Goal: Task Accomplishment & Management: Manage account settings

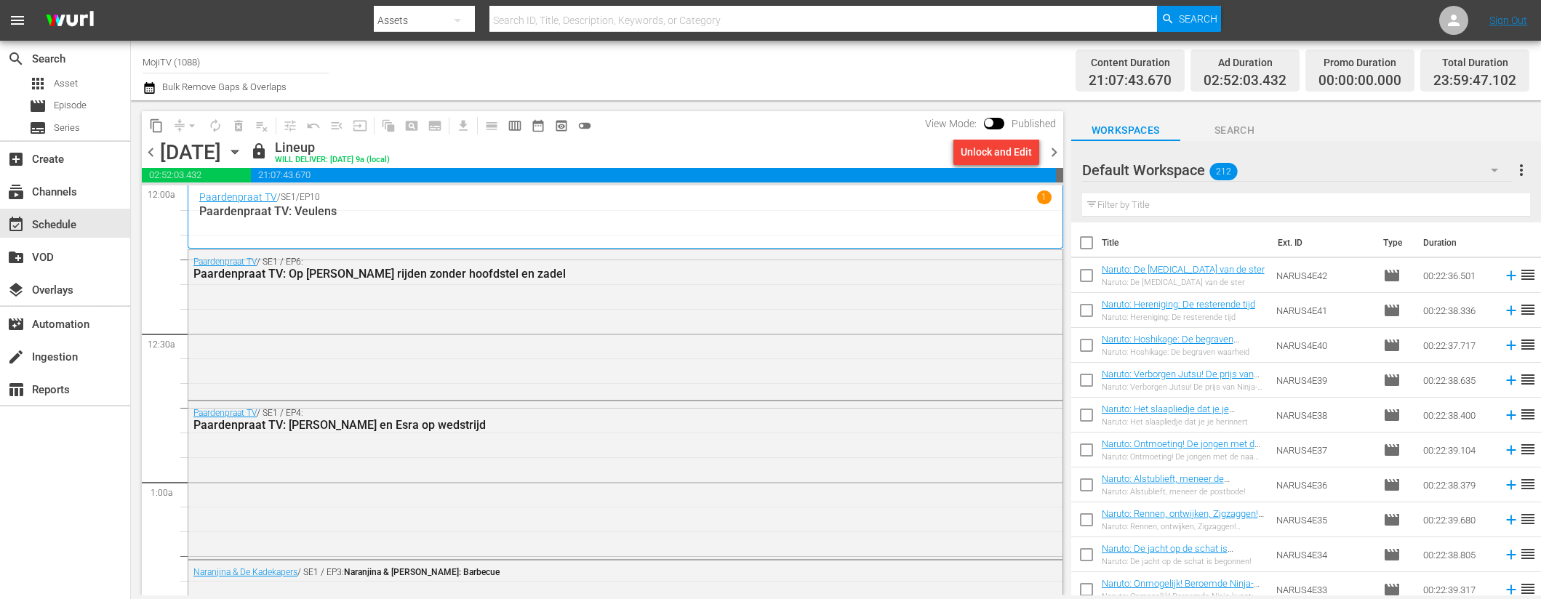
click at [1062, 153] on span "chevron_right" at bounding box center [1054, 152] width 18 height 18
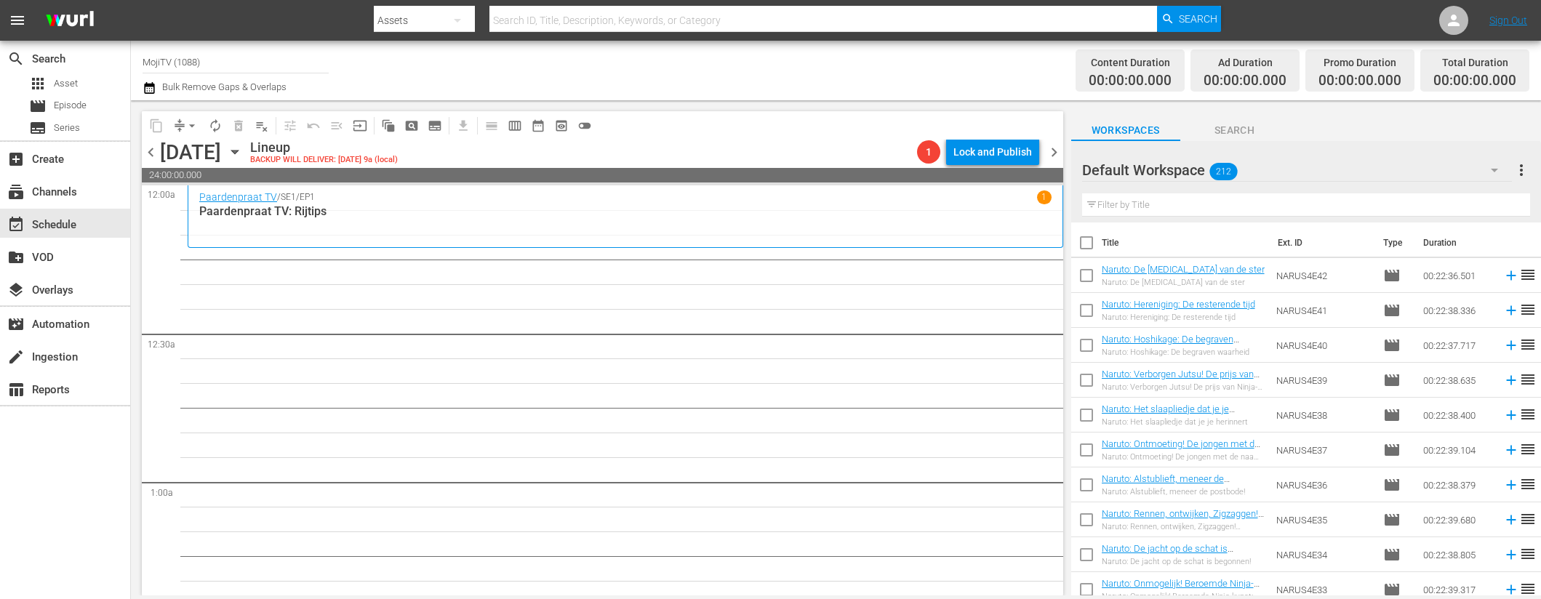
drag, startPoint x: 391, startPoint y: 150, endPoint x: 390, endPoint y: 159, distance: 8.8
click at [243, 159] on icon "button" at bounding box center [235, 152] width 16 height 16
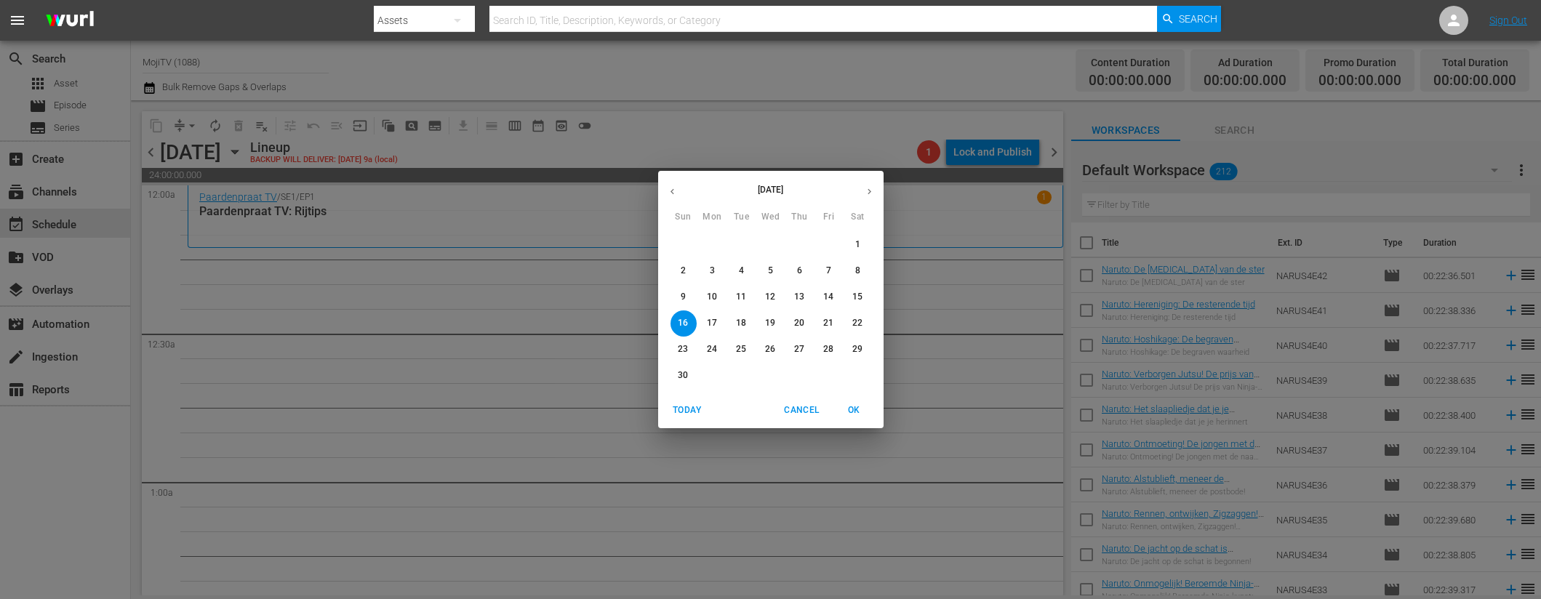
click at [678, 188] on button "button" at bounding box center [672, 191] width 28 height 28
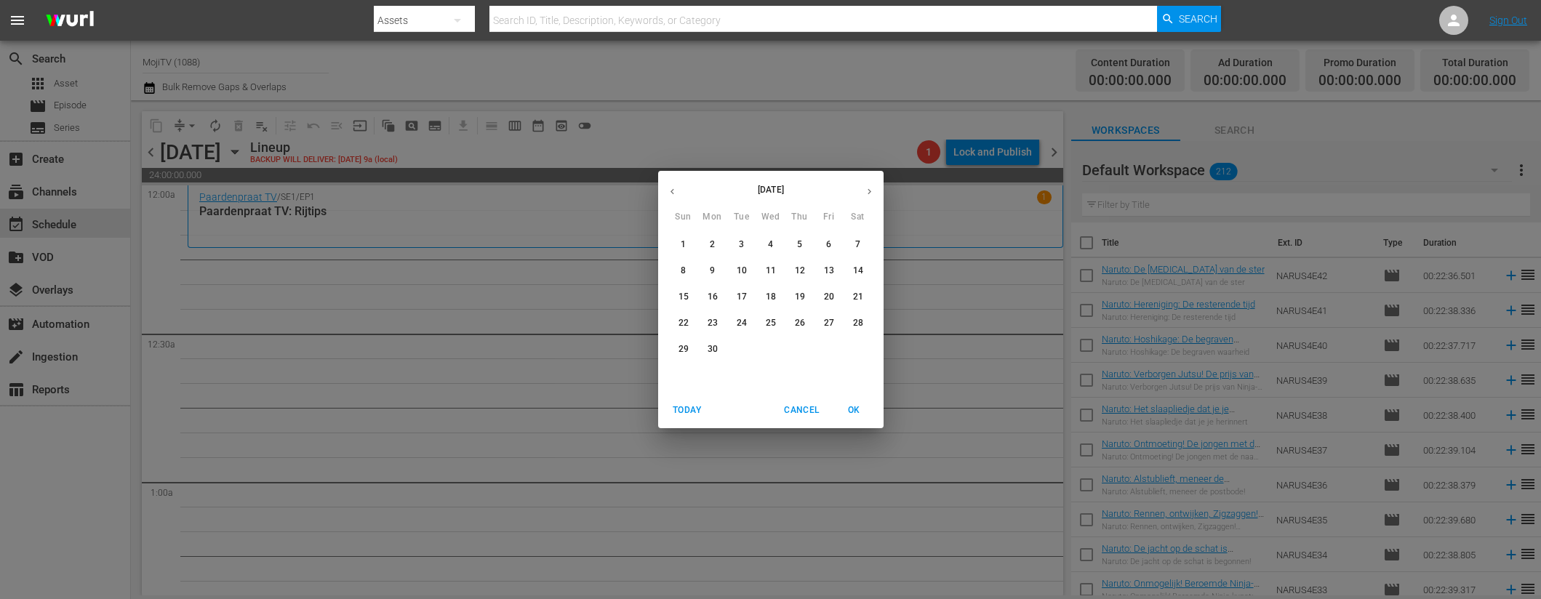
click at [678, 188] on button "button" at bounding box center [672, 191] width 28 height 28
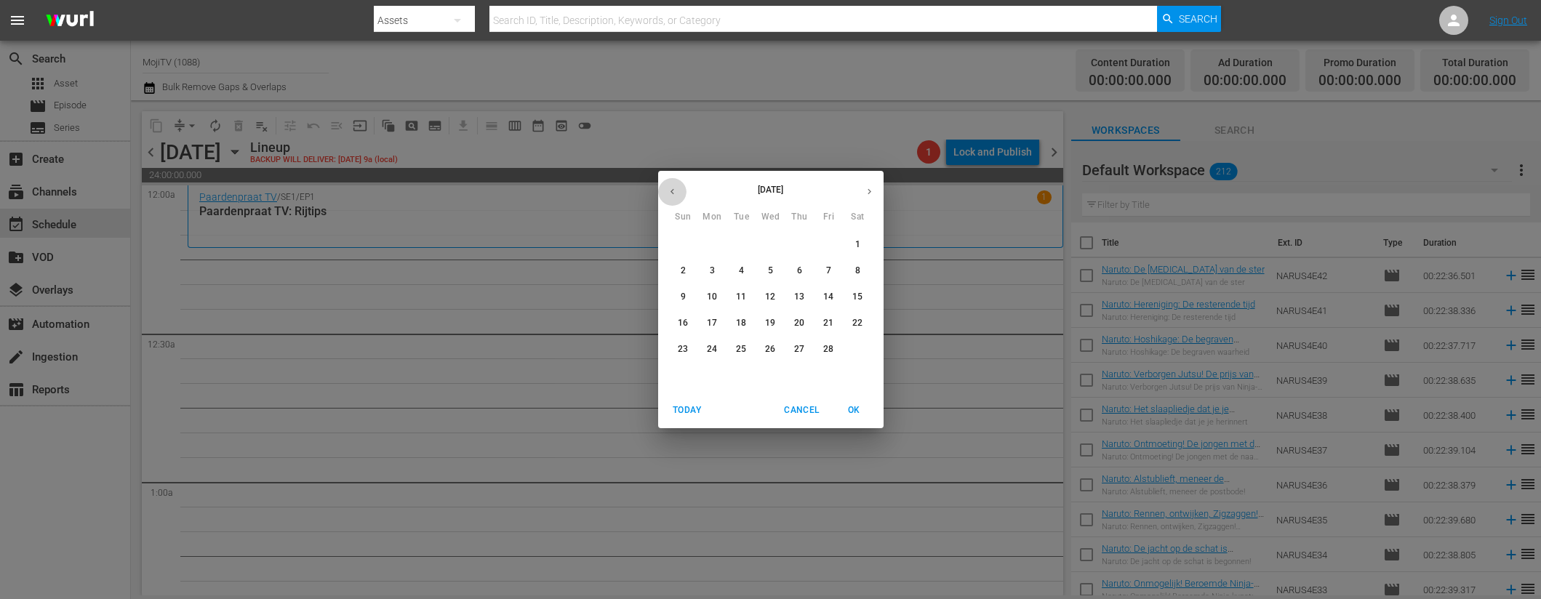
click at [678, 188] on button "button" at bounding box center [672, 191] width 28 height 28
click at [865, 297] on span "16" at bounding box center [858, 297] width 26 height 12
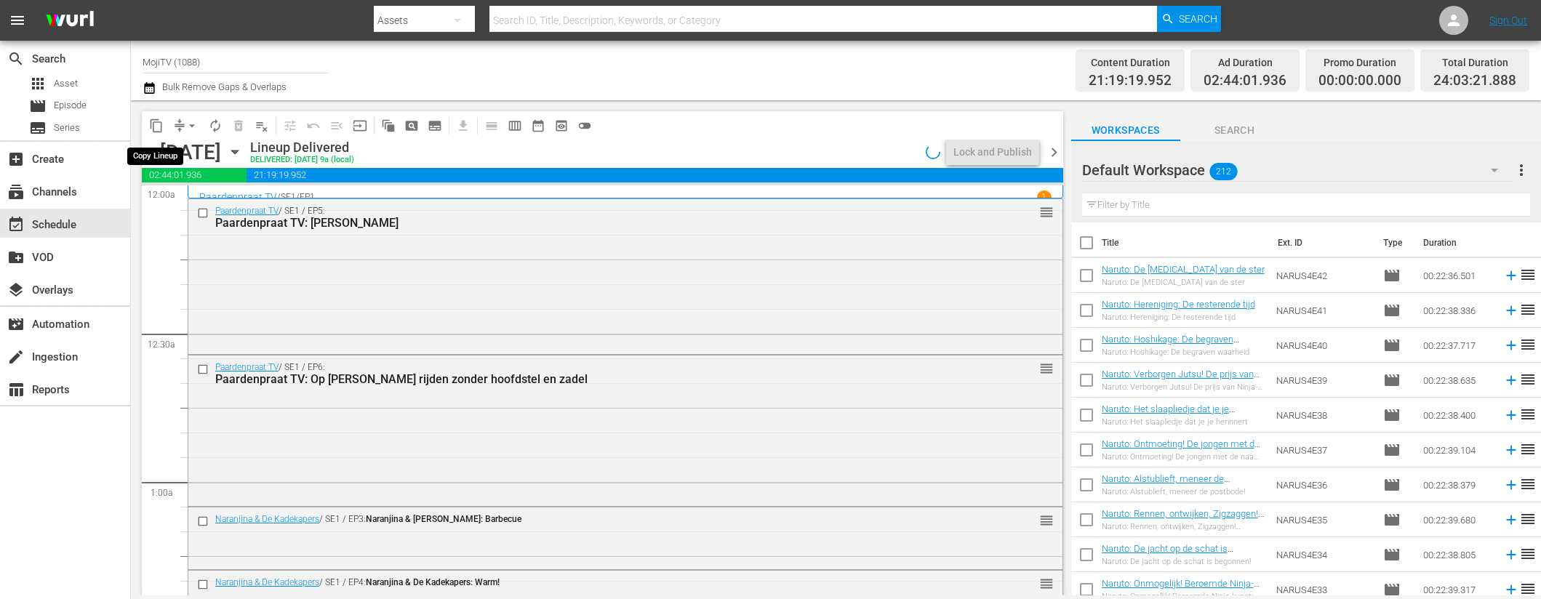
click at [164, 123] on button "content_copy" at bounding box center [156, 125] width 23 height 23
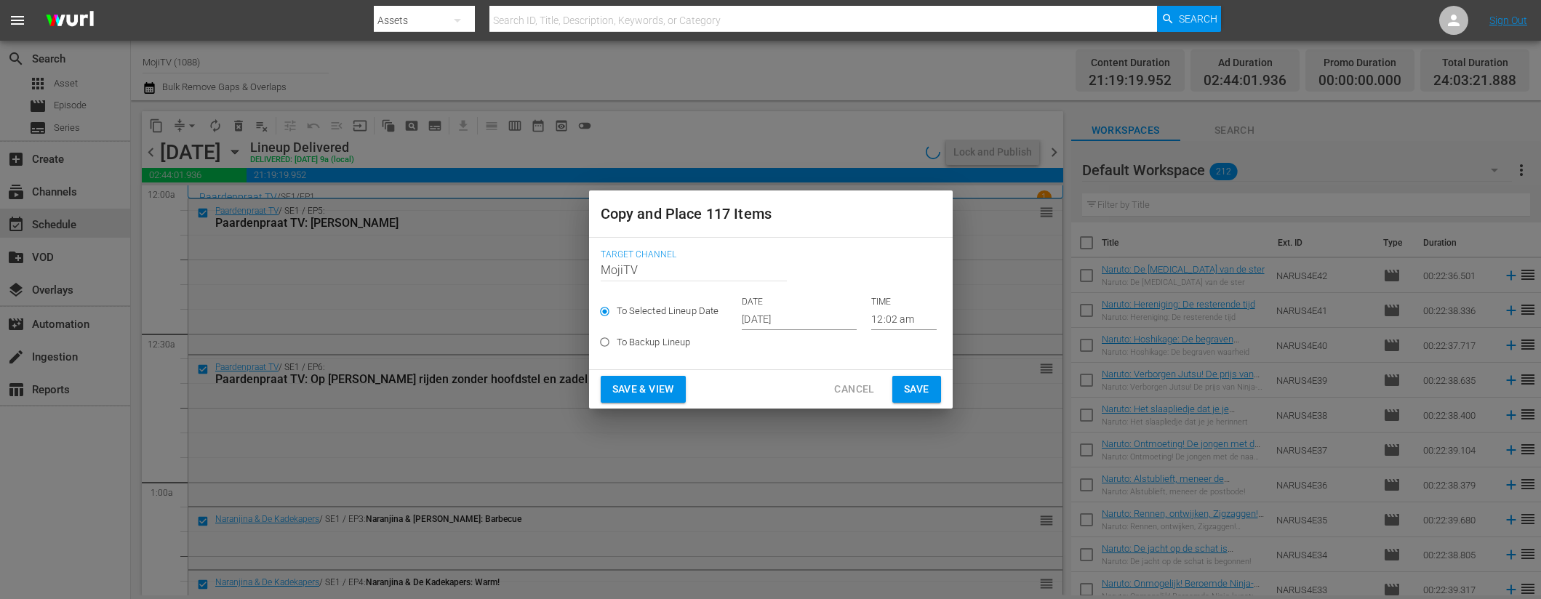
click at [827, 315] on input "[DATE]" at bounding box center [799, 319] width 115 height 22
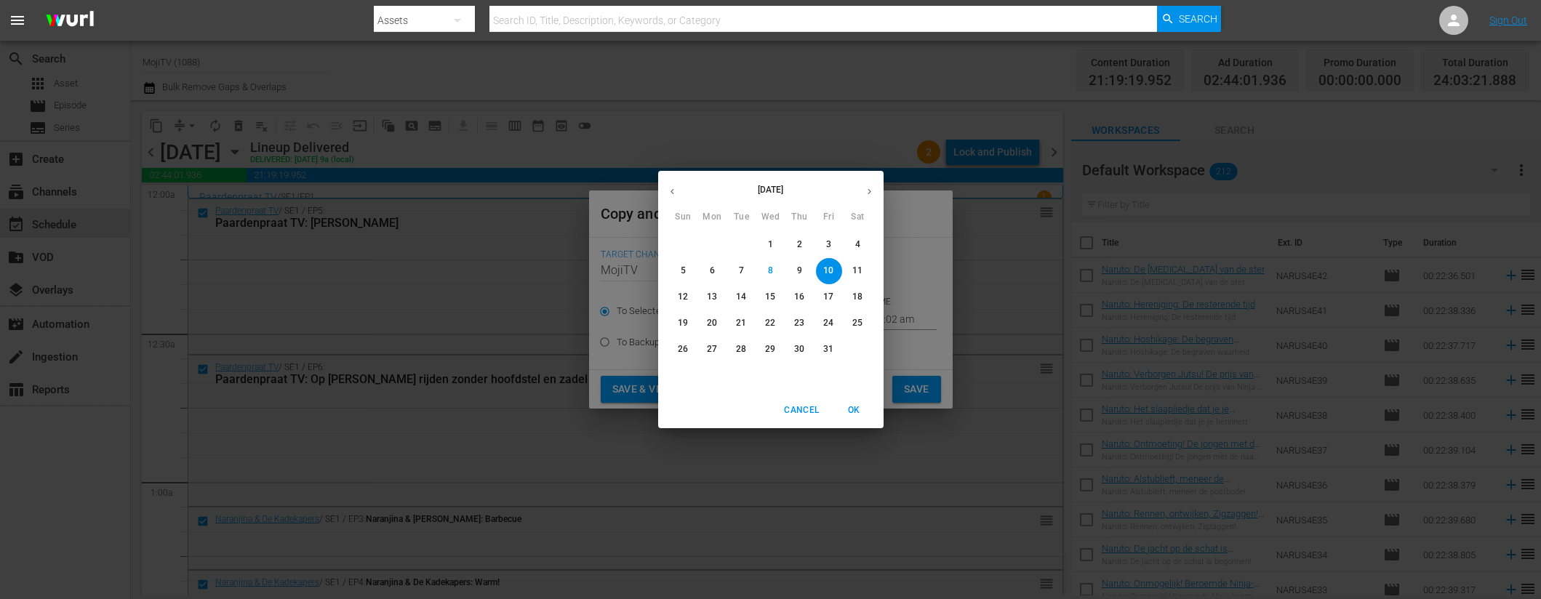
click at [865, 189] on icon "button" at bounding box center [869, 191] width 11 height 11
click at [687, 318] on p "16" at bounding box center [683, 323] width 10 height 12
type input "Nov 16th 2025"
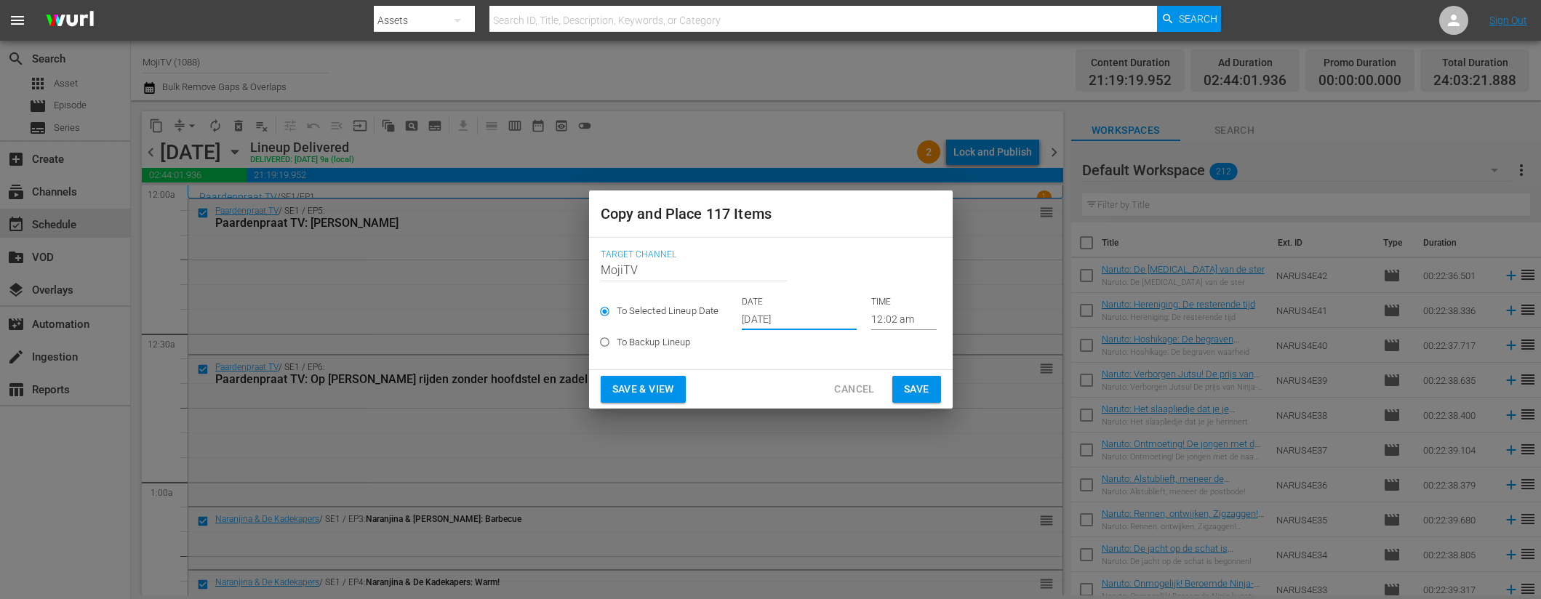
click at [662, 389] on span "Save & View" at bounding box center [643, 389] width 62 height 18
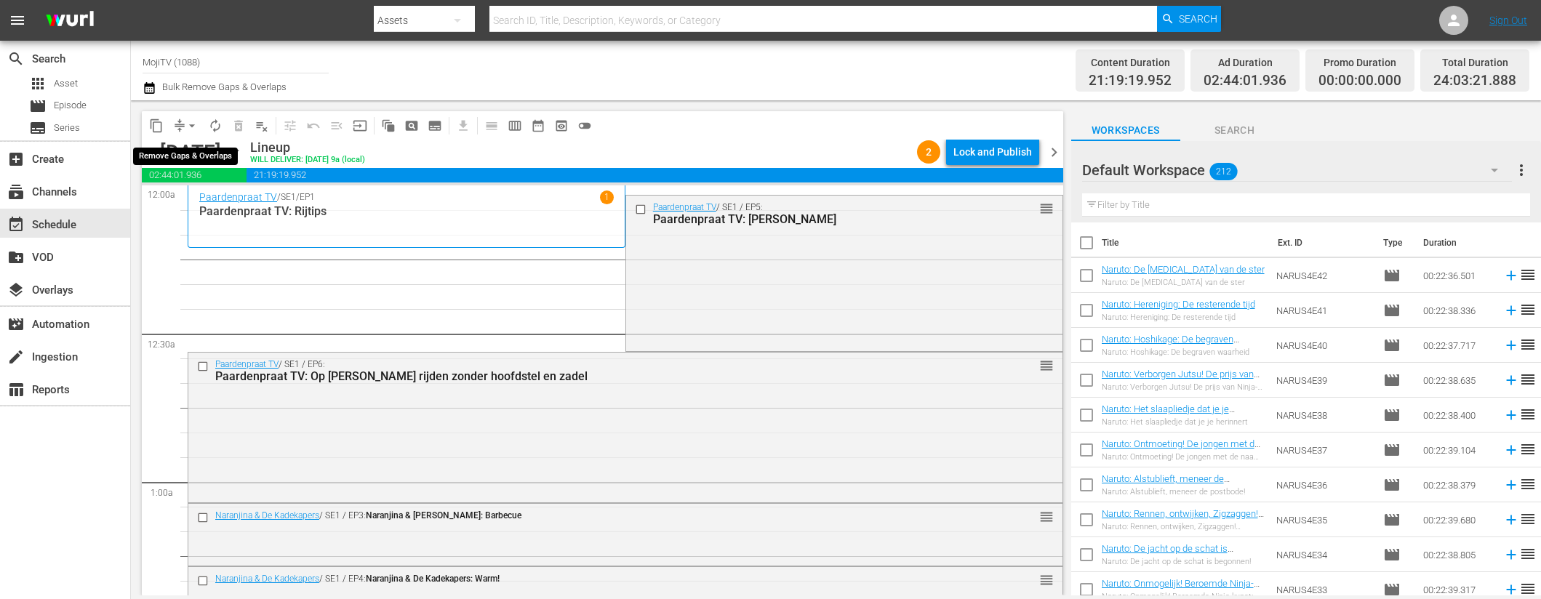
click at [191, 126] on span "arrow_drop_down" at bounding box center [192, 126] width 15 height 15
click at [225, 205] on li "Align to End of Previous Day" at bounding box center [192, 203] width 153 height 24
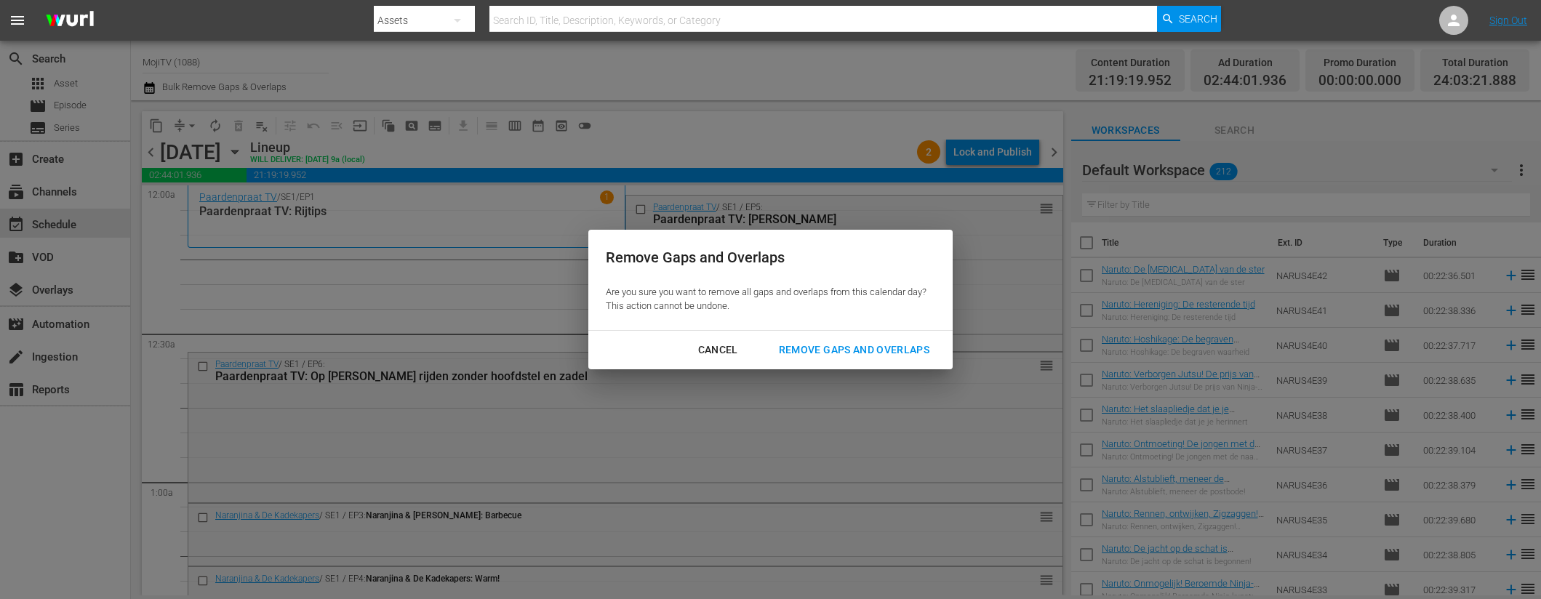
click at [807, 345] on div "Remove Gaps and Overlaps" at bounding box center [854, 350] width 174 height 18
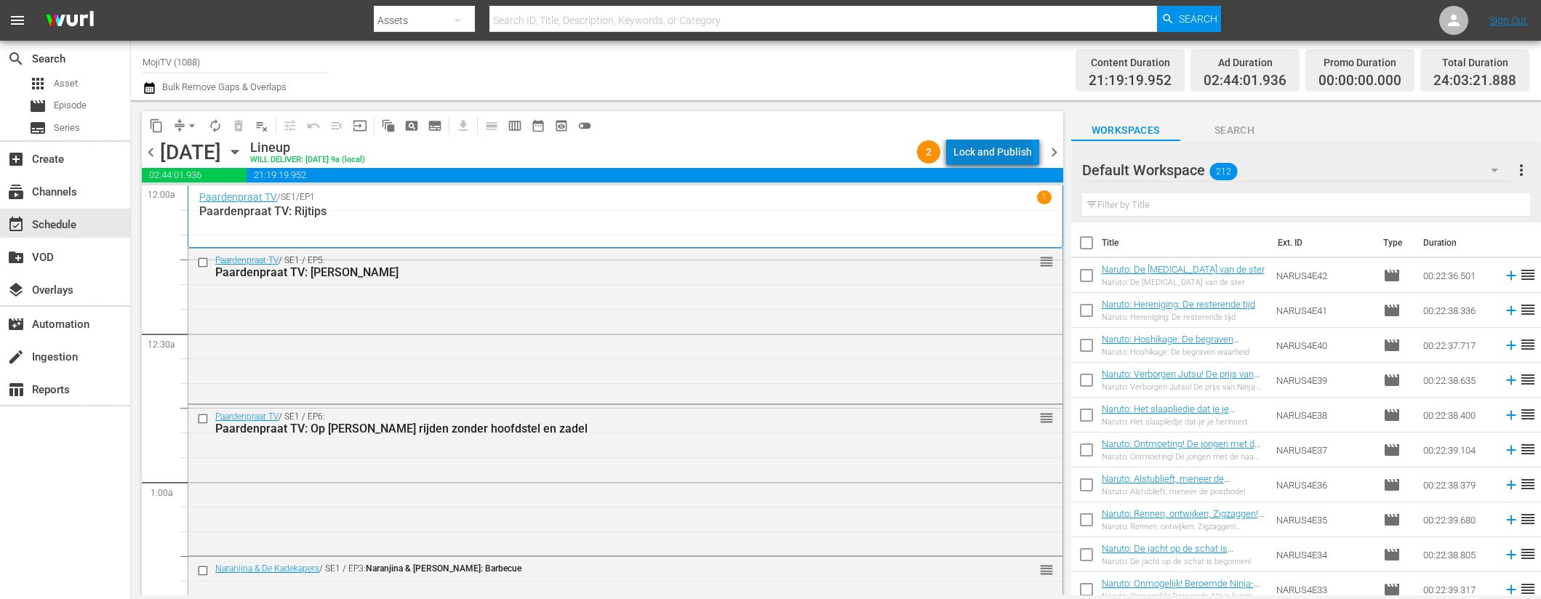
click at [996, 157] on div "Lock and Publish" at bounding box center [992, 152] width 79 height 26
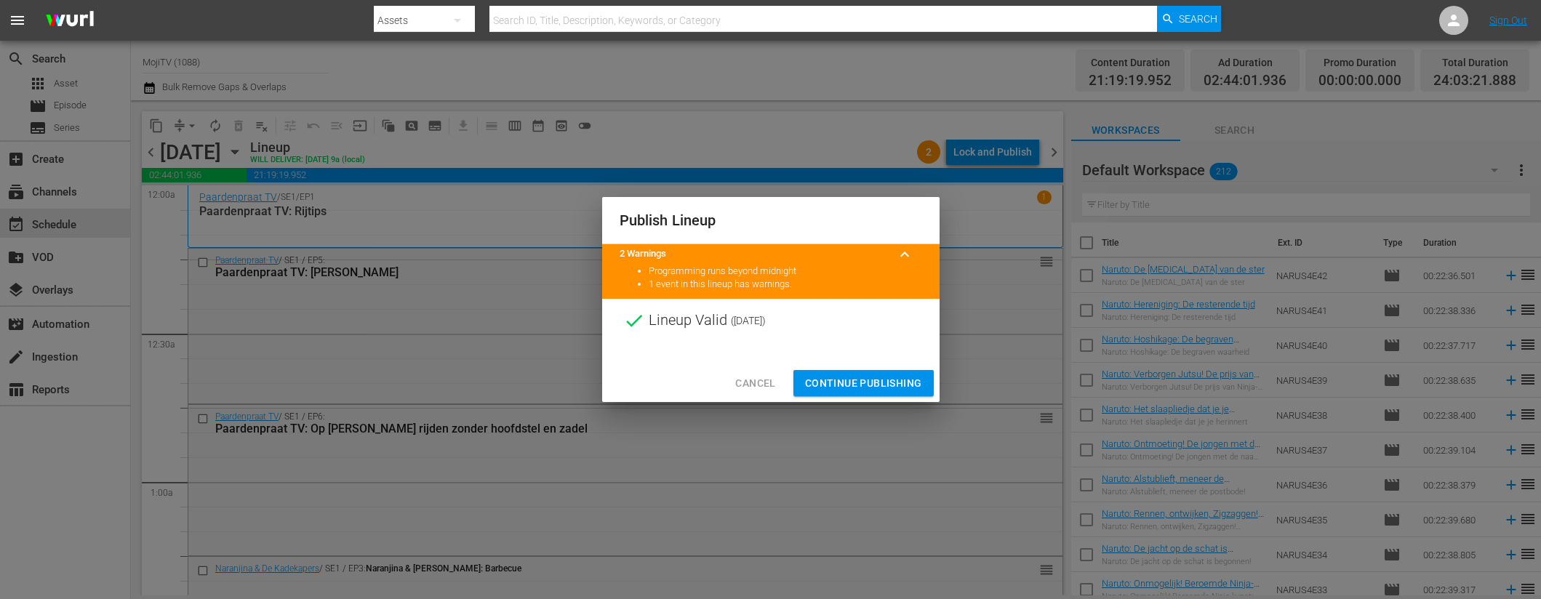
click at [872, 380] on span "Continue Publishing" at bounding box center [863, 384] width 117 height 18
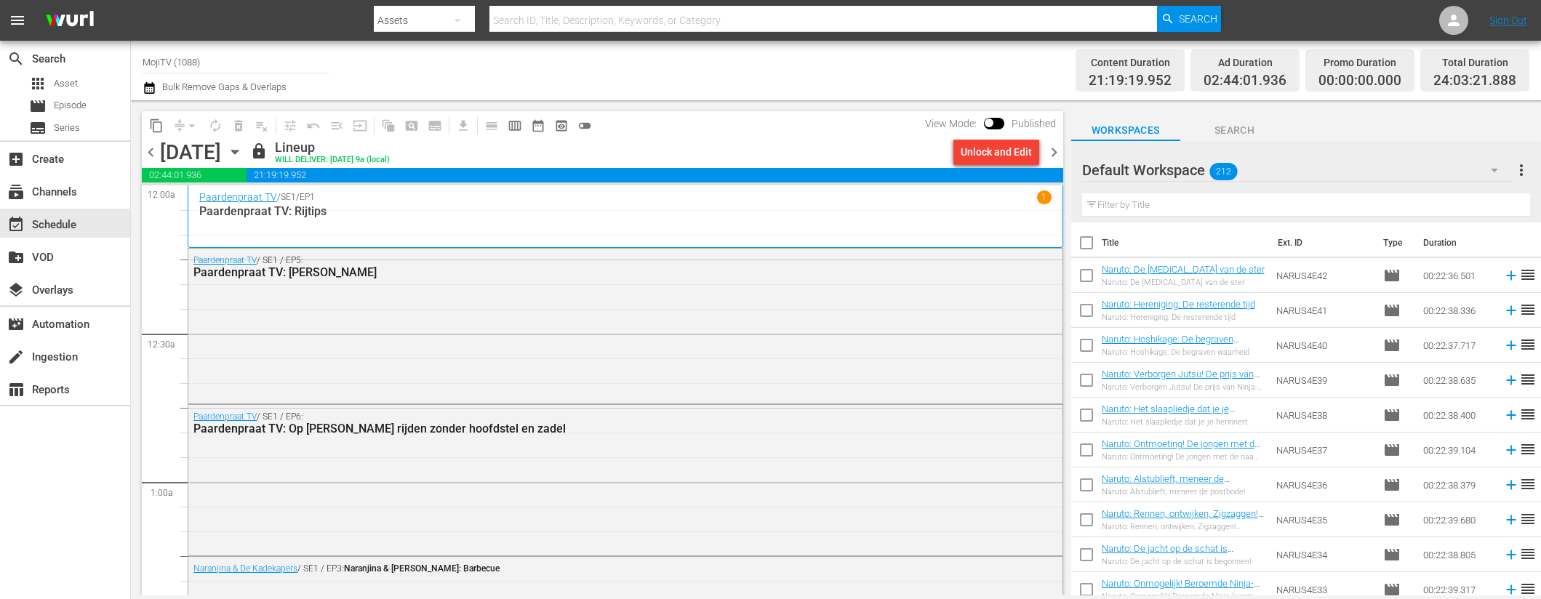
click at [1054, 145] on span "chevron_right" at bounding box center [1054, 152] width 18 height 18
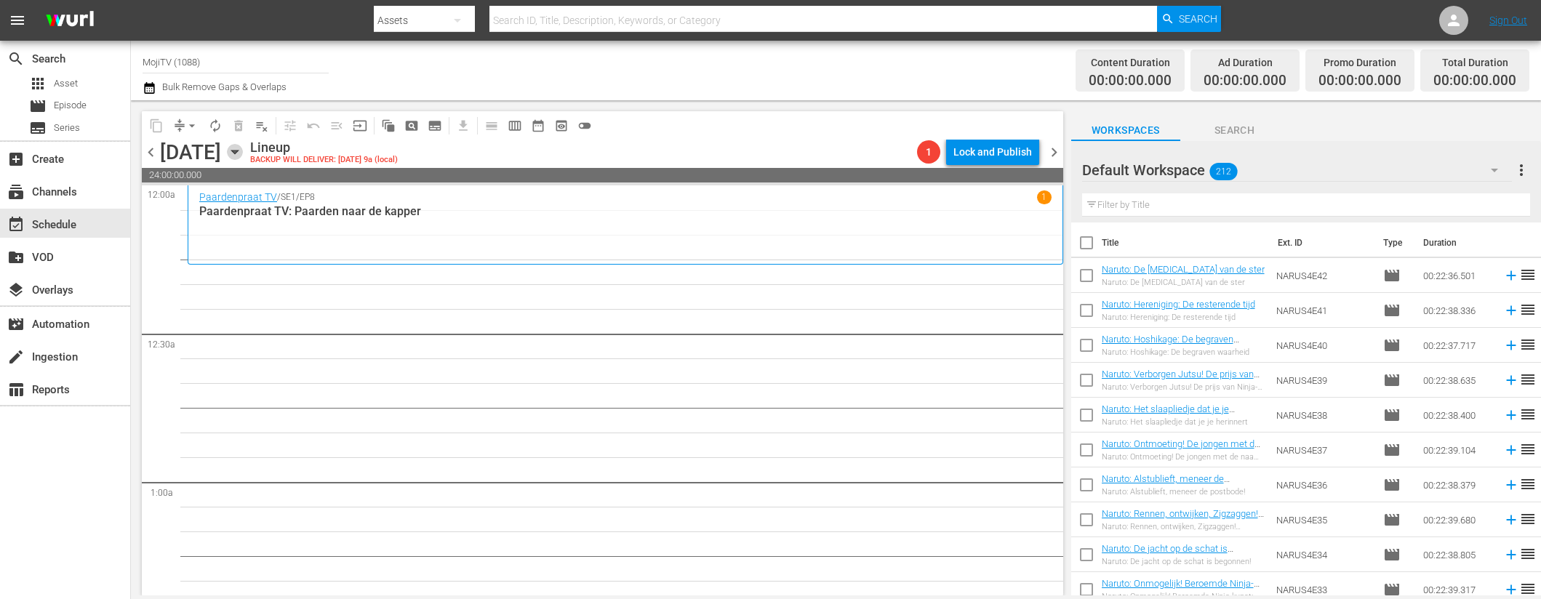
click at [243, 151] on icon "button" at bounding box center [235, 152] width 16 height 16
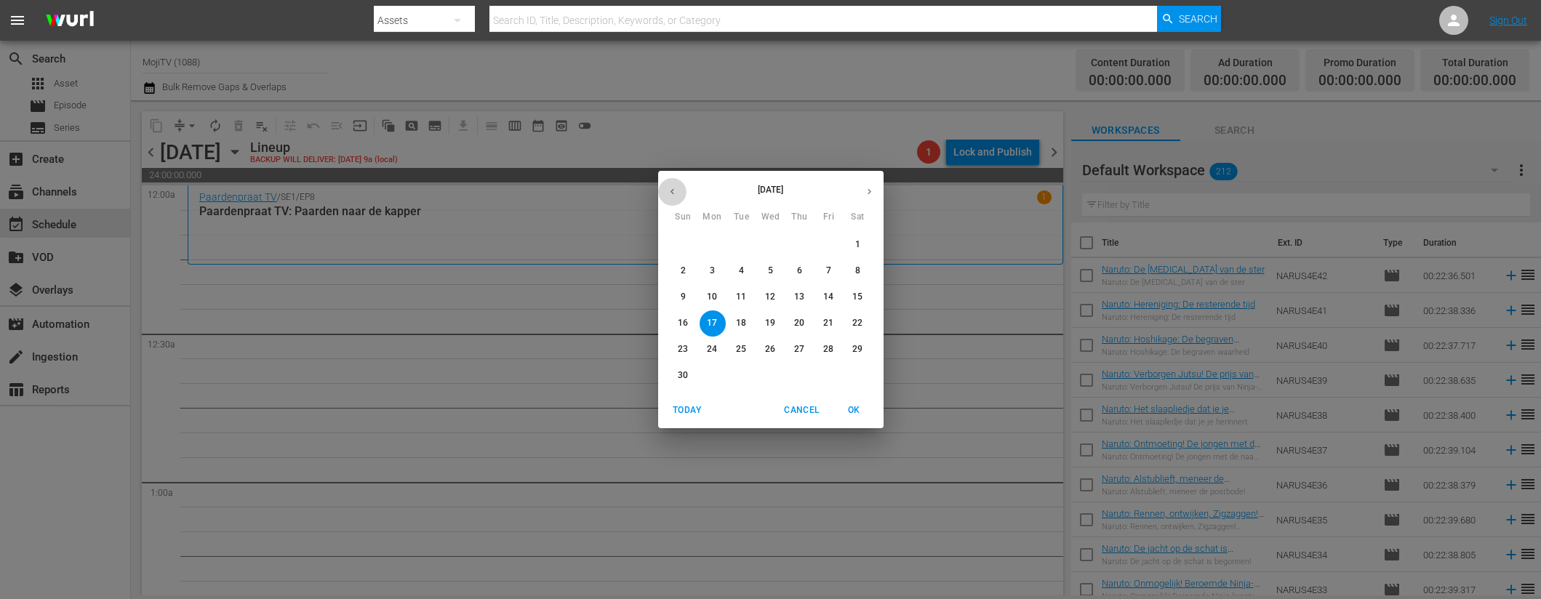
click at [673, 185] on button "button" at bounding box center [672, 191] width 28 height 28
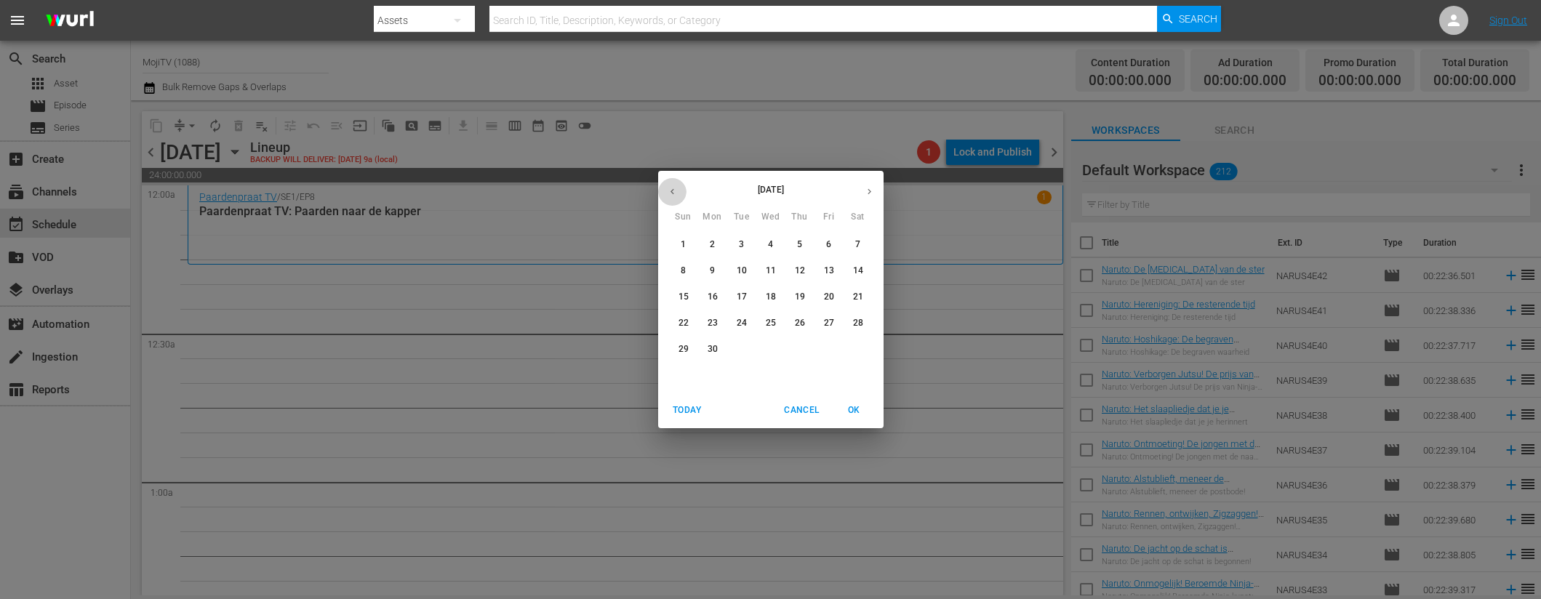
click at [673, 185] on button "button" at bounding box center [672, 191] width 28 height 28
click at [678, 181] on button "button" at bounding box center [672, 191] width 28 height 28
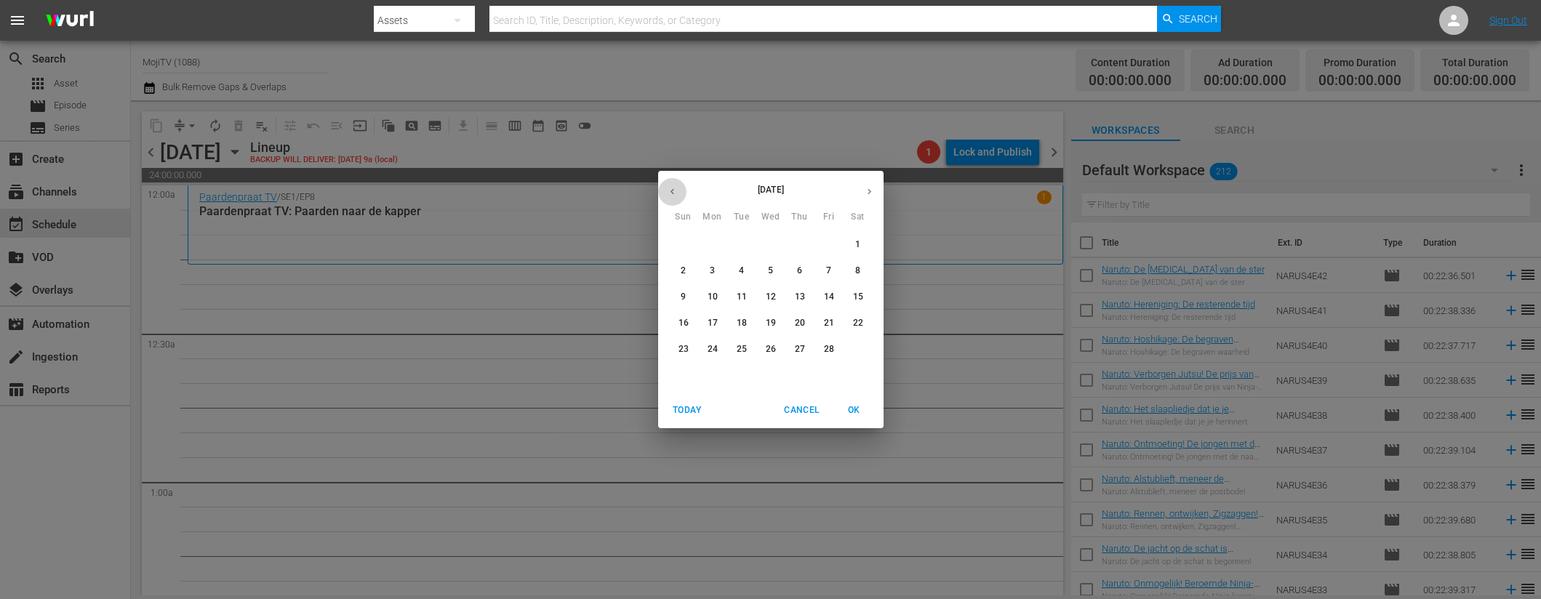
click at [678, 181] on button "button" at bounding box center [672, 191] width 28 height 28
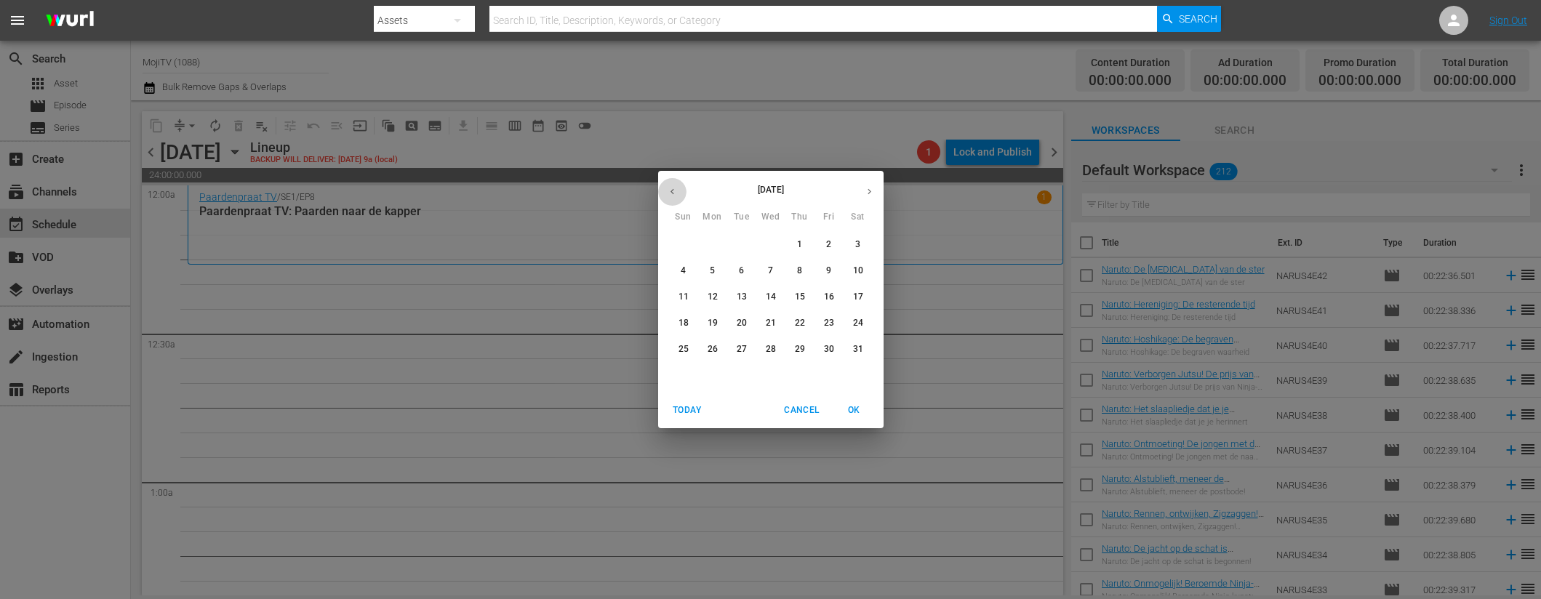
click at [678, 181] on button "button" at bounding box center [672, 191] width 28 height 28
click at [680, 180] on button "button" at bounding box center [672, 191] width 28 height 28
click at [681, 180] on button "button" at bounding box center [672, 191] width 28 height 28
click at [682, 180] on div "May 2024" at bounding box center [770, 191] width 225 height 28
click at [865, 188] on icon "button" at bounding box center [869, 191] width 11 height 11
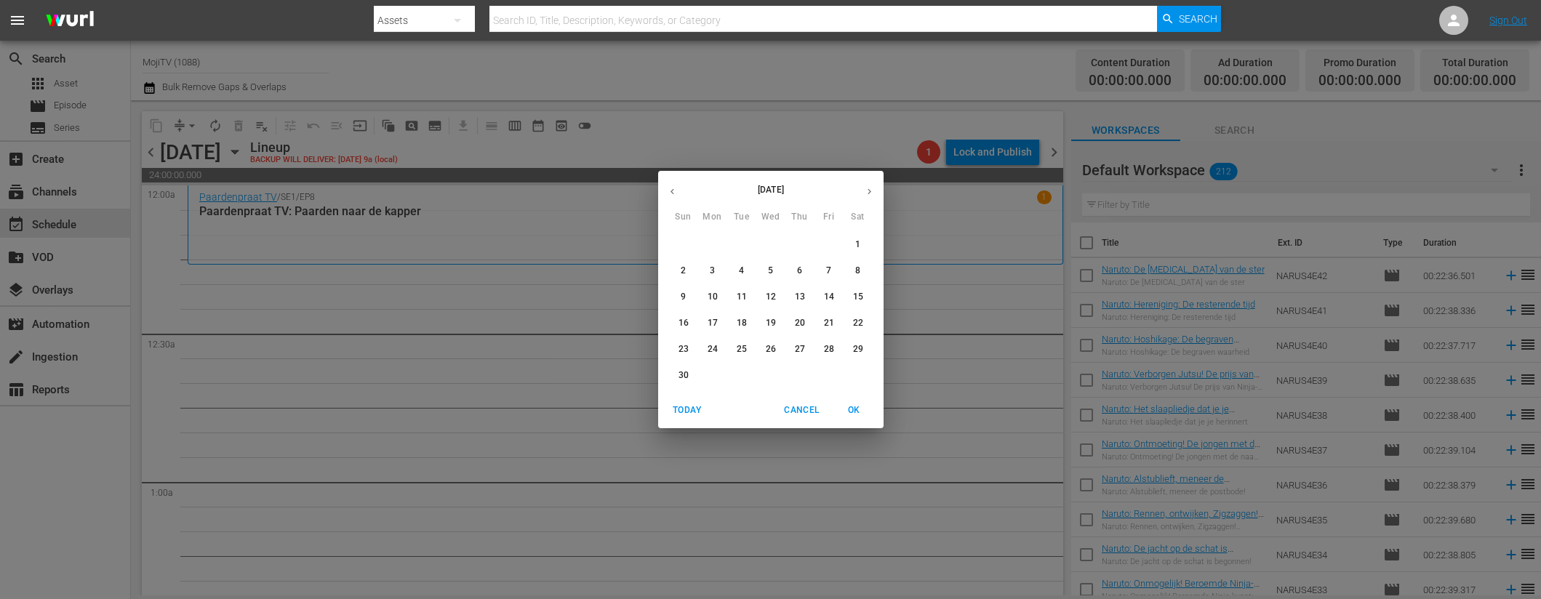
click at [865, 188] on icon "button" at bounding box center [869, 191] width 11 height 11
click at [865, 187] on icon "button" at bounding box center [869, 191] width 11 height 11
click at [866, 181] on button "button" at bounding box center [869, 191] width 28 height 28
click at [867, 180] on button "button" at bounding box center [869, 191] width 28 height 28
click at [868, 182] on button "button" at bounding box center [869, 191] width 28 height 28
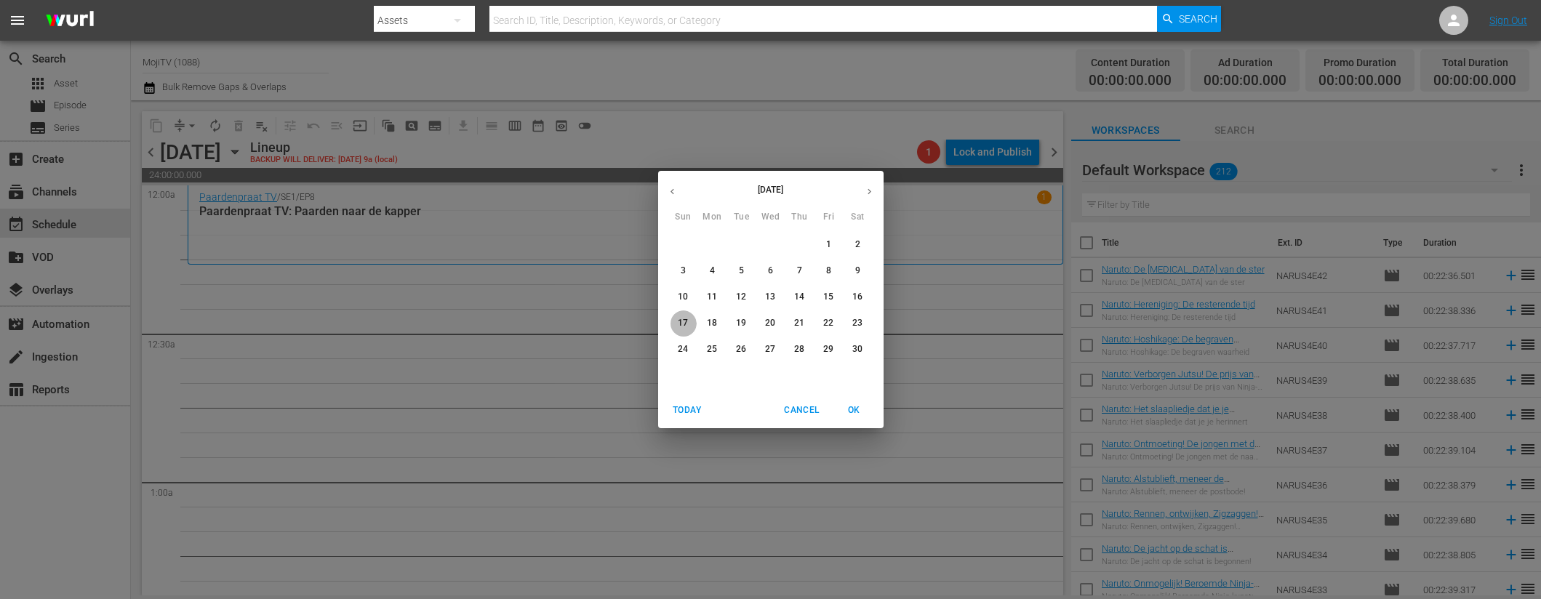
click at [684, 319] on p "17" at bounding box center [683, 323] width 10 height 12
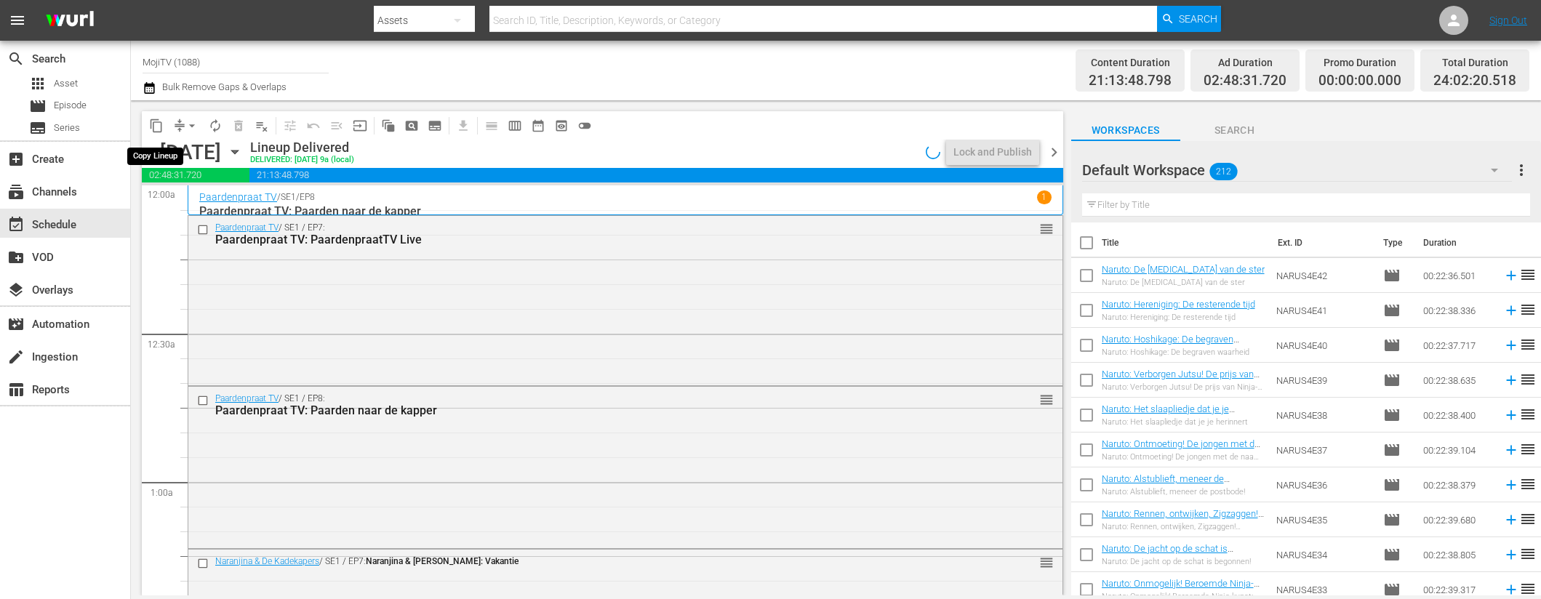
click at [159, 121] on span "content_copy" at bounding box center [156, 126] width 15 height 15
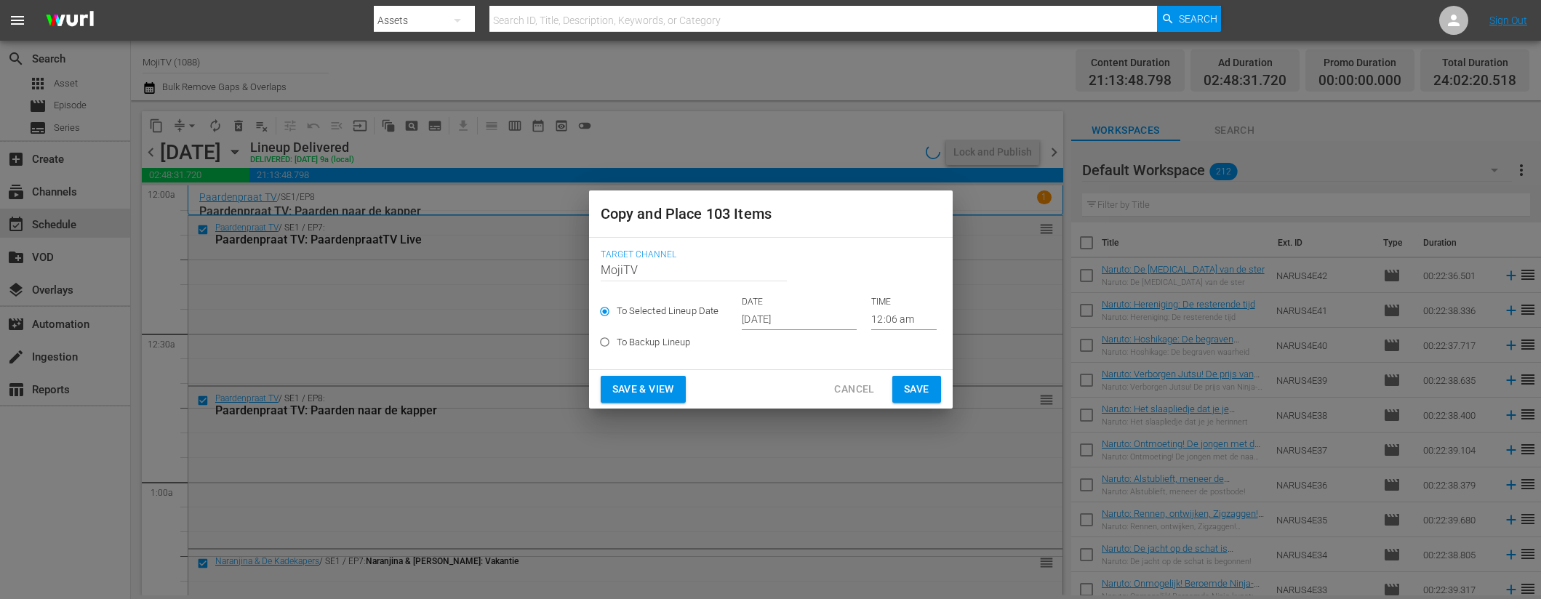
click at [829, 322] on input "[DATE]" at bounding box center [799, 319] width 115 height 22
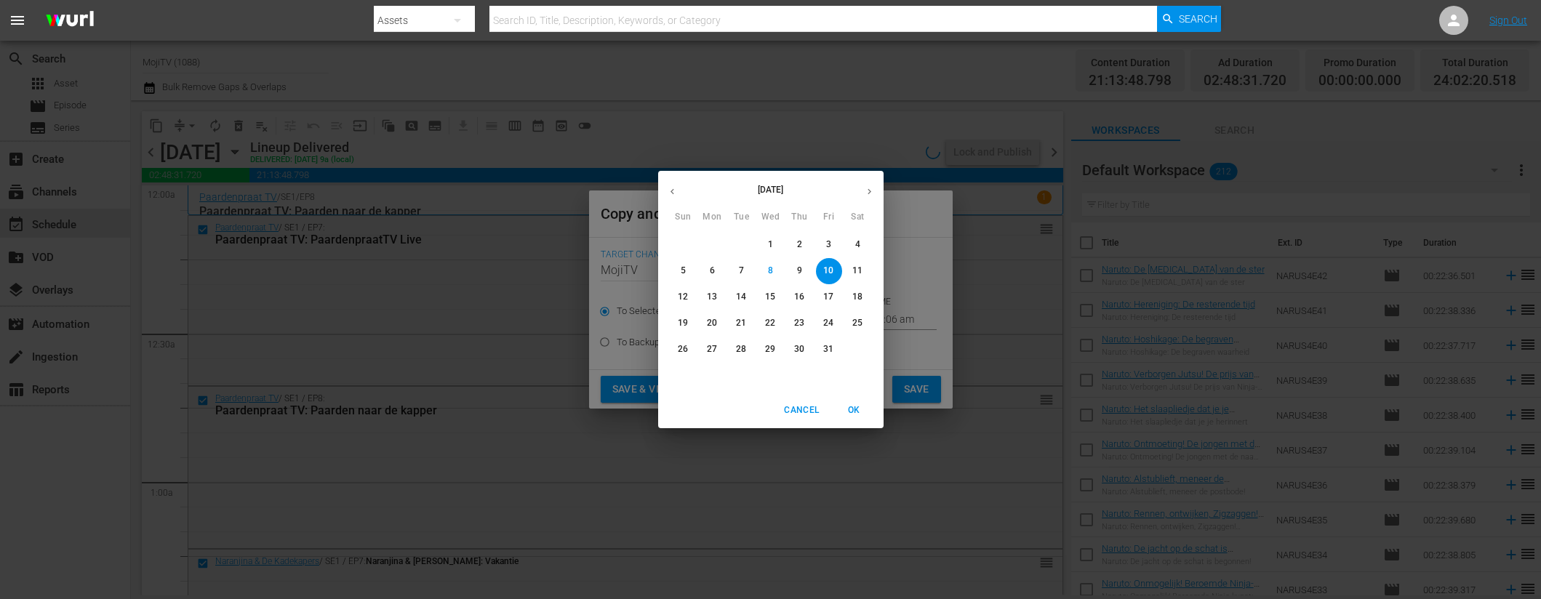
click at [872, 187] on icon "button" at bounding box center [869, 191] width 11 height 11
click at [713, 321] on p "17" at bounding box center [712, 323] width 10 height 12
type input "Nov 17th 2025"
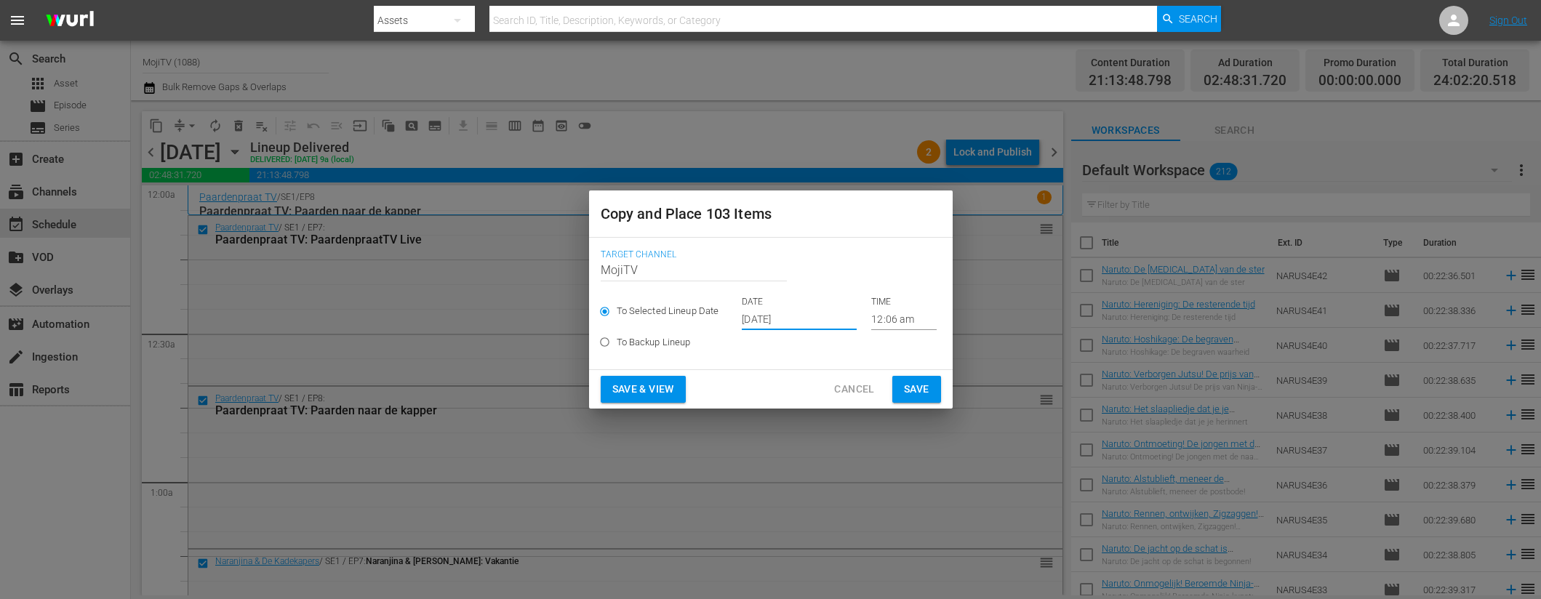
click at [662, 388] on span "Save & View" at bounding box center [643, 389] width 62 height 18
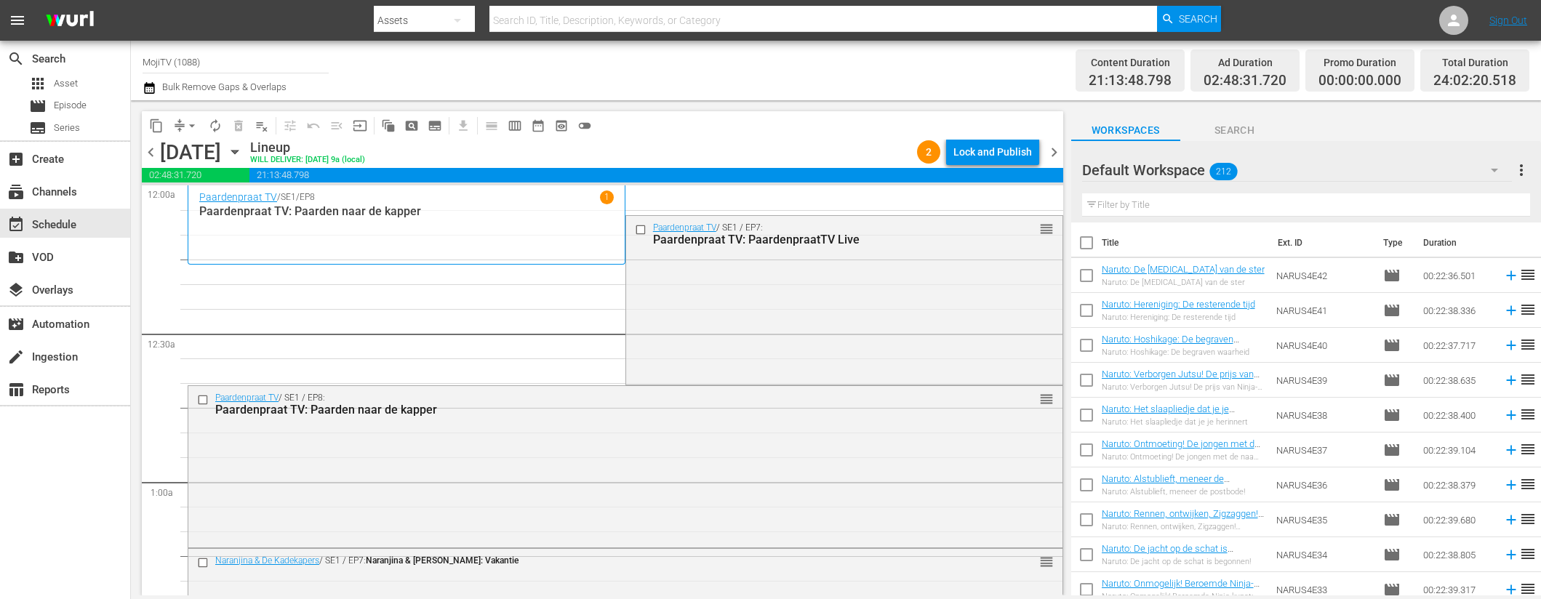
click at [185, 121] on span "arrow_drop_down" at bounding box center [192, 126] width 15 height 15
click at [184, 207] on li "Align to End of Previous Day" at bounding box center [192, 203] width 153 height 24
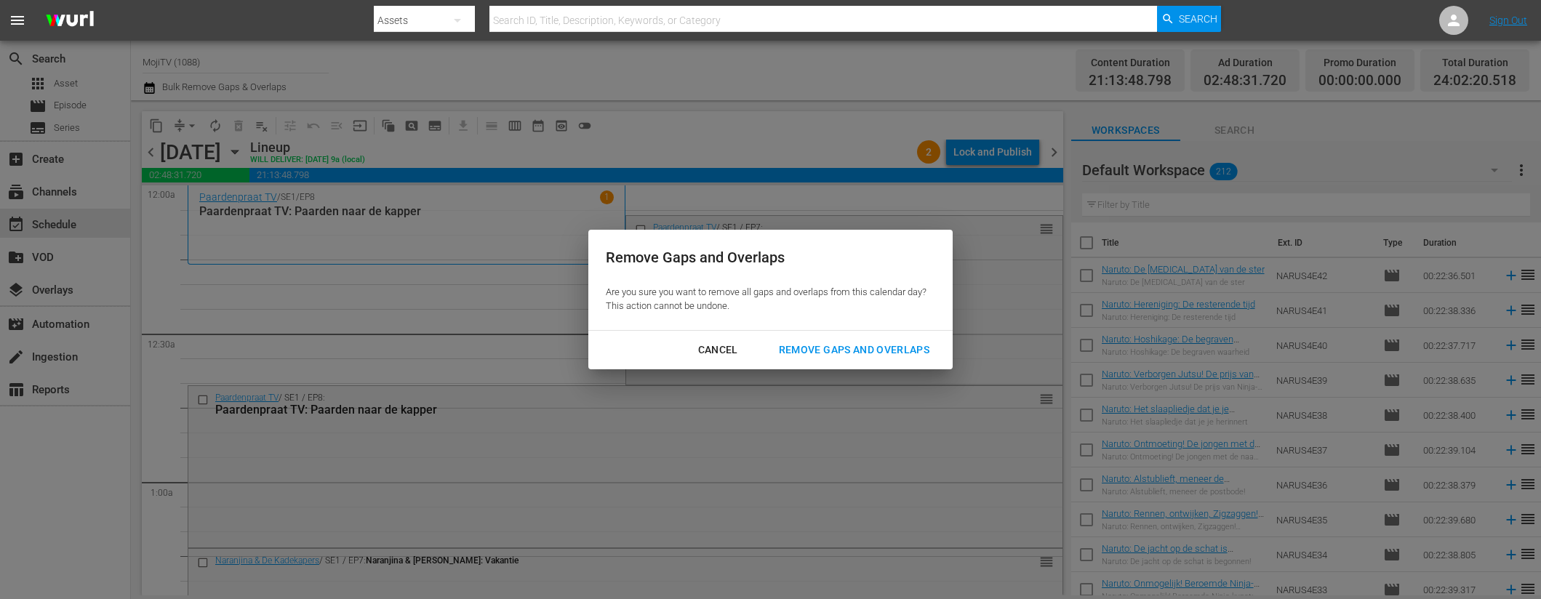
click at [810, 358] on div "Remove Gaps and Overlaps" at bounding box center [854, 350] width 174 height 18
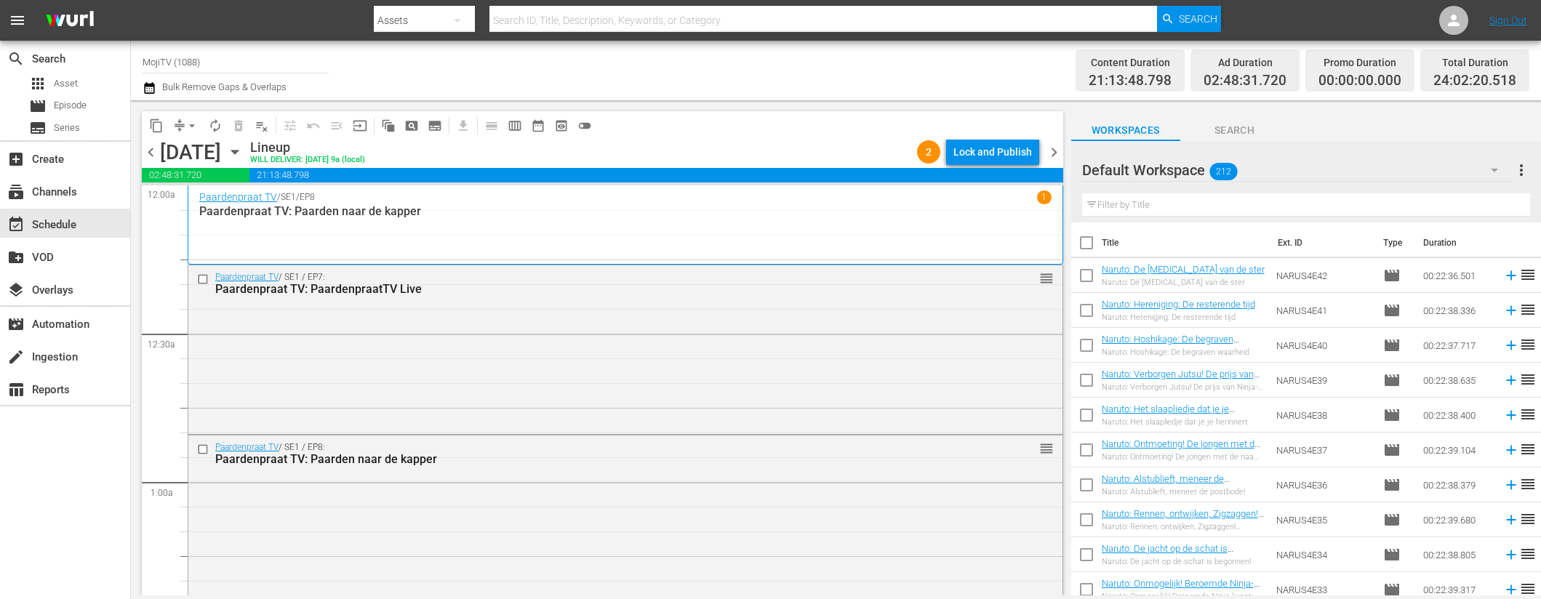
click at [982, 156] on div "Lock and Publish" at bounding box center [992, 152] width 79 height 26
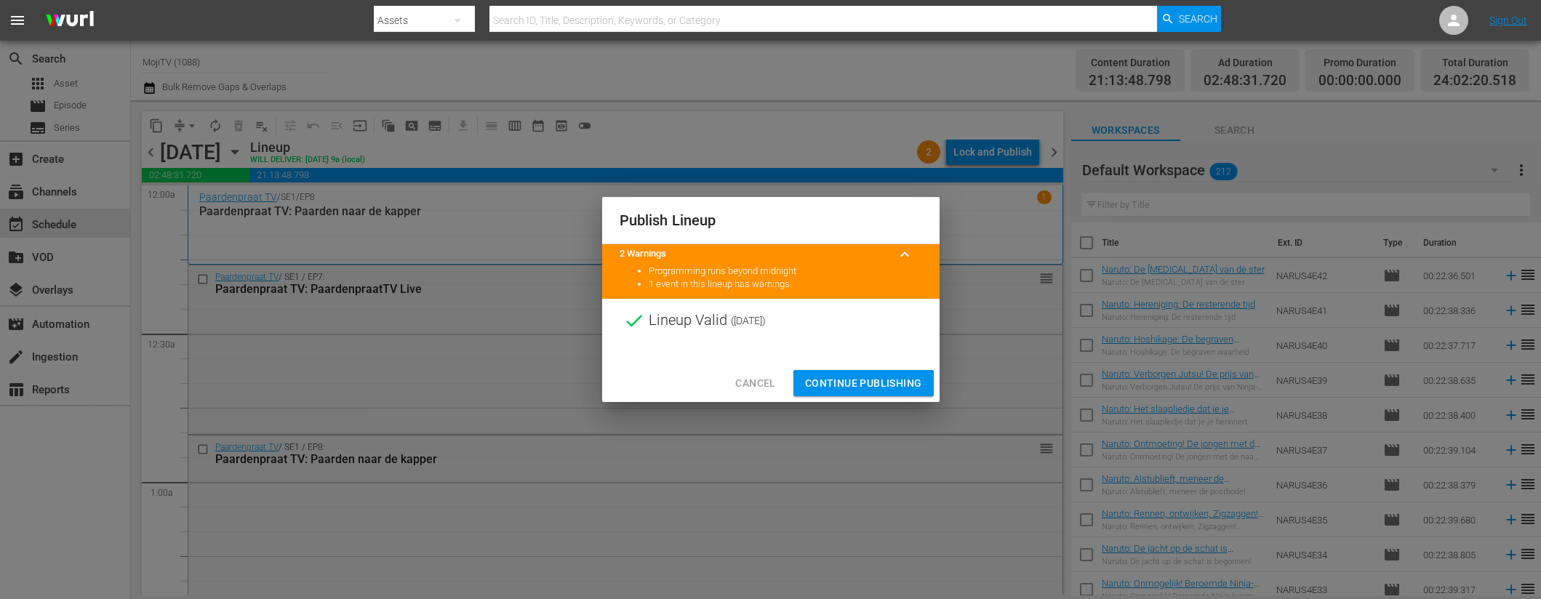
click at [843, 383] on span "Continue Publishing" at bounding box center [863, 384] width 117 height 18
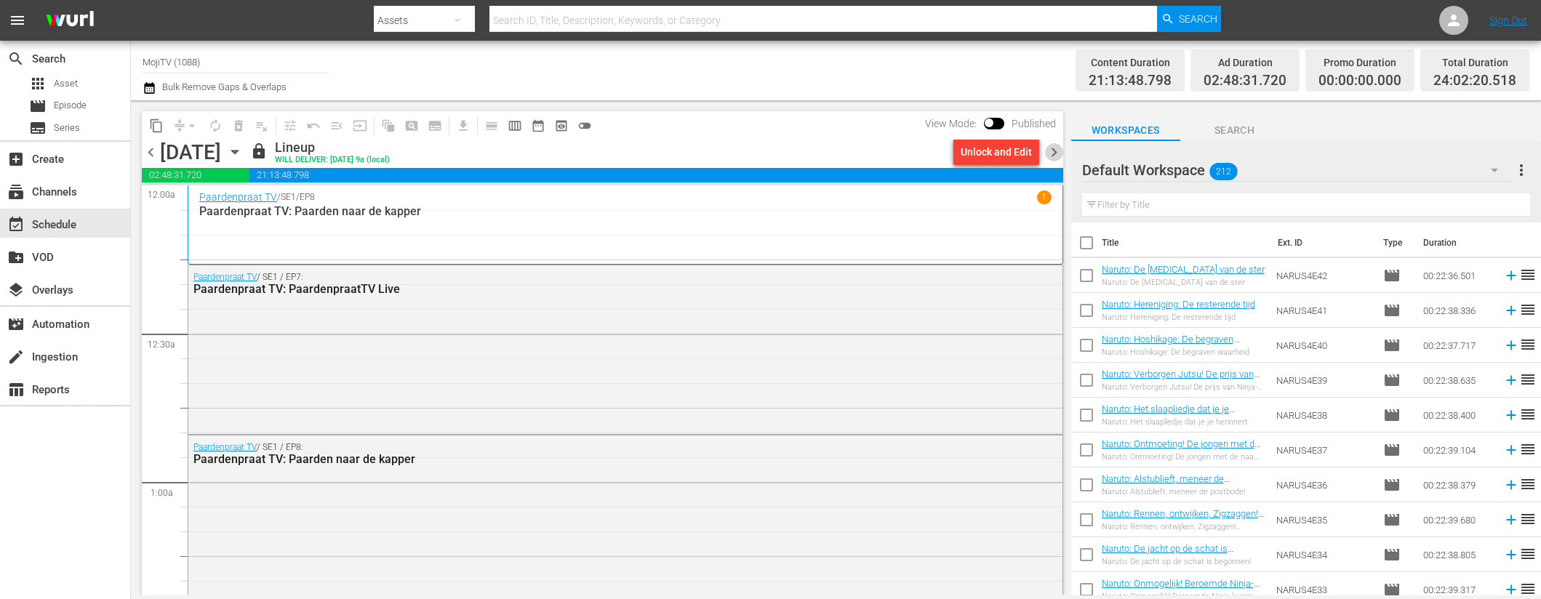
click at [1052, 151] on span "chevron_right" at bounding box center [1054, 152] width 18 height 18
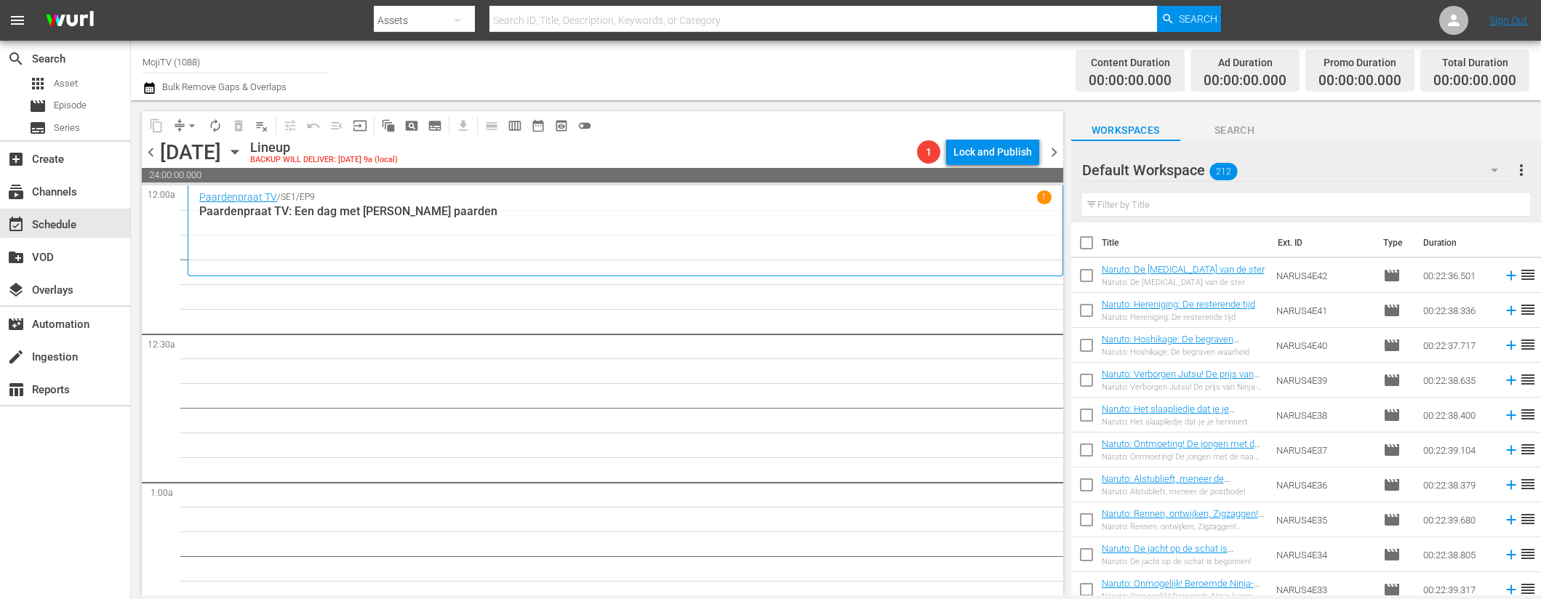
click at [238, 151] on icon "button" at bounding box center [234, 153] width 7 height 4
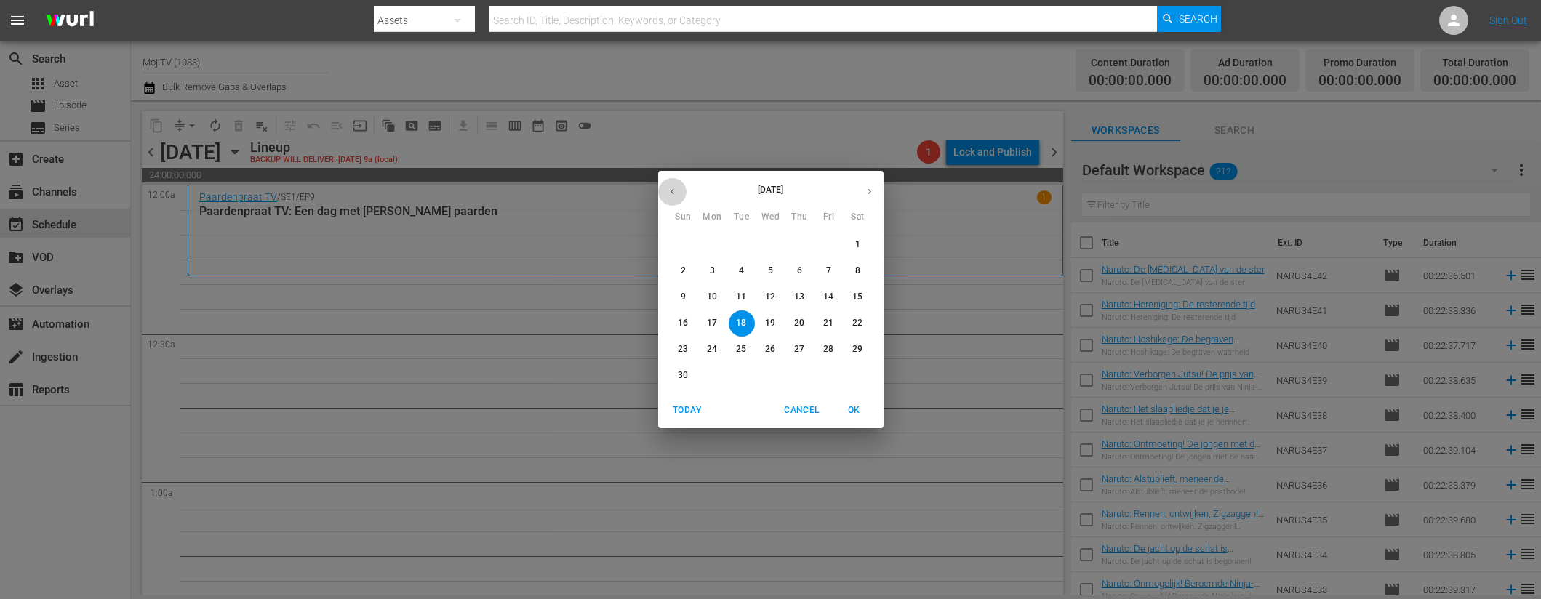
click at [679, 189] on button "button" at bounding box center [672, 191] width 28 height 28
click at [680, 189] on button "button" at bounding box center [672, 191] width 28 height 28
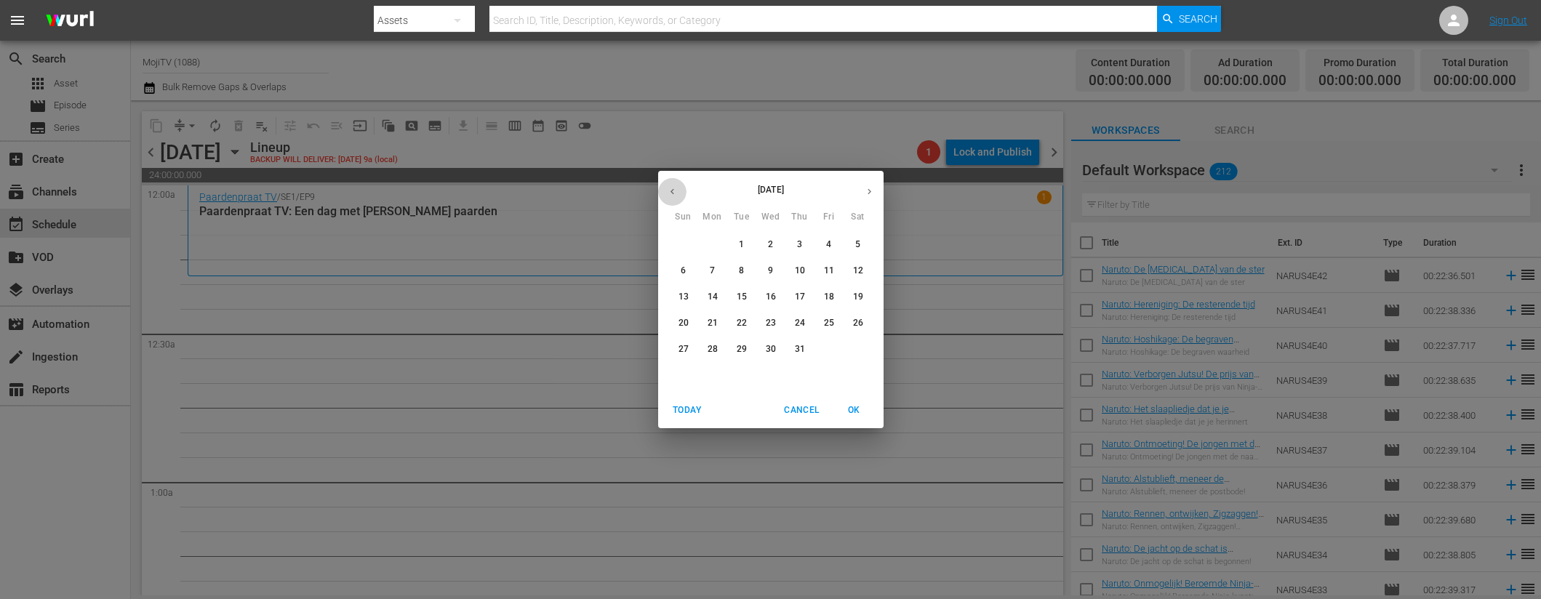
click at [680, 189] on button "button" at bounding box center [672, 191] width 28 height 28
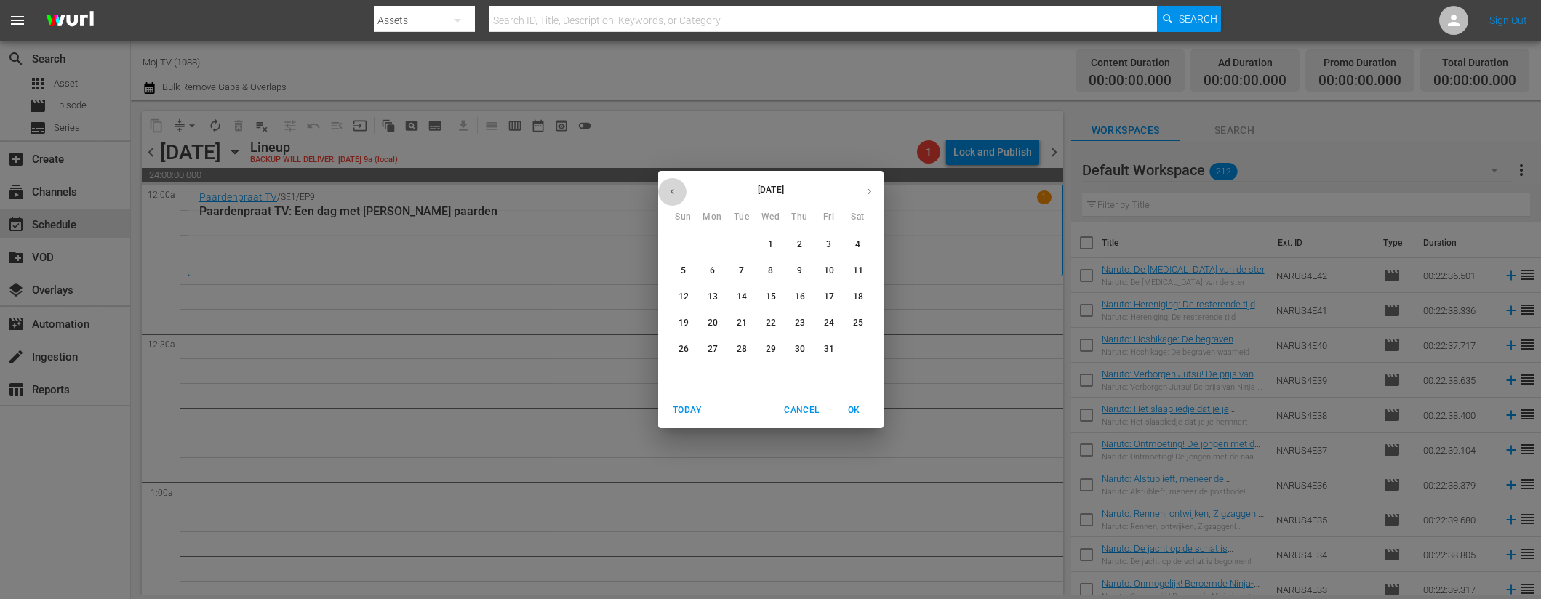
click at [680, 189] on button "button" at bounding box center [672, 191] width 28 height 28
click at [716, 322] on p "18" at bounding box center [712, 323] width 10 height 12
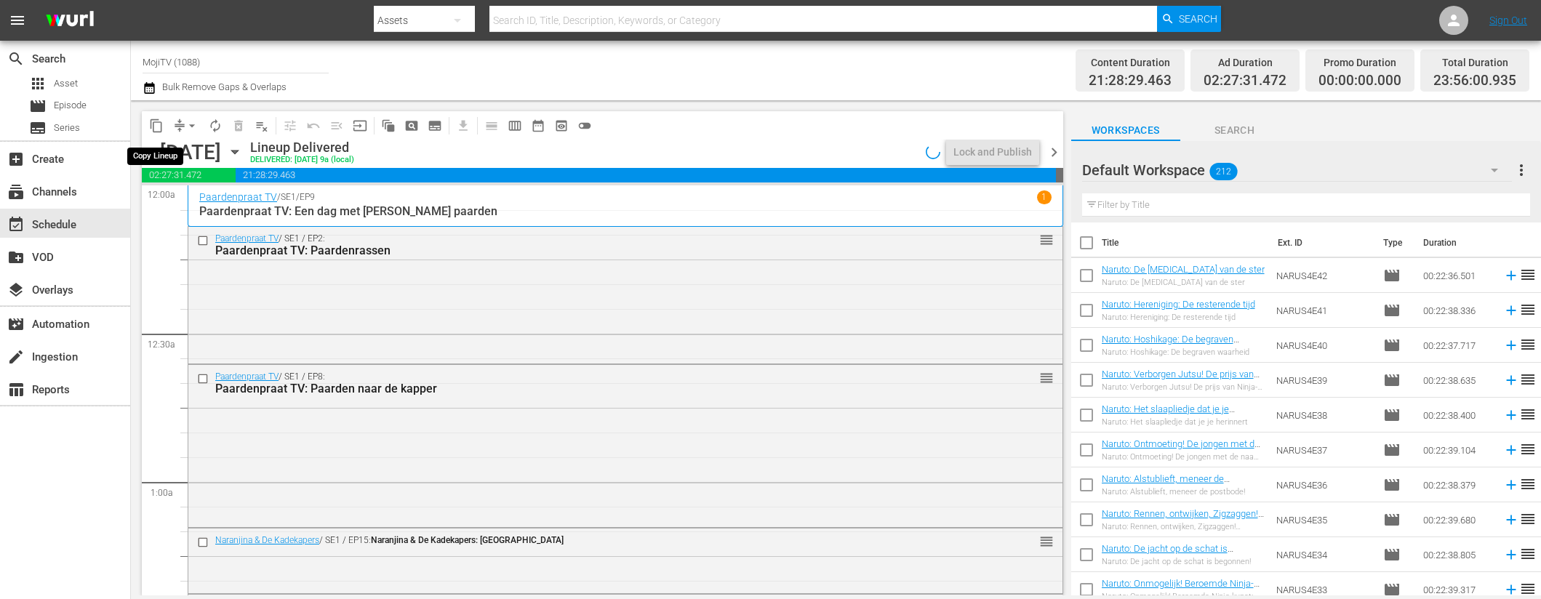
click at [155, 126] on span "content_copy" at bounding box center [156, 126] width 15 height 15
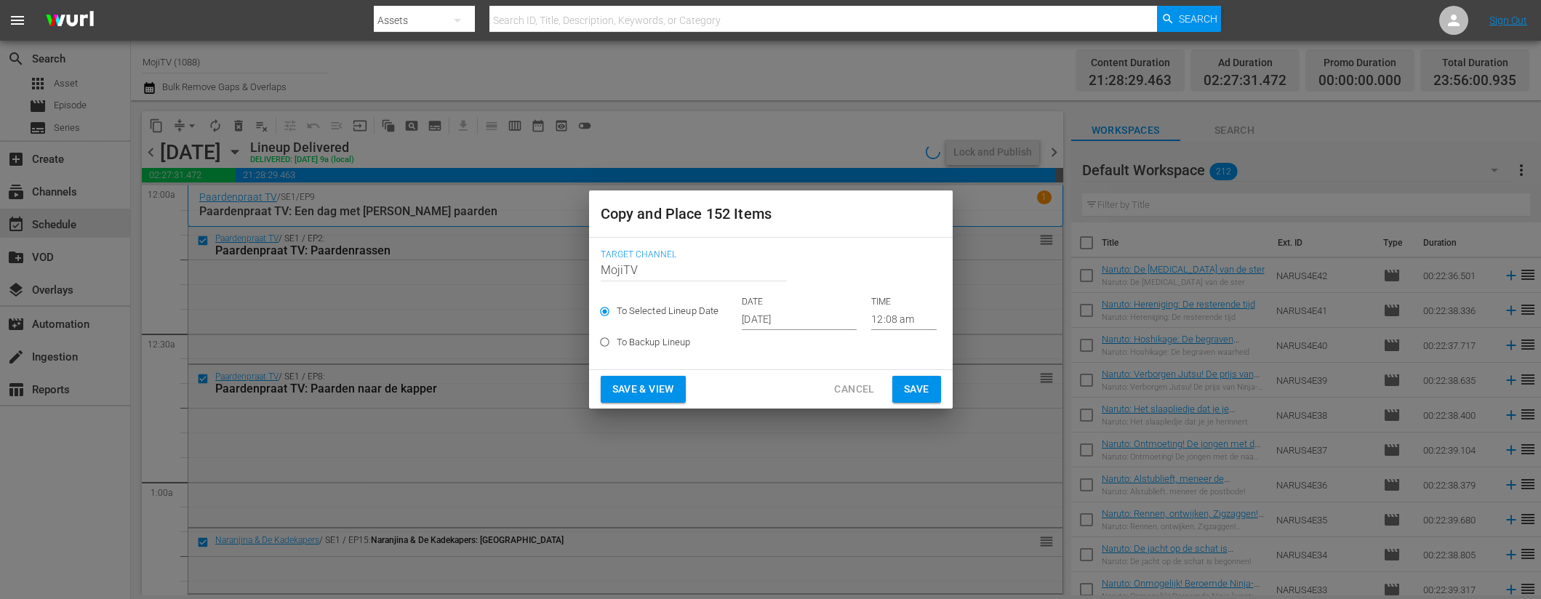
click at [827, 316] on input "[DATE]" at bounding box center [799, 319] width 115 height 22
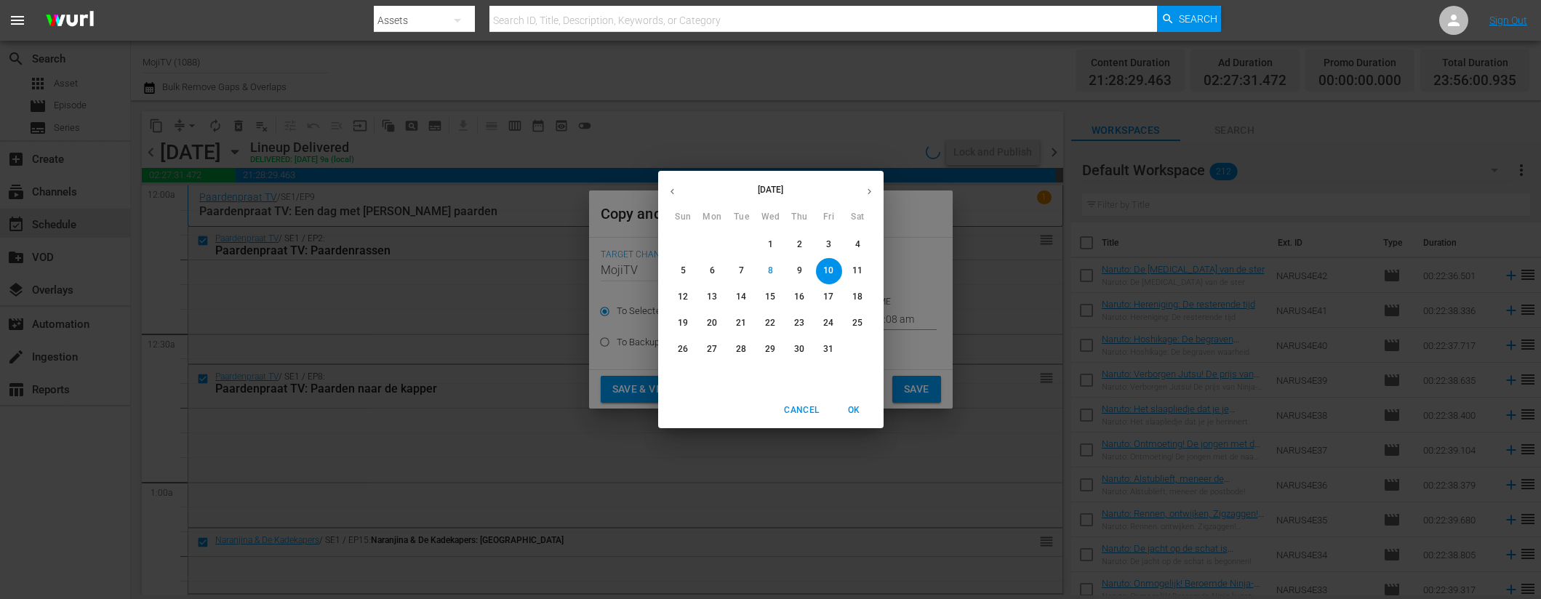
click at [875, 193] on button "button" at bounding box center [869, 191] width 28 height 28
click at [742, 320] on p "18" at bounding box center [741, 323] width 10 height 12
type input "Nov 18th 2025"
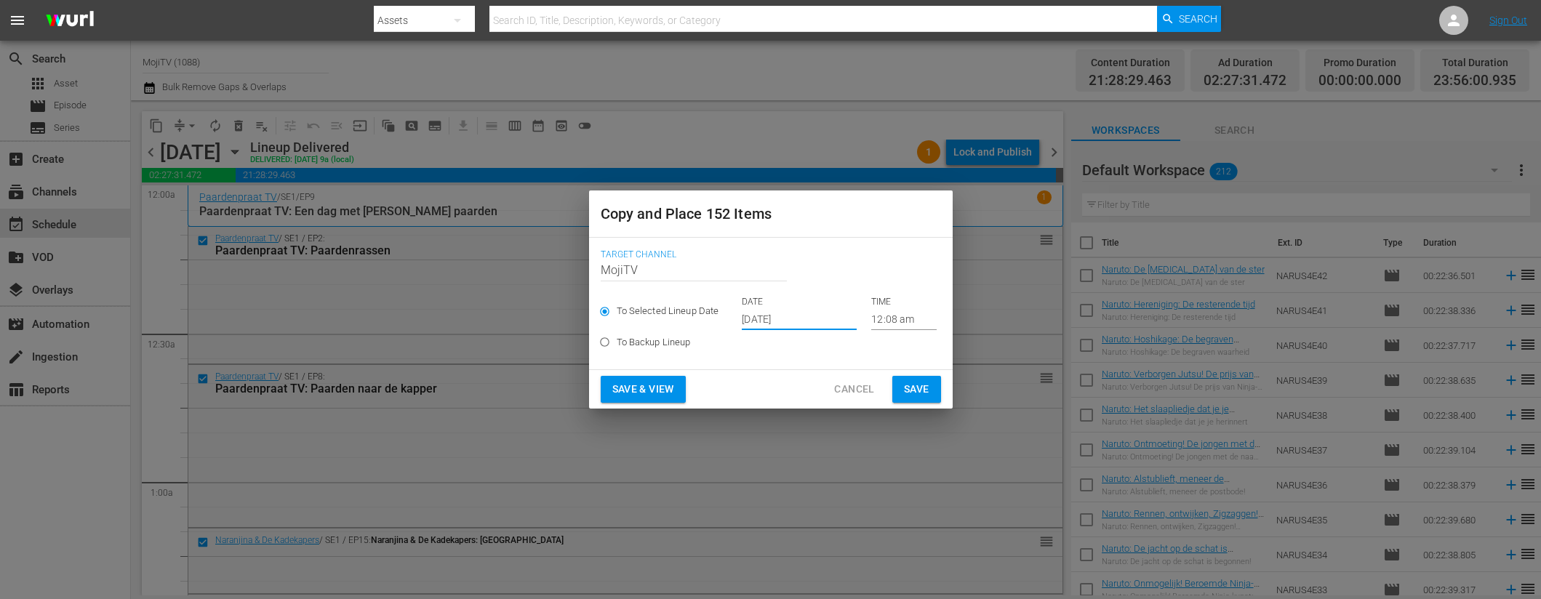
click at [654, 388] on span "Save & View" at bounding box center [643, 389] width 62 height 18
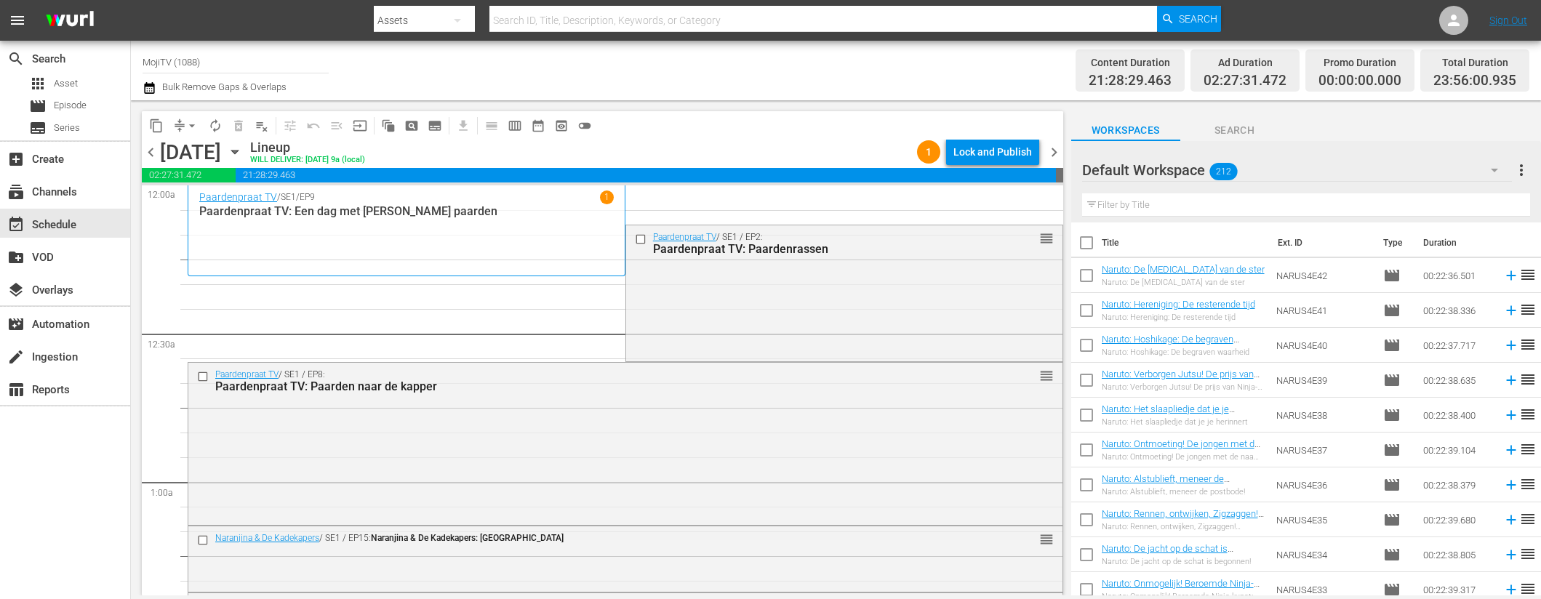
click at [198, 122] on span "arrow_drop_down" at bounding box center [192, 126] width 15 height 15
click at [189, 200] on li "Align to End of Previous Day" at bounding box center [192, 203] width 153 height 24
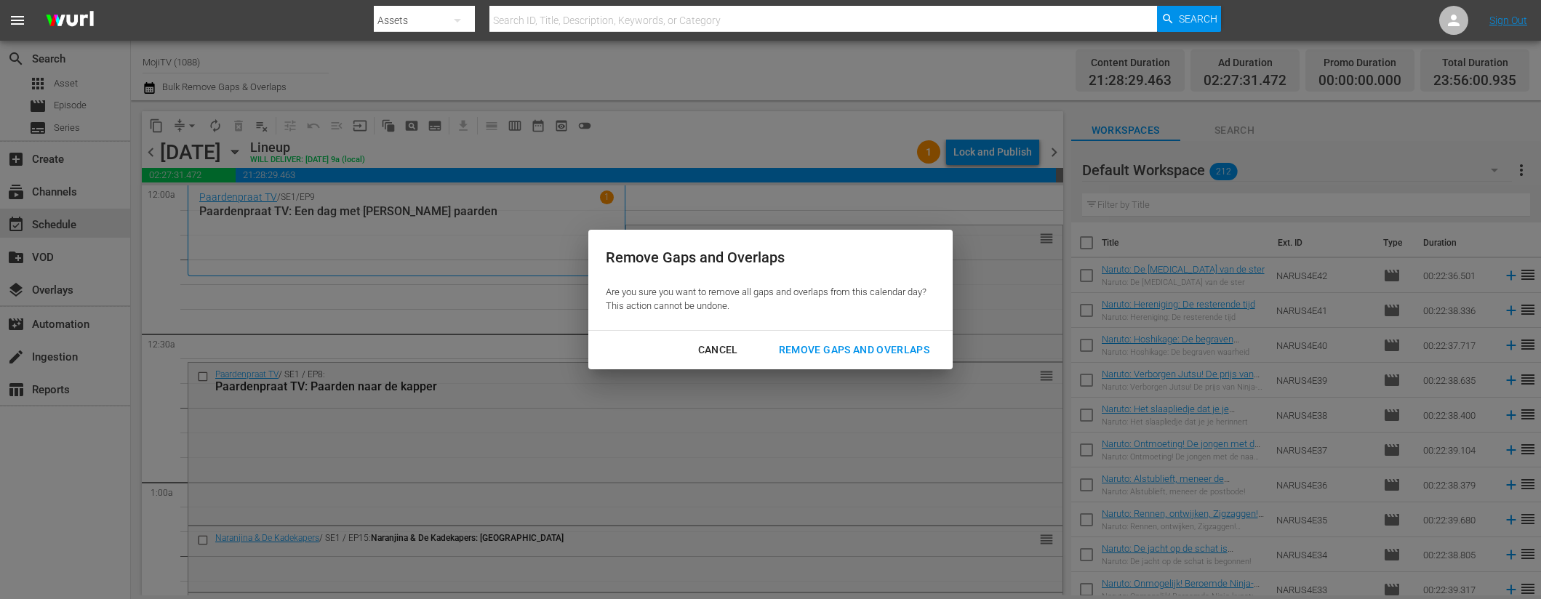
click at [838, 349] on div "Remove Gaps and Overlaps" at bounding box center [854, 350] width 174 height 18
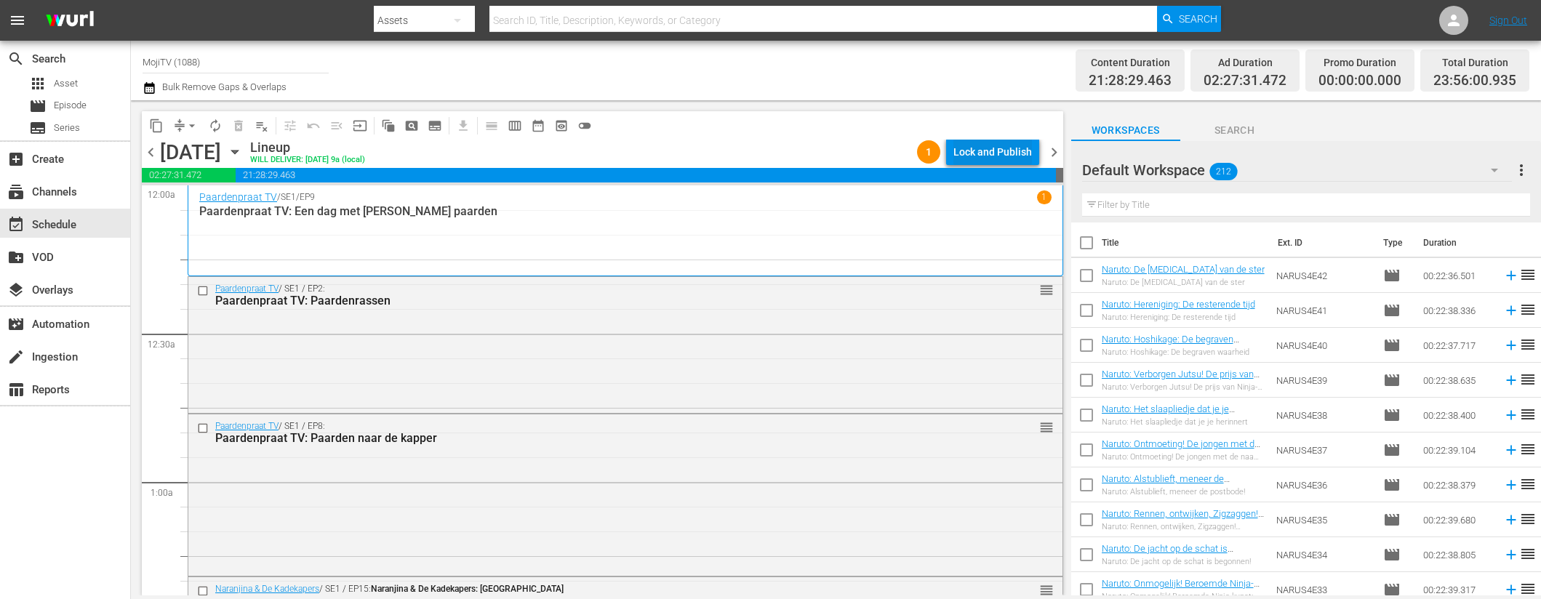
click at [979, 143] on div "Lock and Publish" at bounding box center [992, 152] width 79 height 26
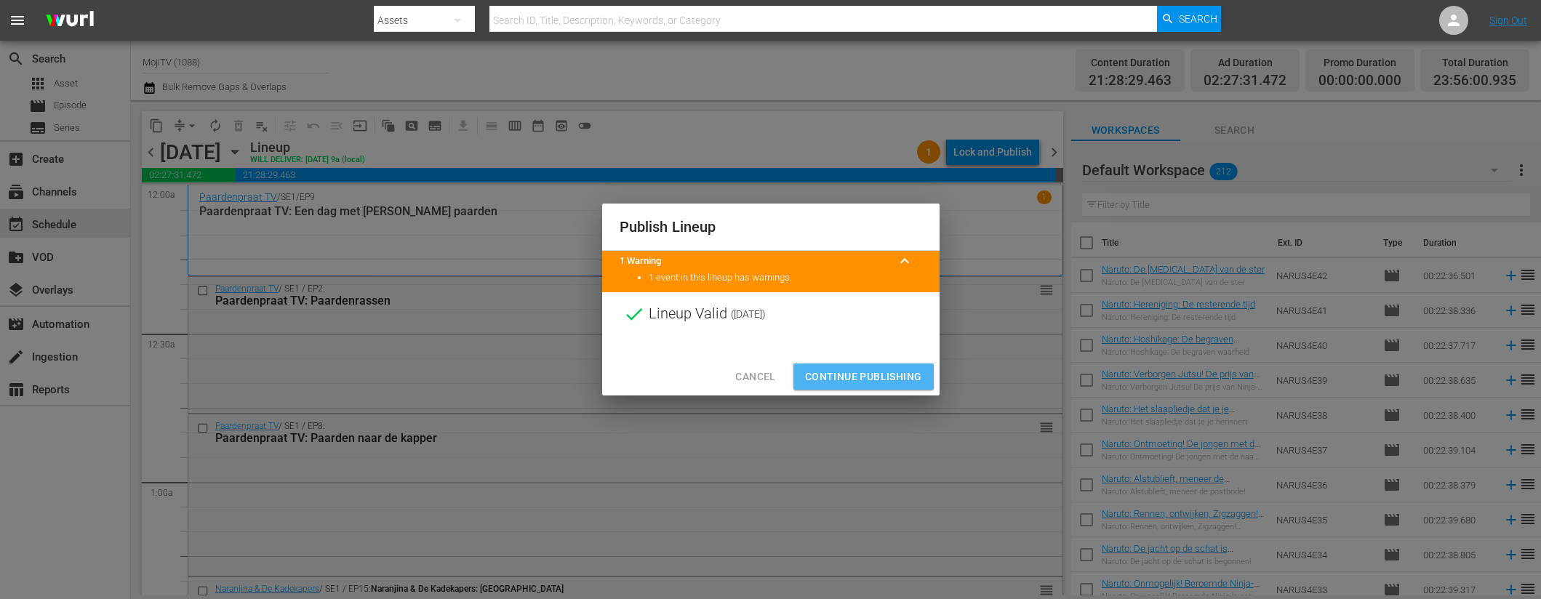
click at [838, 368] on span "Continue Publishing" at bounding box center [863, 377] width 117 height 18
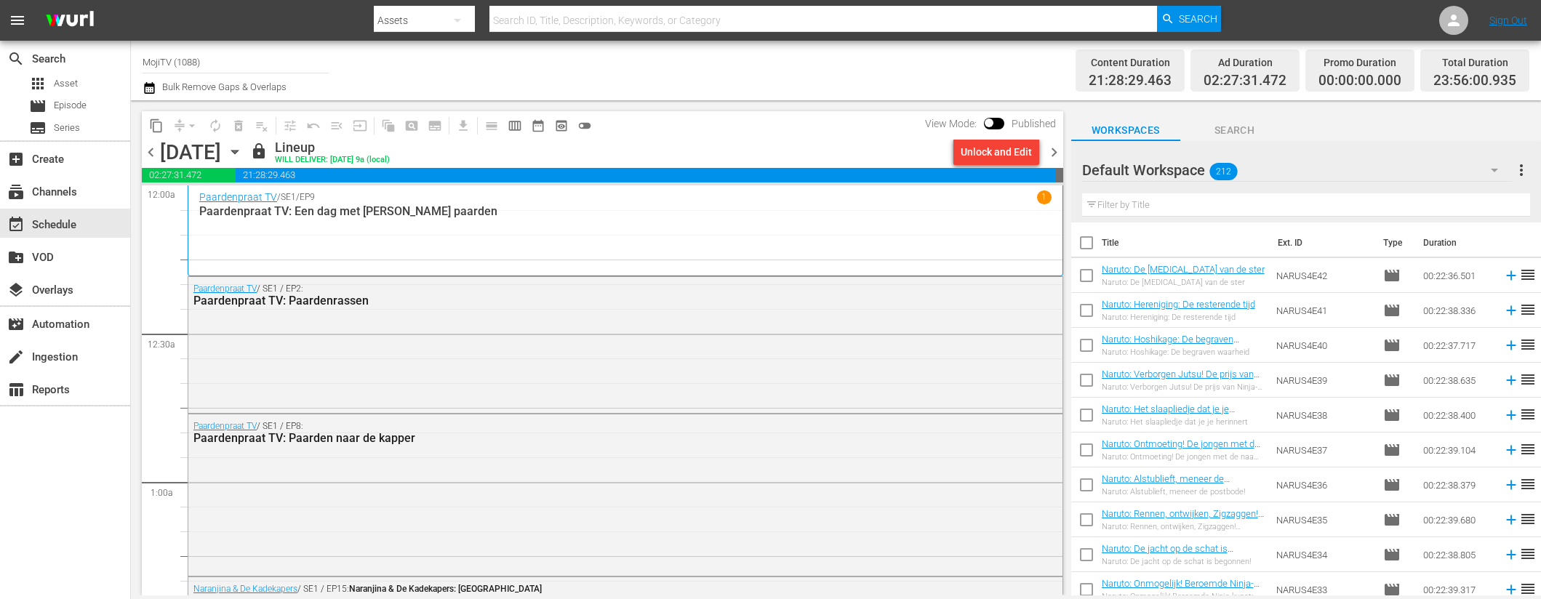
click at [1054, 150] on span "chevron_right" at bounding box center [1054, 152] width 18 height 18
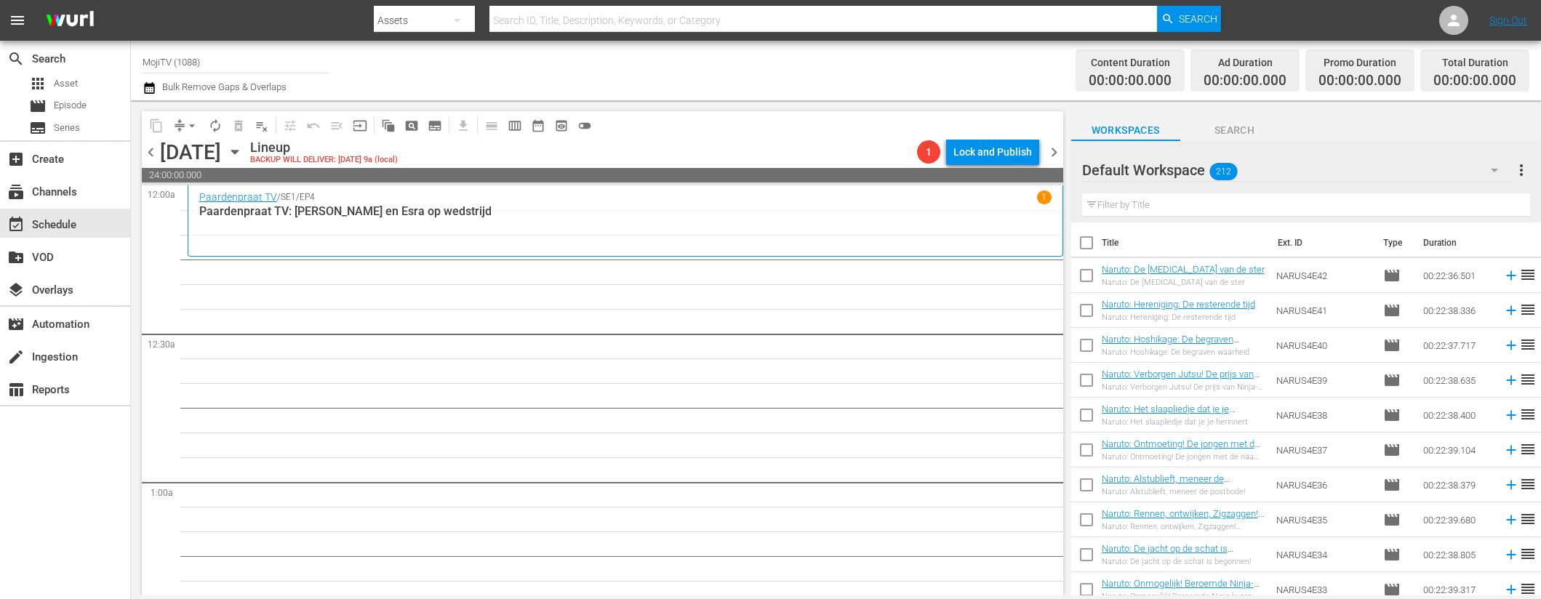
click at [243, 157] on icon "button" at bounding box center [235, 152] width 16 height 16
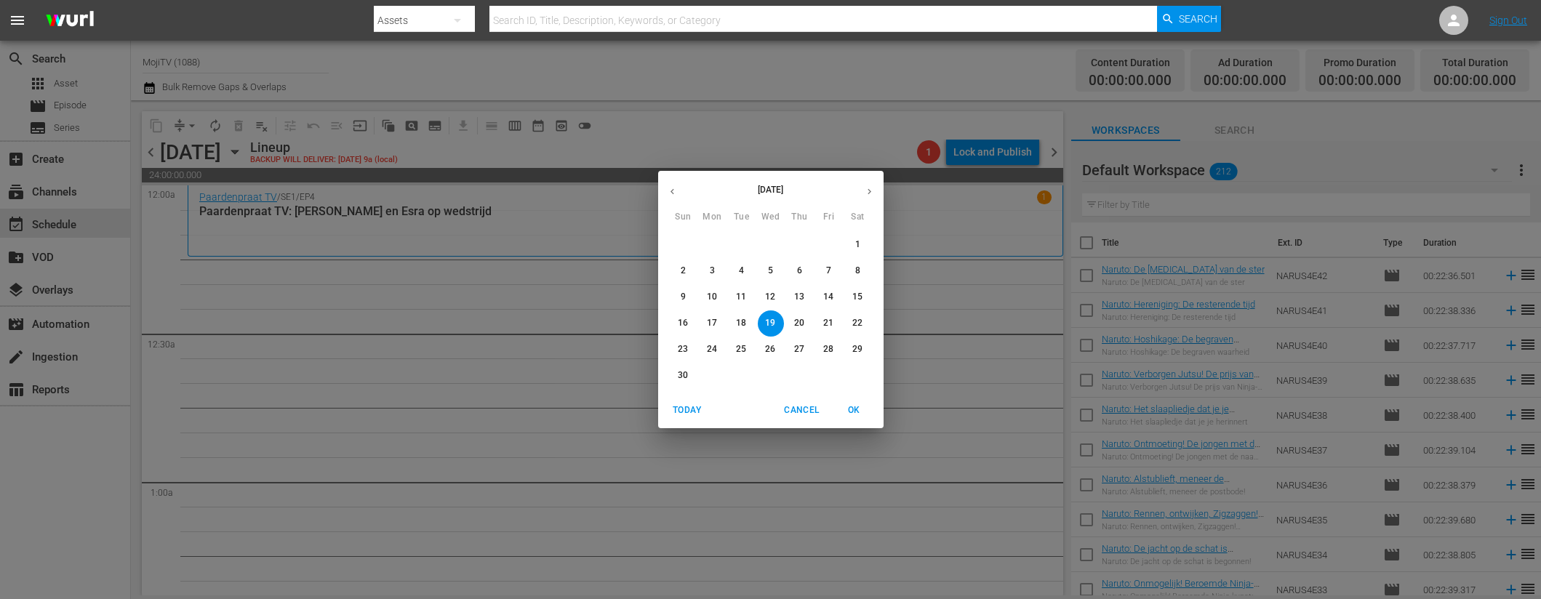
click at [677, 191] on icon "button" at bounding box center [672, 191] width 11 height 11
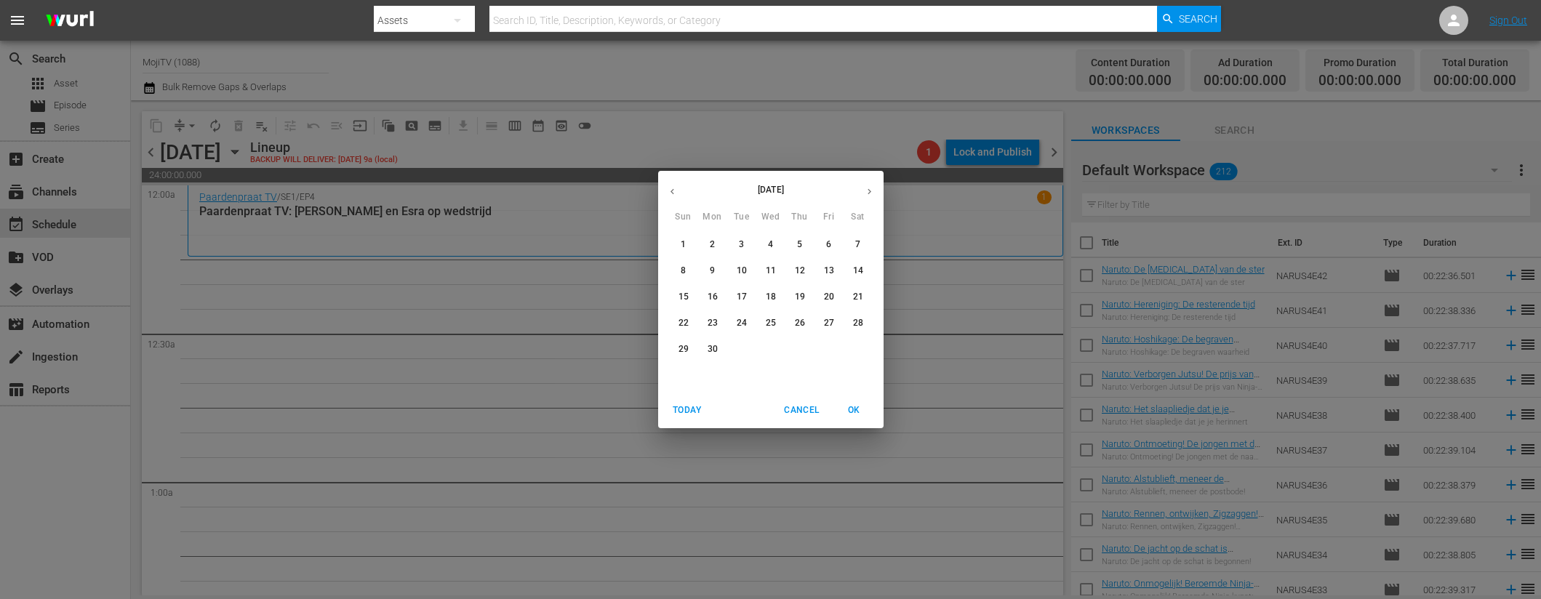
click at [677, 191] on icon "button" at bounding box center [672, 191] width 11 height 11
click at [678, 188] on button "button" at bounding box center [672, 191] width 28 height 28
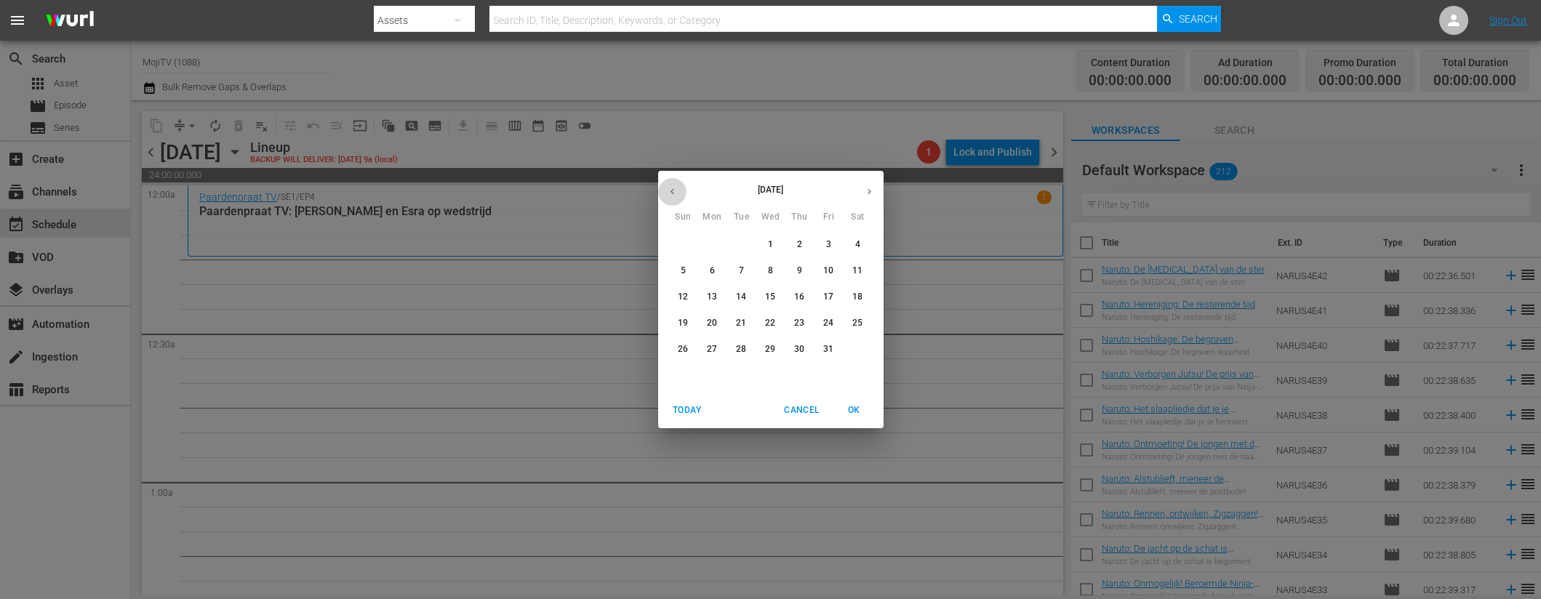
click at [680, 184] on button "button" at bounding box center [672, 191] width 28 height 28
click at [873, 188] on icon "button" at bounding box center [869, 191] width 11 height 11
click at [748, 324] on span "19" at bounding box center [742, 323] width 26 height 12
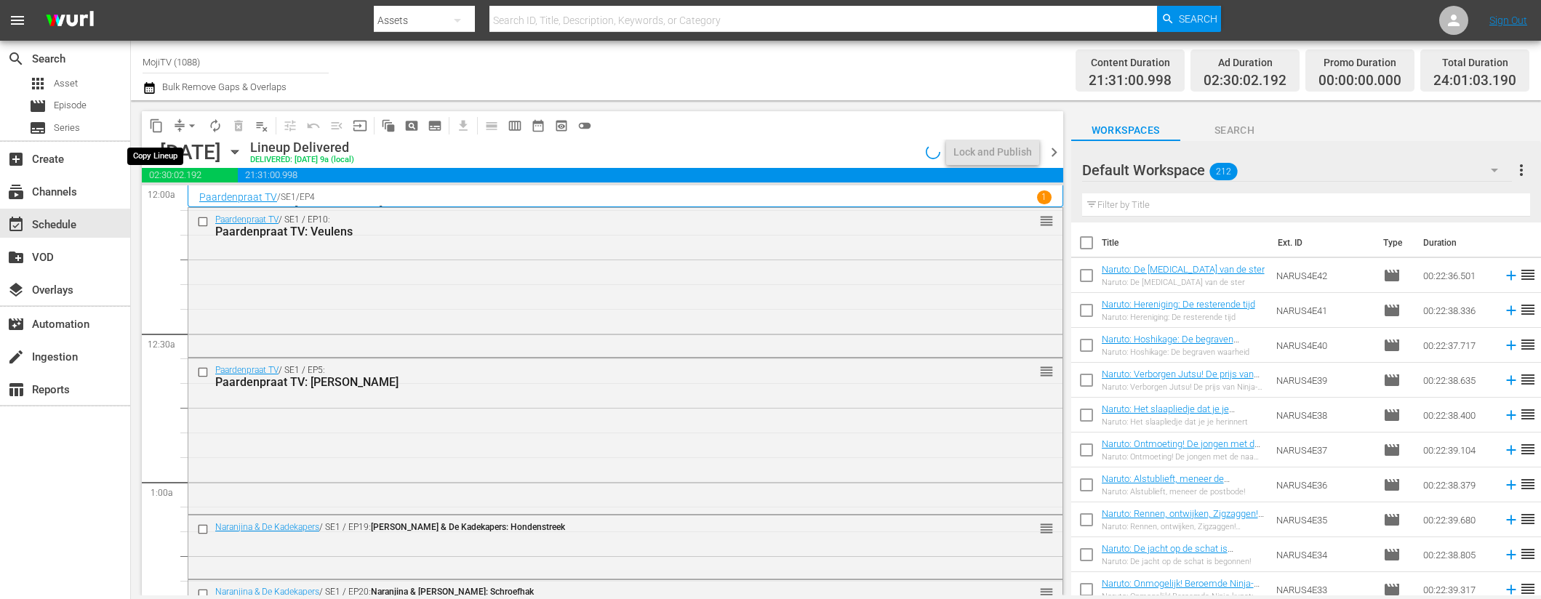
click at [154, 119] on span "content_copy" at bounding box center [156, 126] width 15 height 15
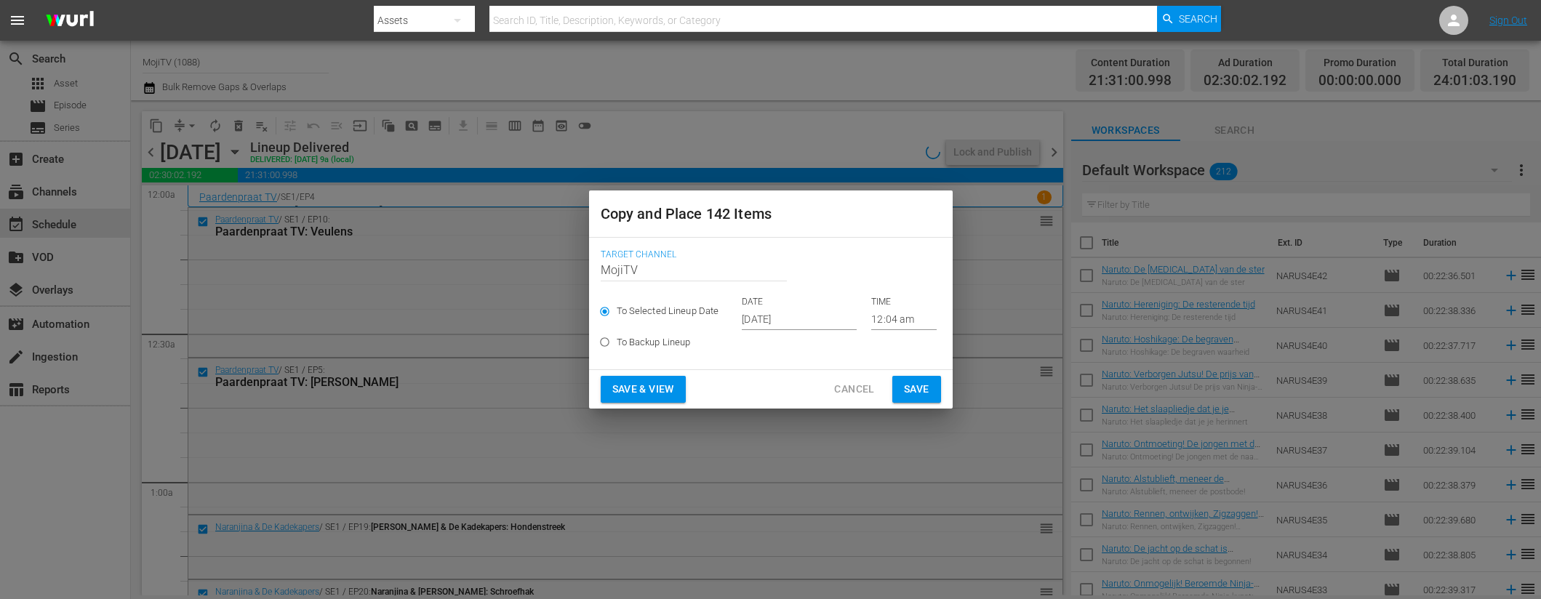
click at [819, 323] on input "[DATE]" at bounding box center [799, 319] width 115 height 22
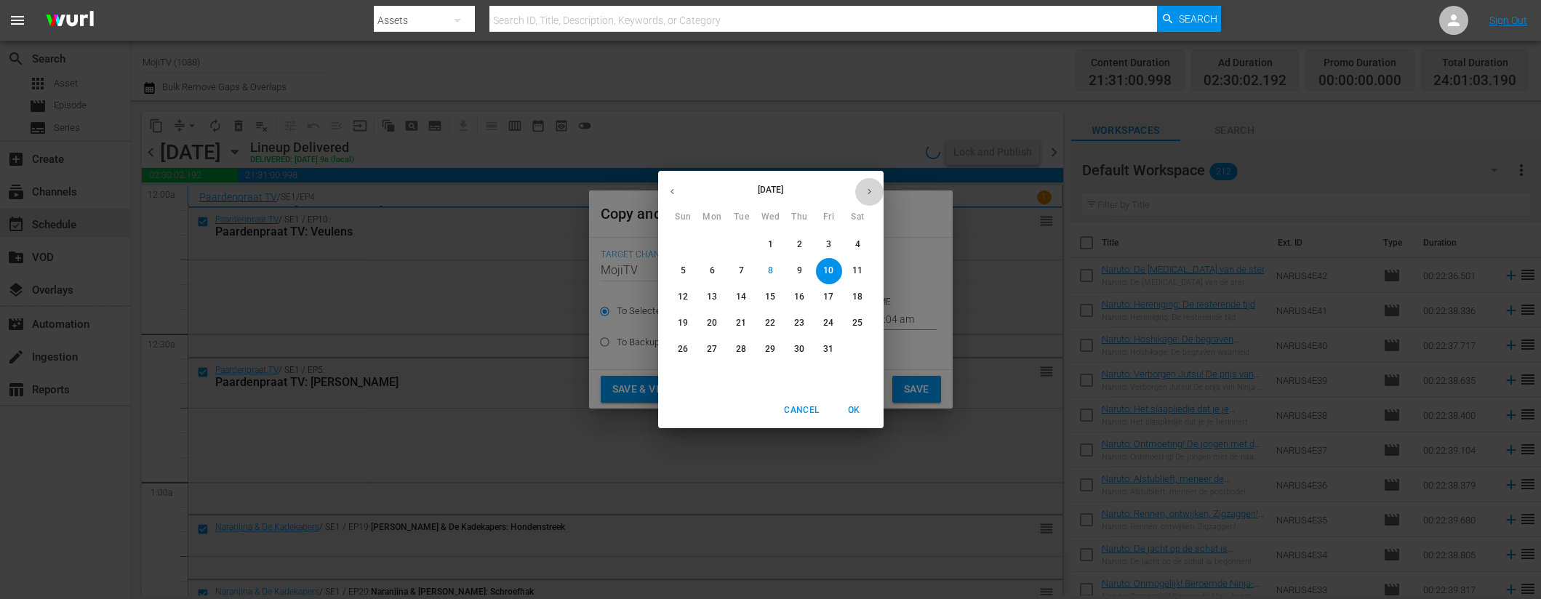
click at [876, 194] on button "button" at bounding box center [869, 191] width 28 height 28
click at [772, 319] on p "19" at bounding box center [770, 323] width 10 height 12
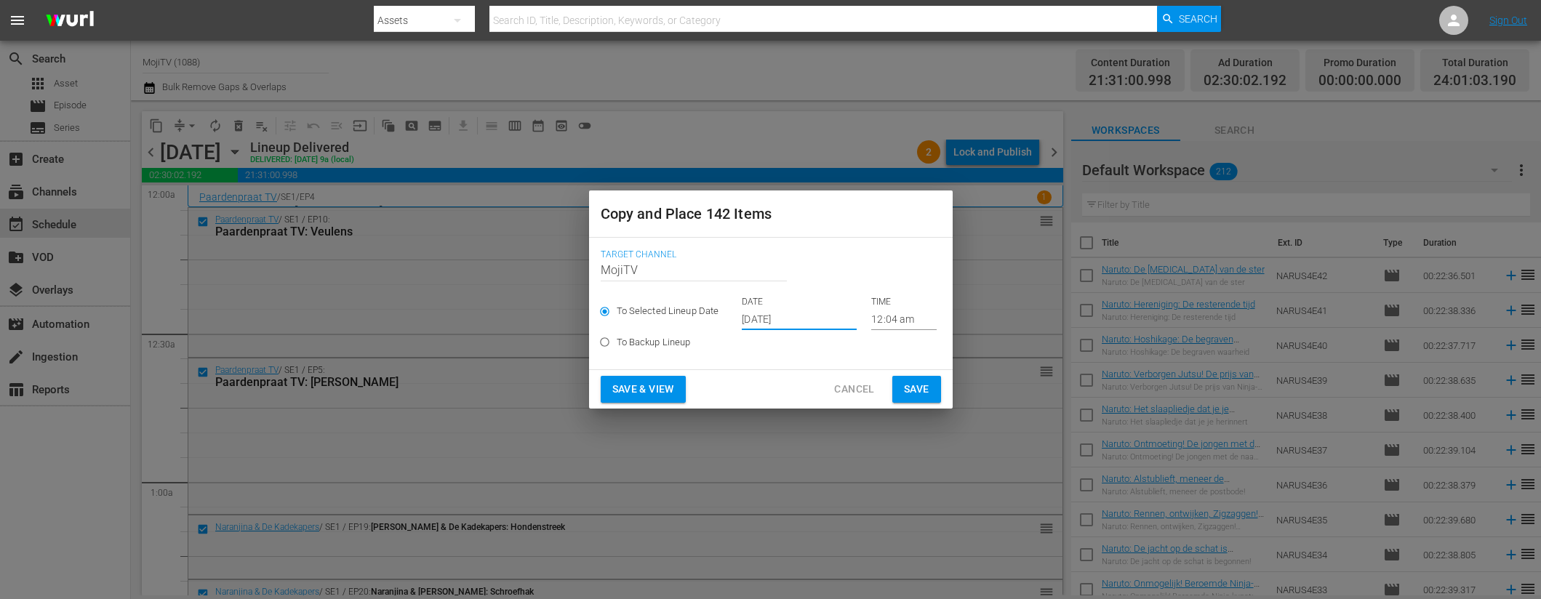
type input "[DATE]"
click at [662, 385] on span "Save & View" at bounding box center [643, 389] width 62 height 18
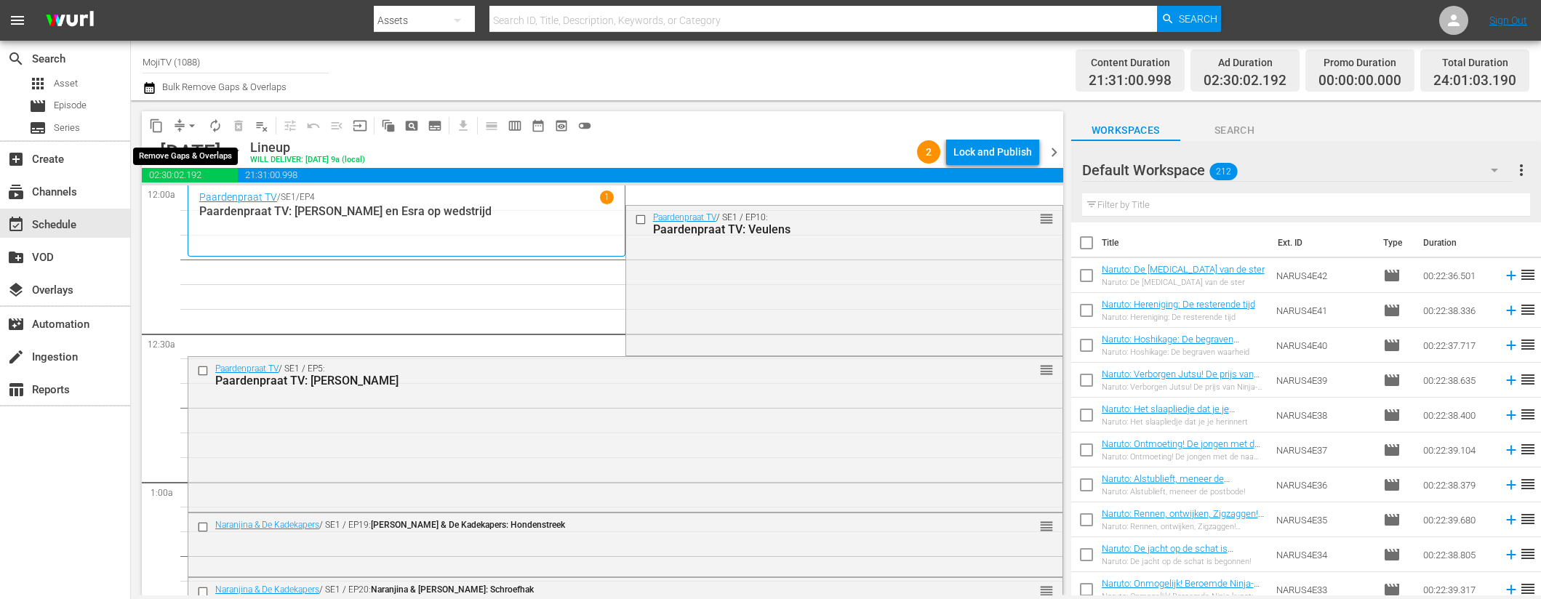
click at [182, 129] on button "arrow_drop_down" at bounding box center [191, 125] width 23 height 23
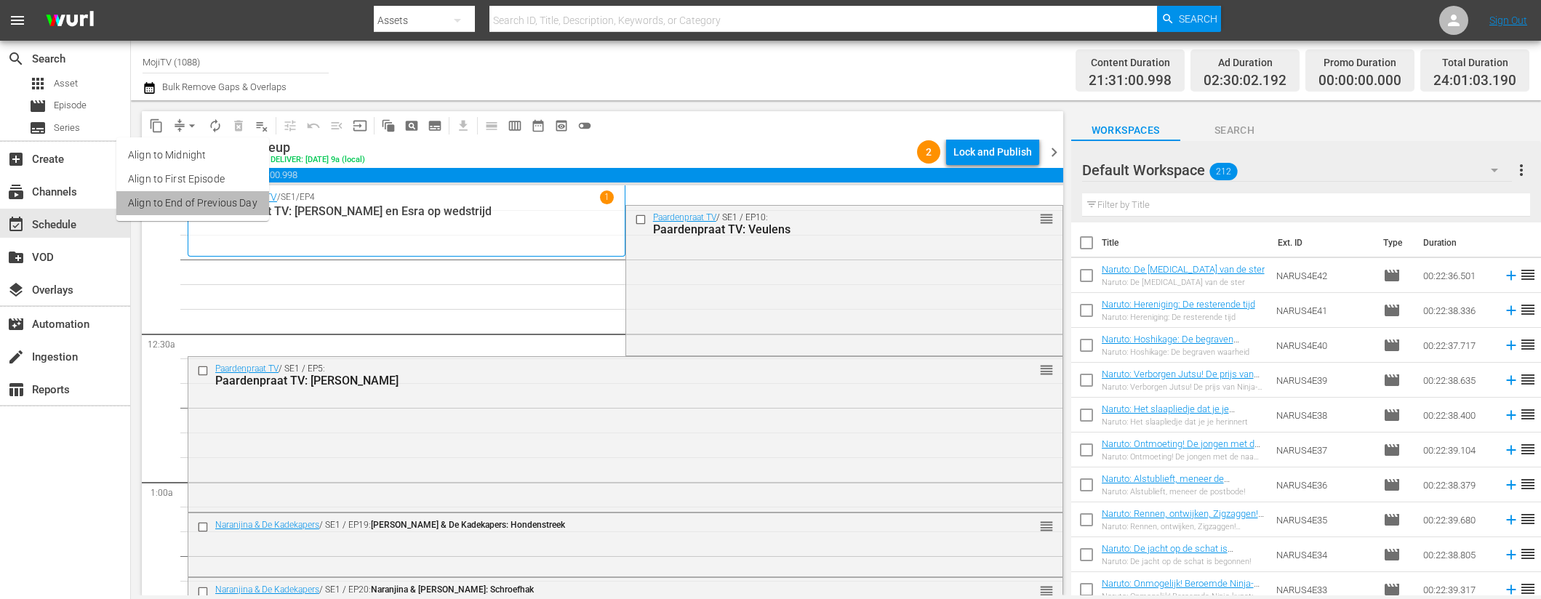
click at [193, 201] on li "Align to End of Previous Day" at bounding box center [192, 203] width 153 height 24
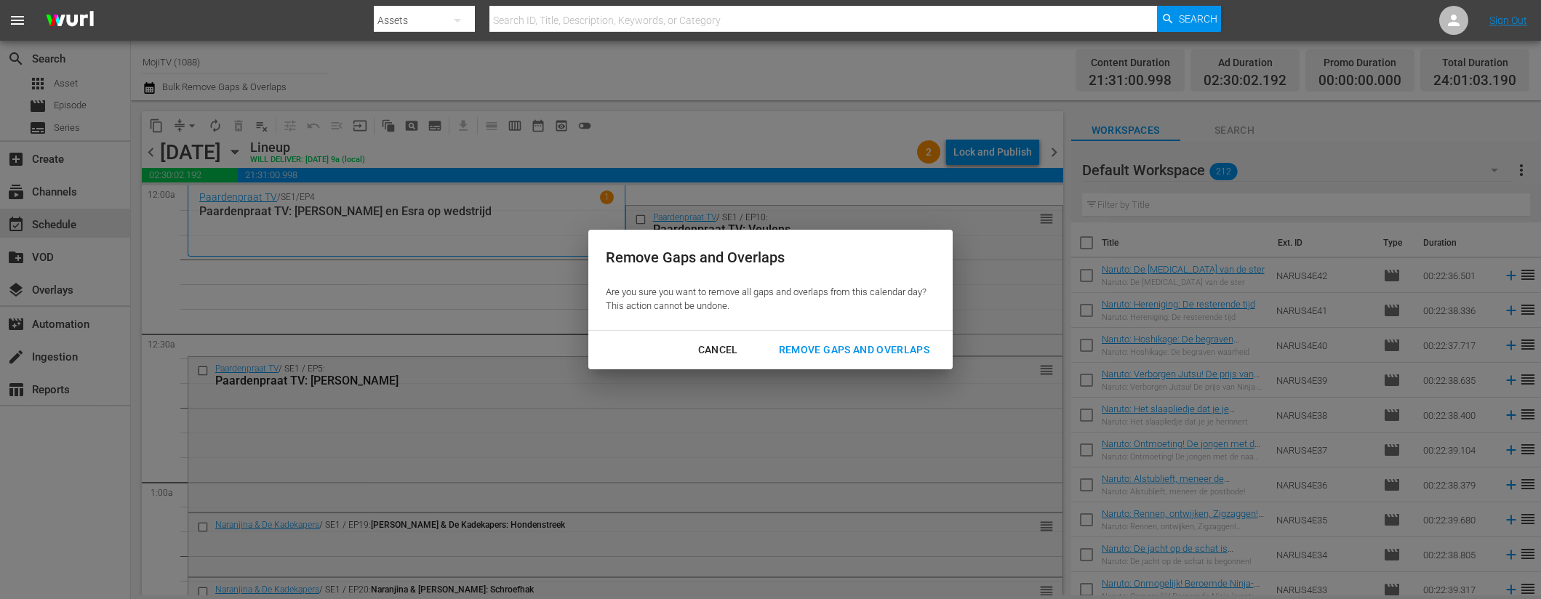
click at [833, 344] on div "Remove Gaps and Overlaps" at bounding box center [854, 350] width 174 height 18
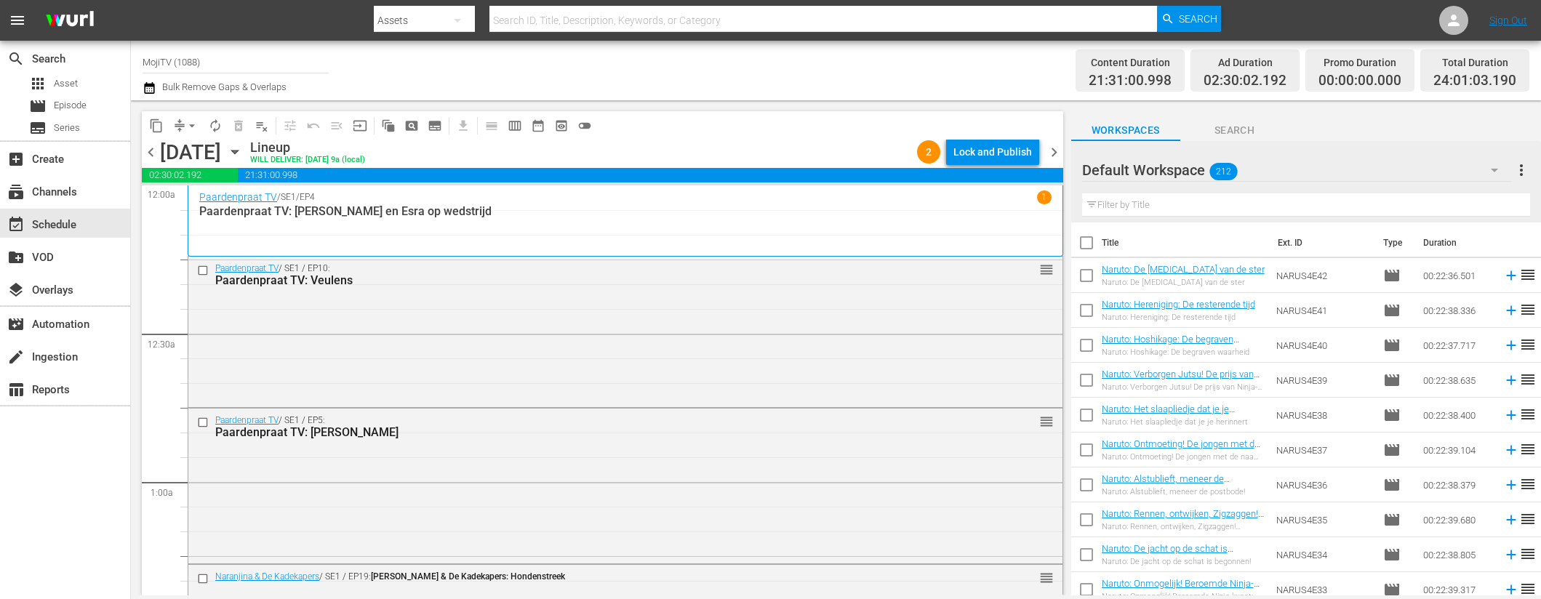
click at [17, 22] on span "menu" at bounding box center [17, 20] width 17 height 17
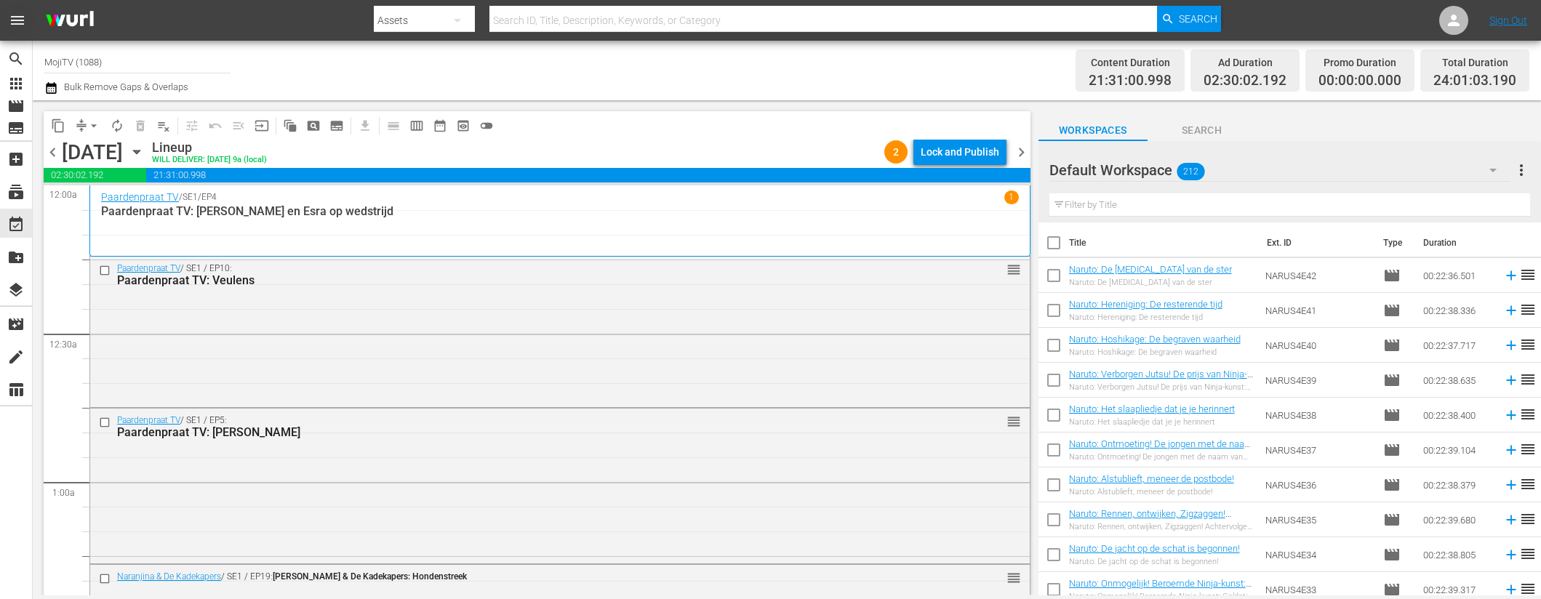
click at [20, 20] on span "menu" at bounding box center [17, 20] width 17 height 17
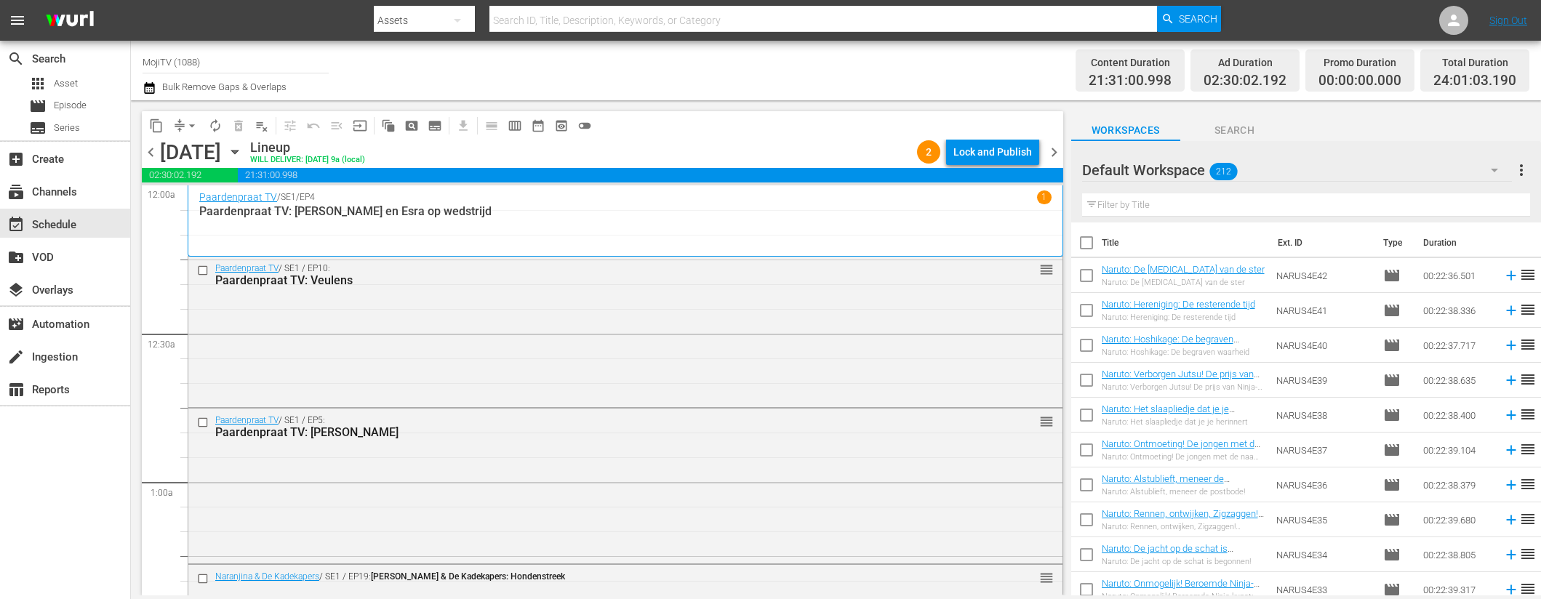
click at [983, 161] on div "Lock and Publish" at bounding box center [992, 152] width 79 height 26
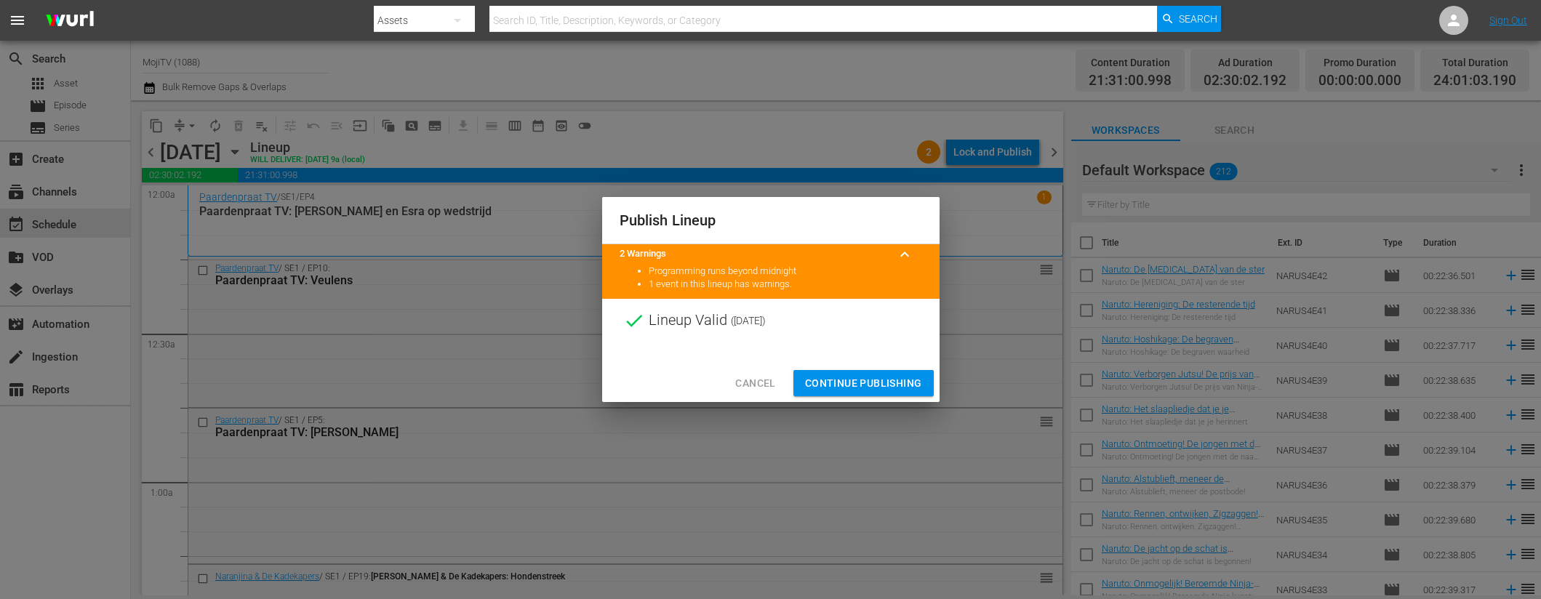
click at [828, 377] on span "Continue Publishing" at bounding box center [863, 384] width 117 height 18
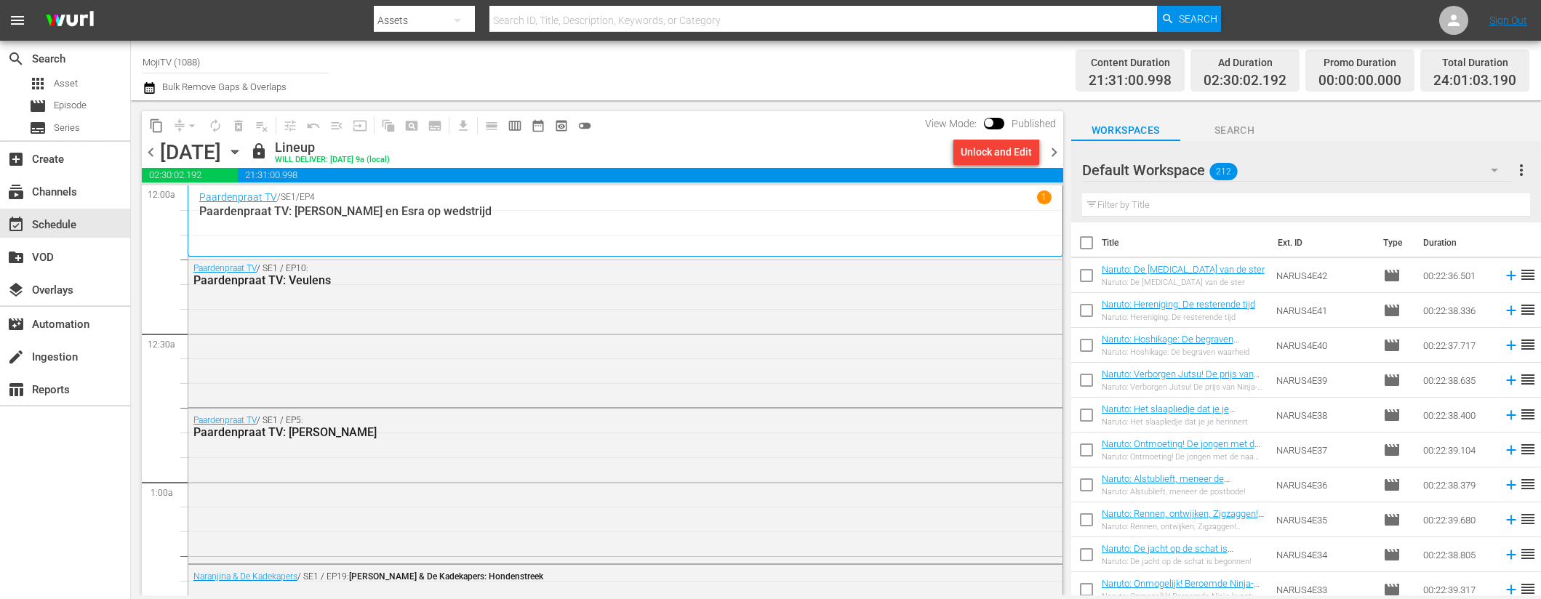
click at [11, 23] on span "menu" at bounding box center [17, 20] width 17 height 17
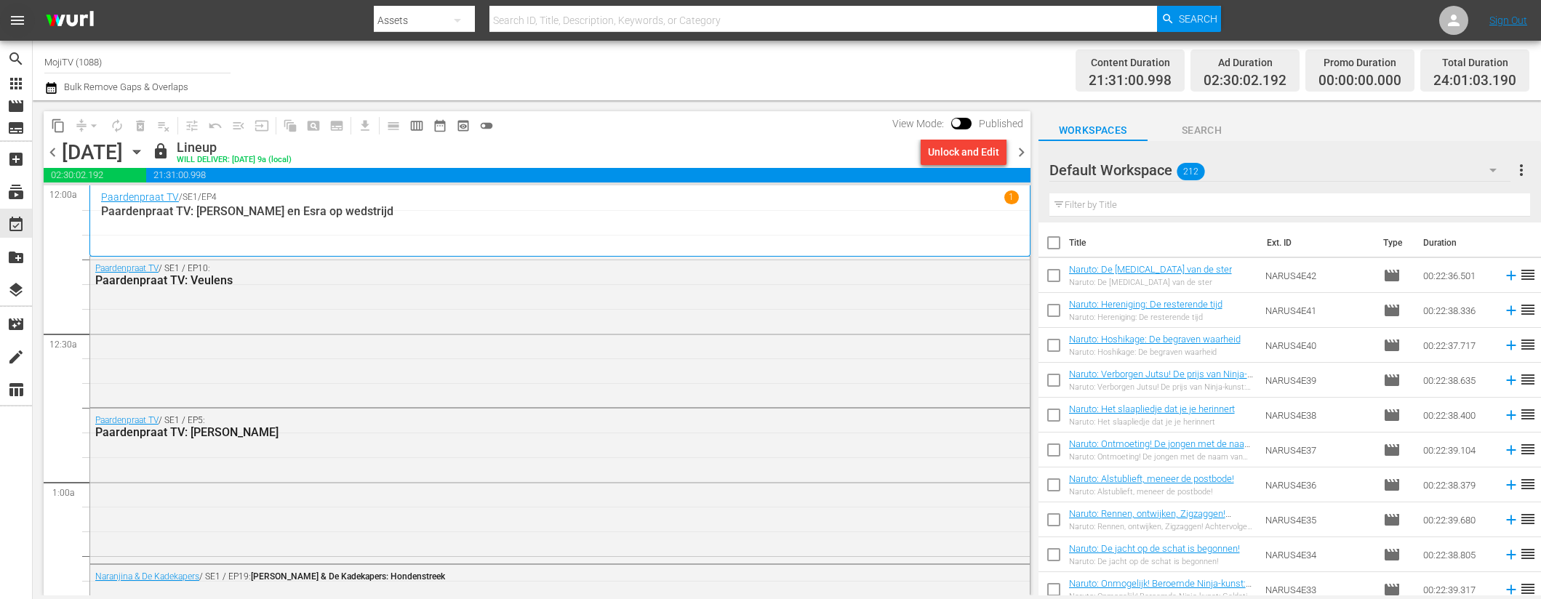
click at [25, 9] on button "menu" at bounding box center [17, 20] width 35 height 35
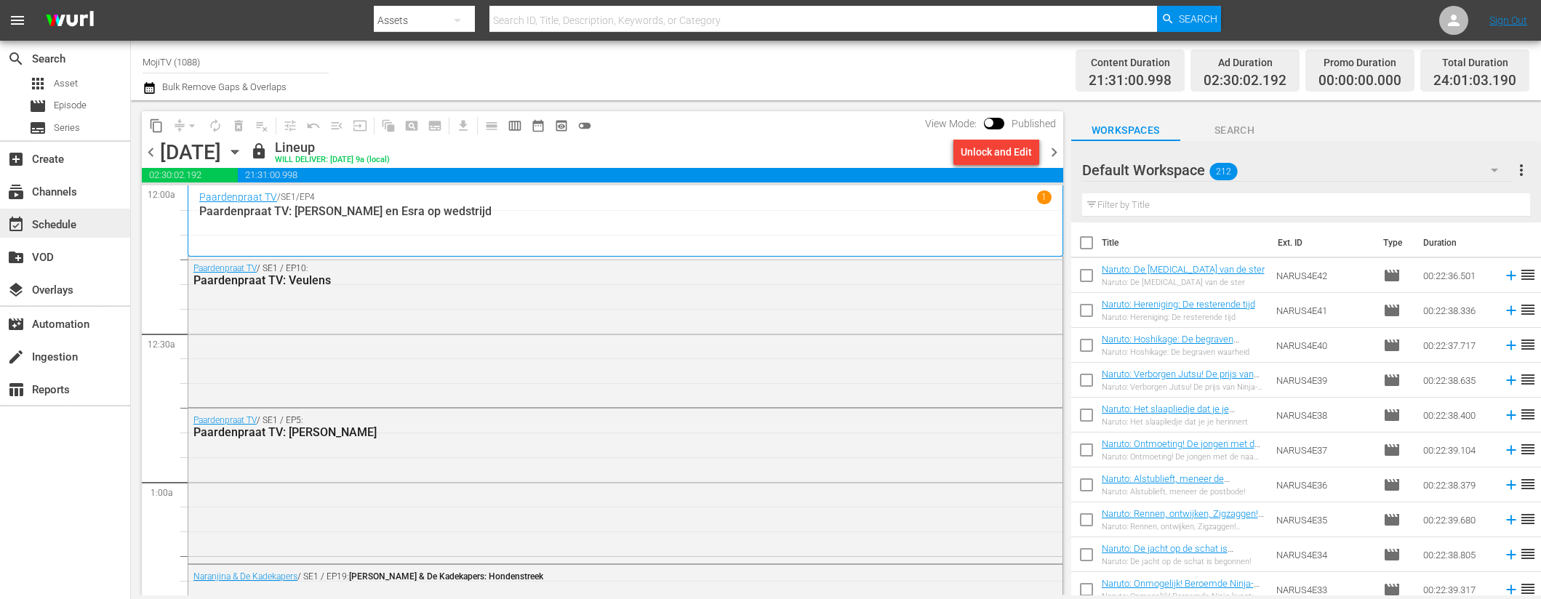
click at [92, 215] on div "event_available Schedule" at bounding box center [65, 223] width 130 height 29
click at [465, 126] on span "get_app" at bounding box center [460, 125] width 28 height 28
click at [1060, 150] on span "chevron_right" at bounding box center [1054, 152] width 18 height 18
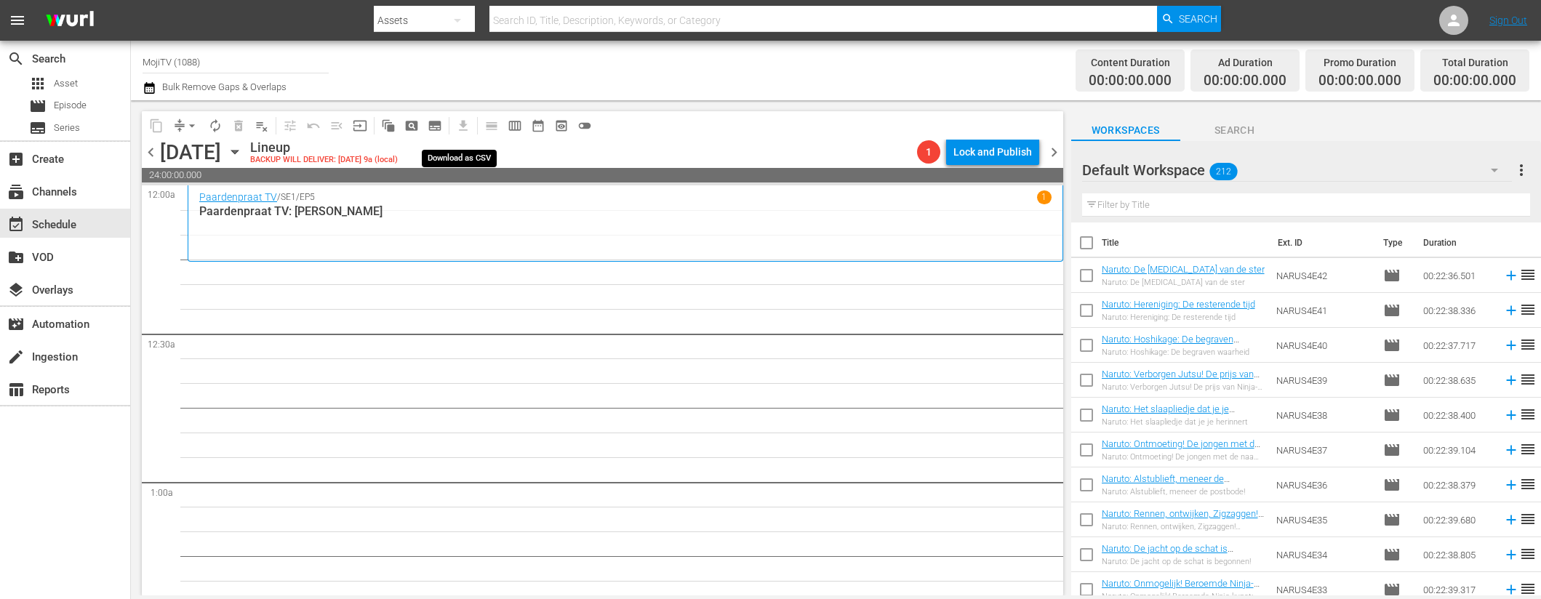
click at [462, 127] on span "get_app" at bounding box center [460, 125] width 28 height 28
click at [151, 156] on span "chevron_left" at bounding box center [151, 152] width 18 height 18
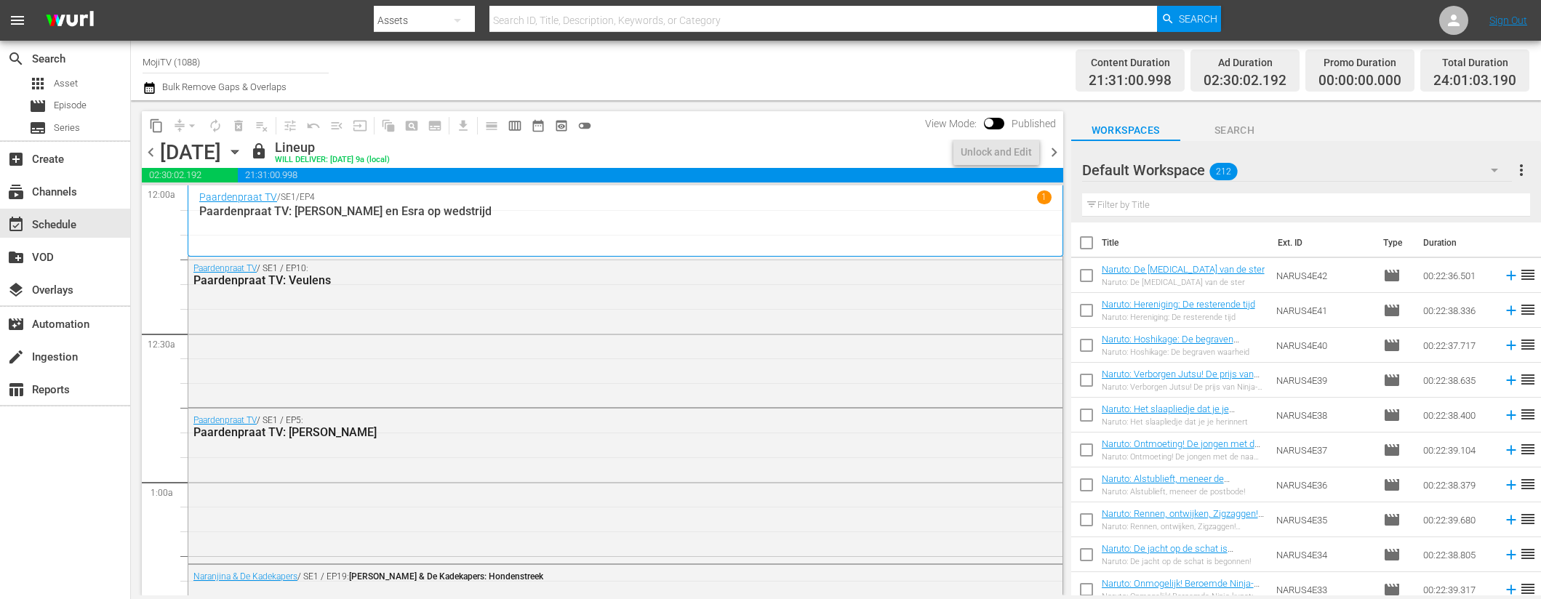
click at [152, 153] on span "chevron_left" at bounding box center [151, 152] width 18 height 18
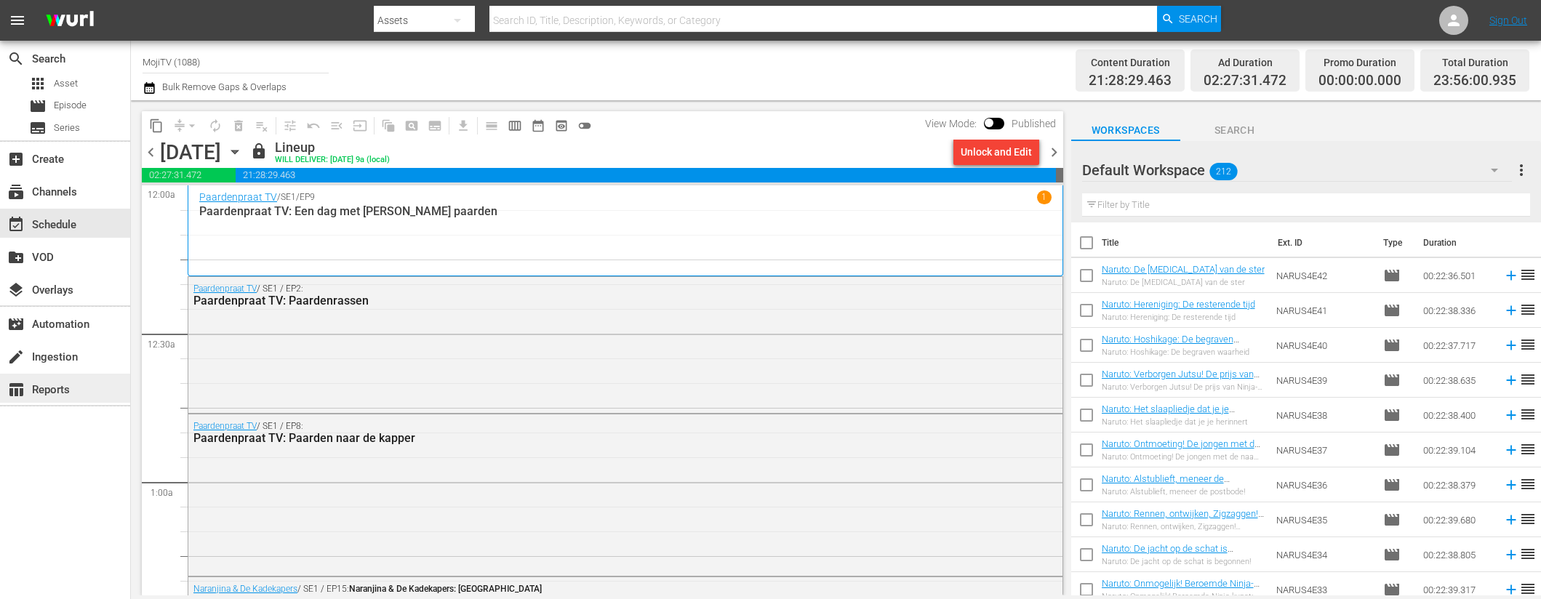
click at [65, 387] on div "table_chart Reports" at bounding box center [40, 387] width 81 height 13
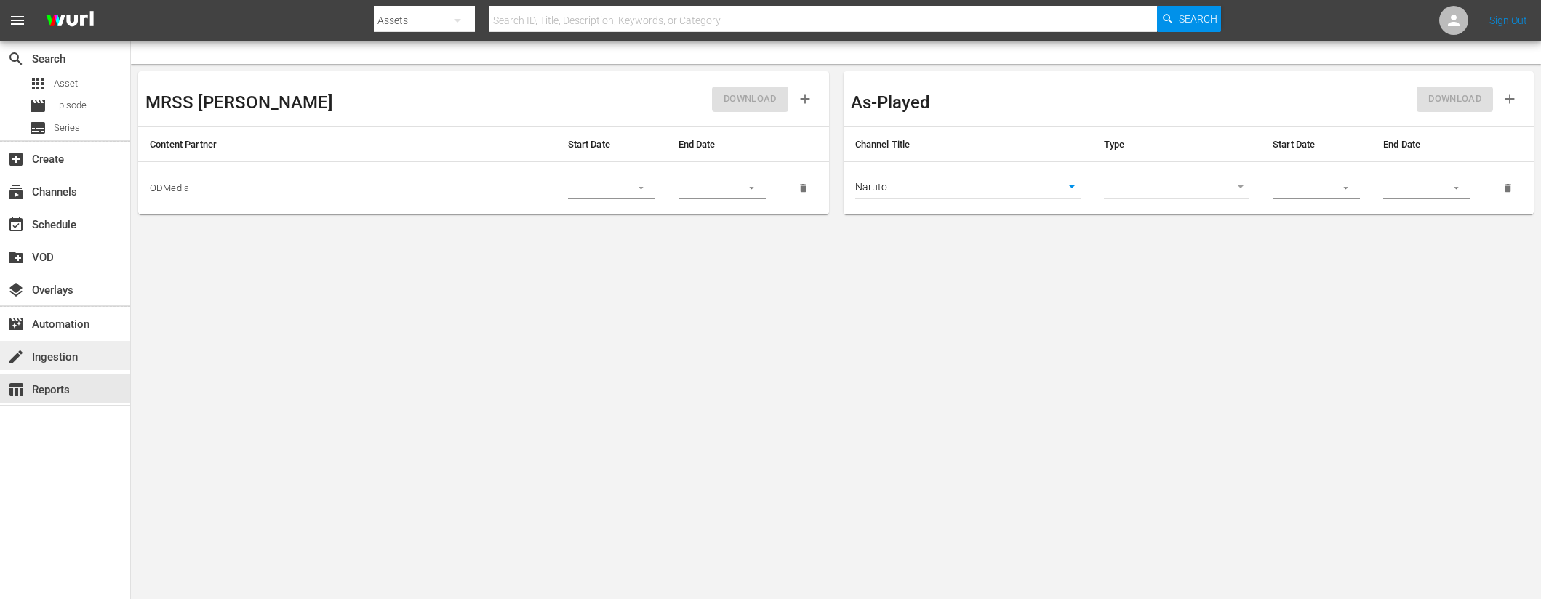
click at [84, 353] on div "create Ingestion" at bounding box center [65, 355] width 130 height 29
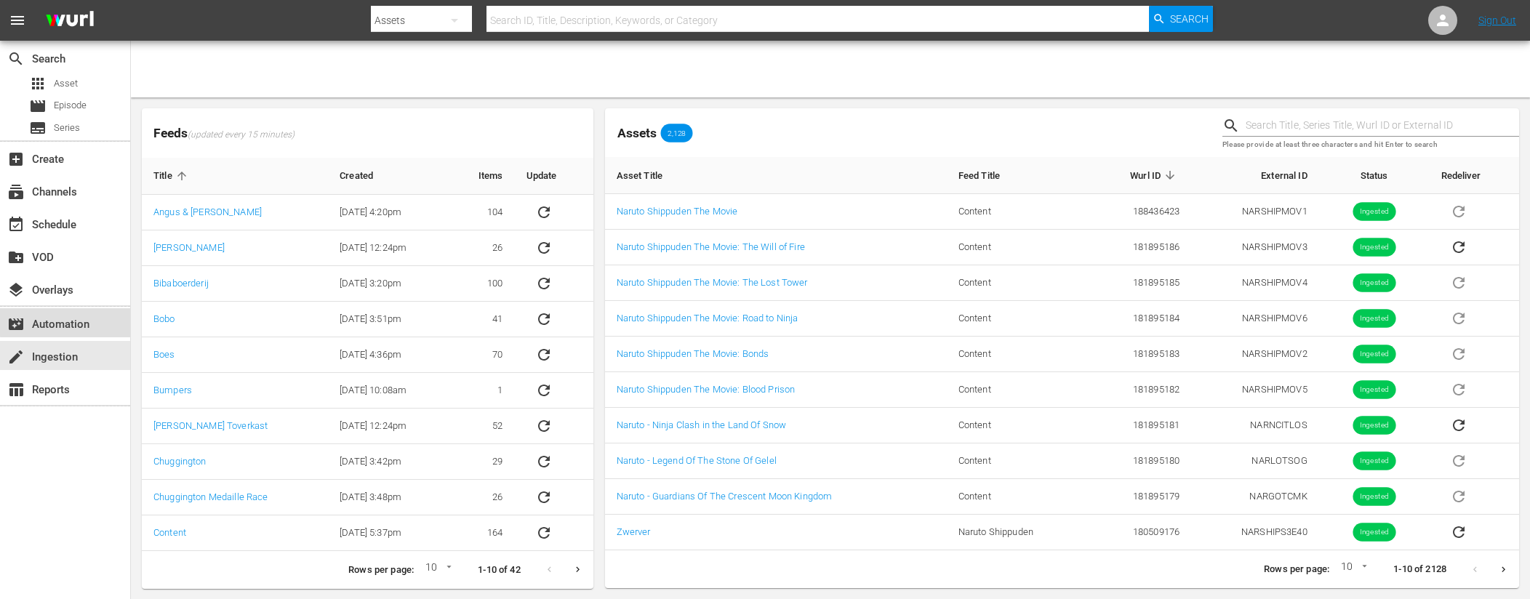
click at [81, 320] on div "movie_filter Automation" at bounding box center [40, 322] width 81 height 13
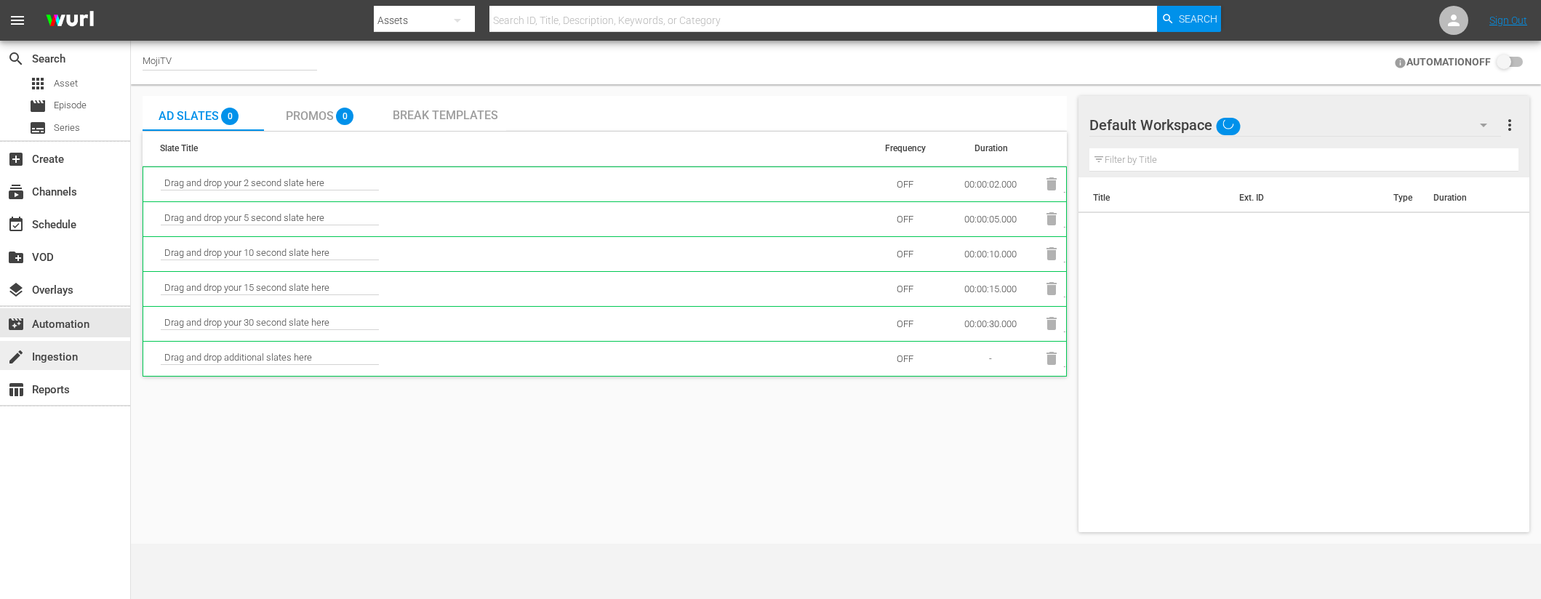
click at [77, 345] on div "create Ingestion" at bounding box center [65, 355] width 130 height 29
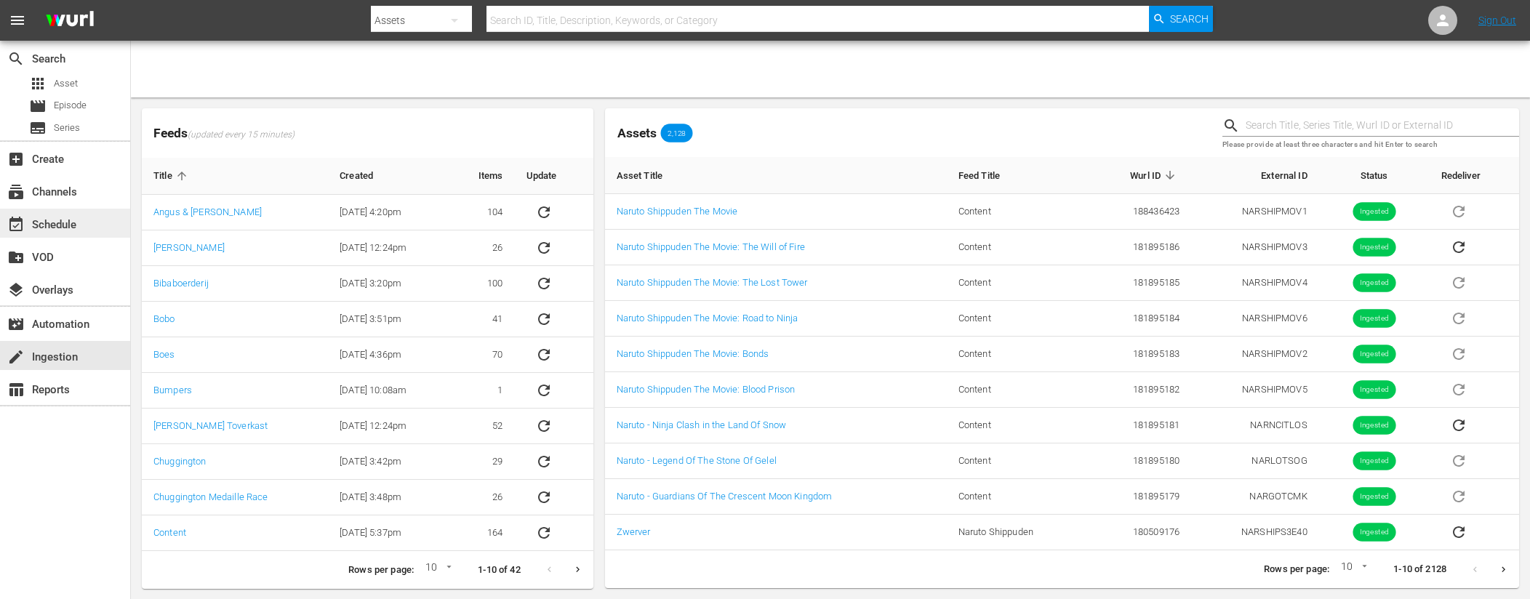
click at [87, 211] on div "event_available Schedule" at bounding box center [65, 223] width 130 height 29
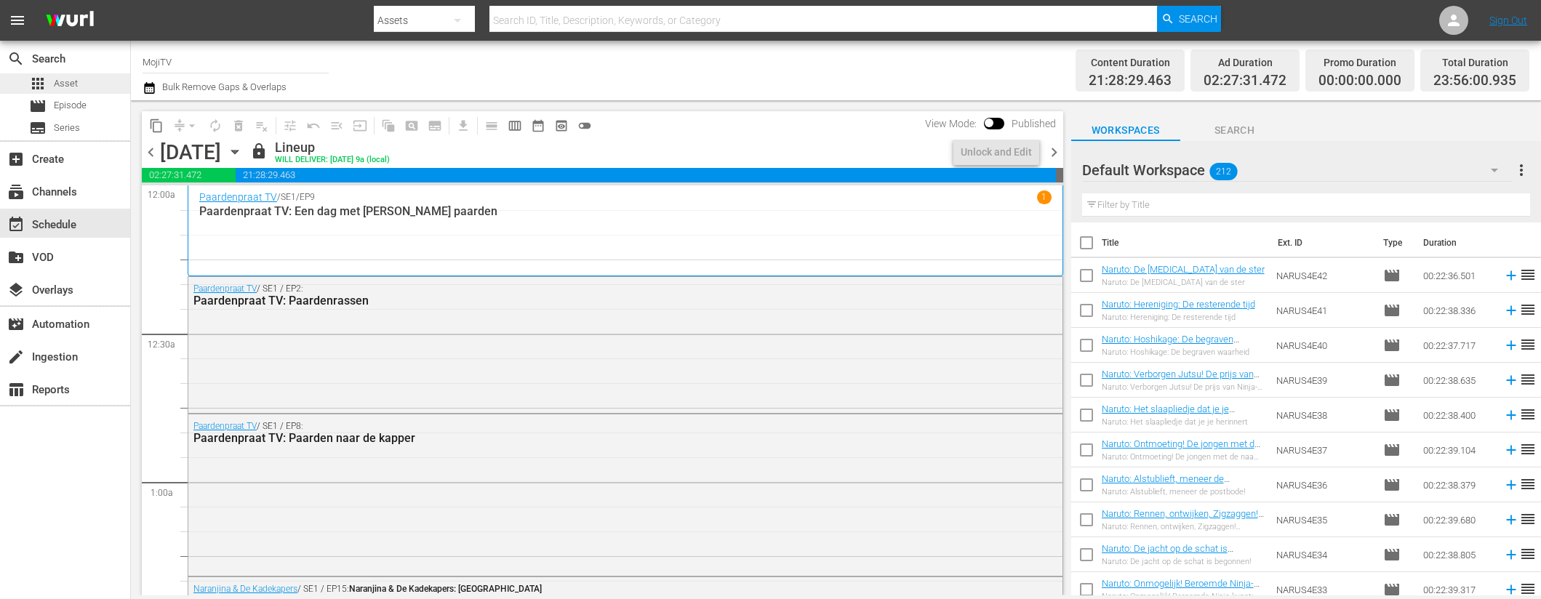
click at [68, 84] on span "Asset" at bounding box center [66, 83] width 24 height 15
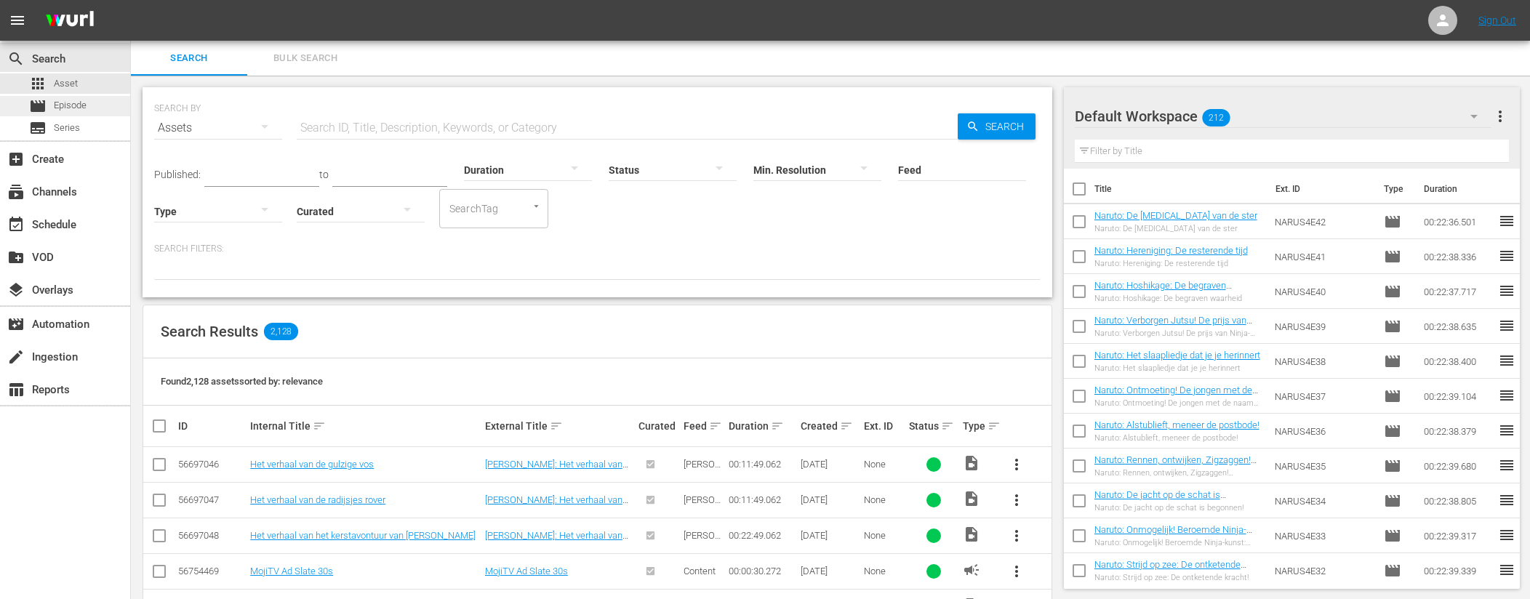
click at [81, 104] on span "Episode" at bounding box center [70, 105] width 33 height 15
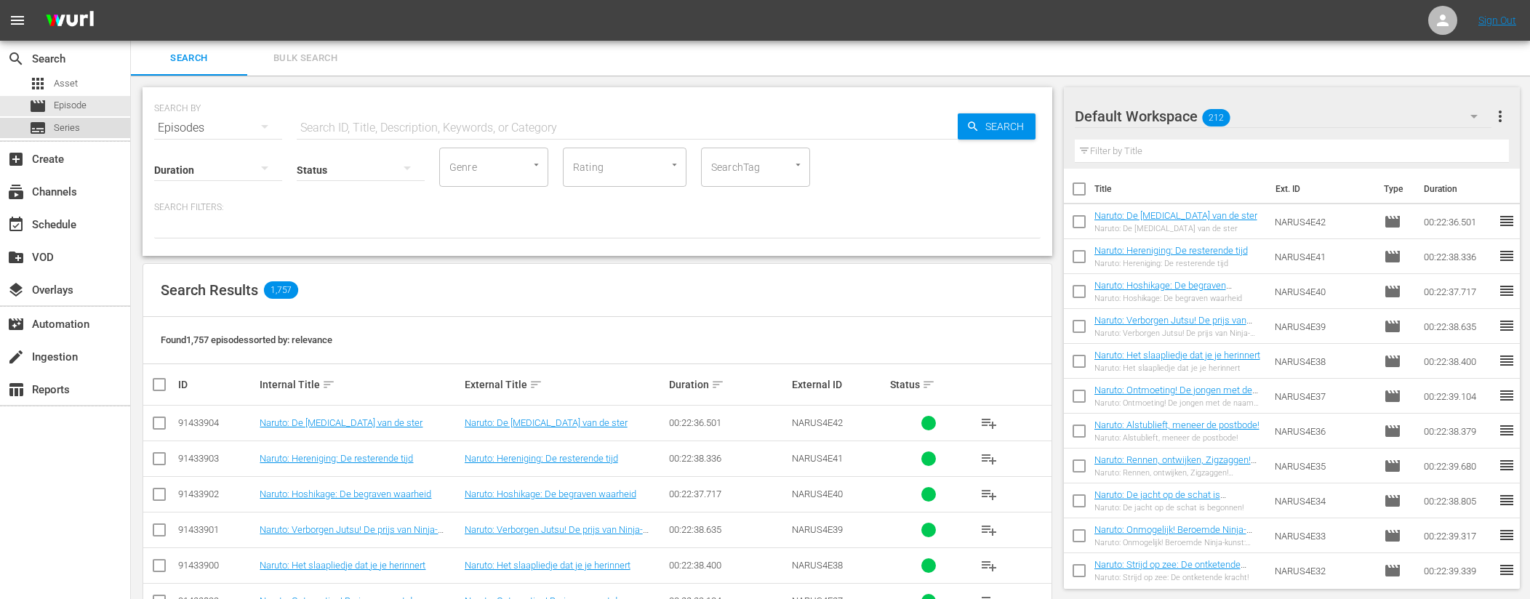
click at [75, 128] on span "Series" at bounding box center [67, 128] width 26 height 15
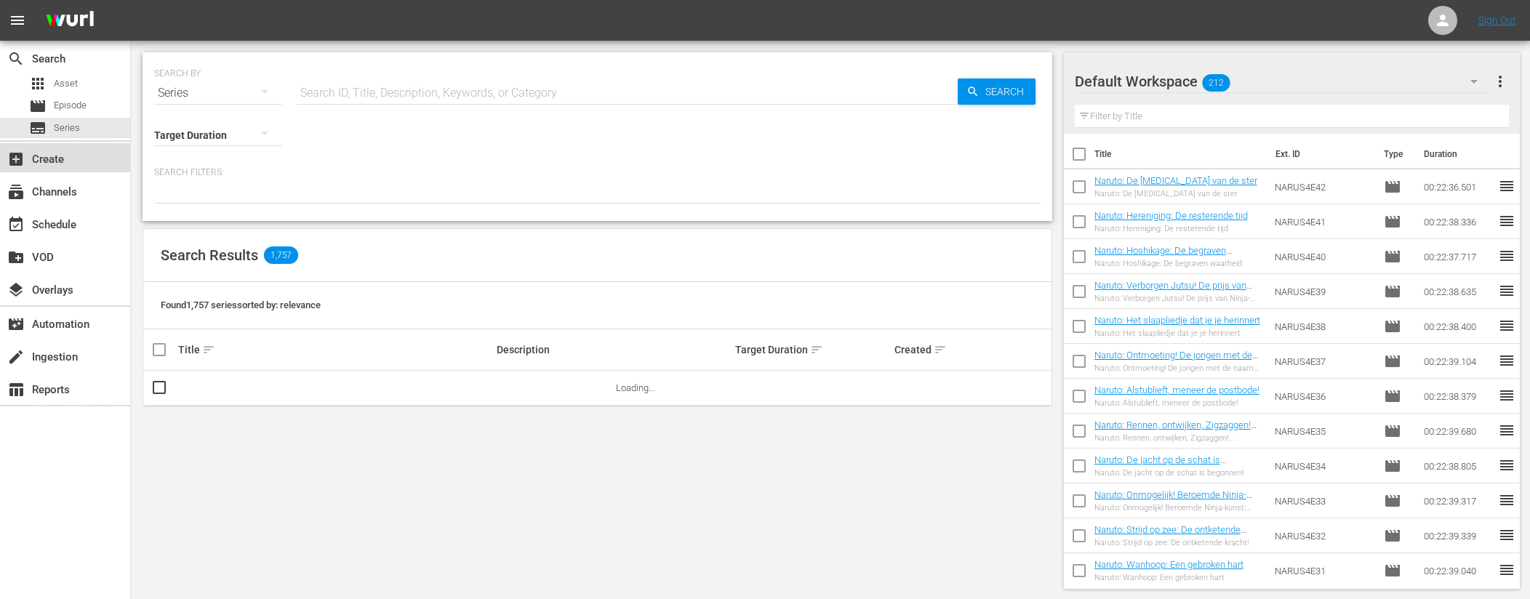
click at [74, 153] on div "add_box Create" at bounding box center [40, 157] width 81 height 13
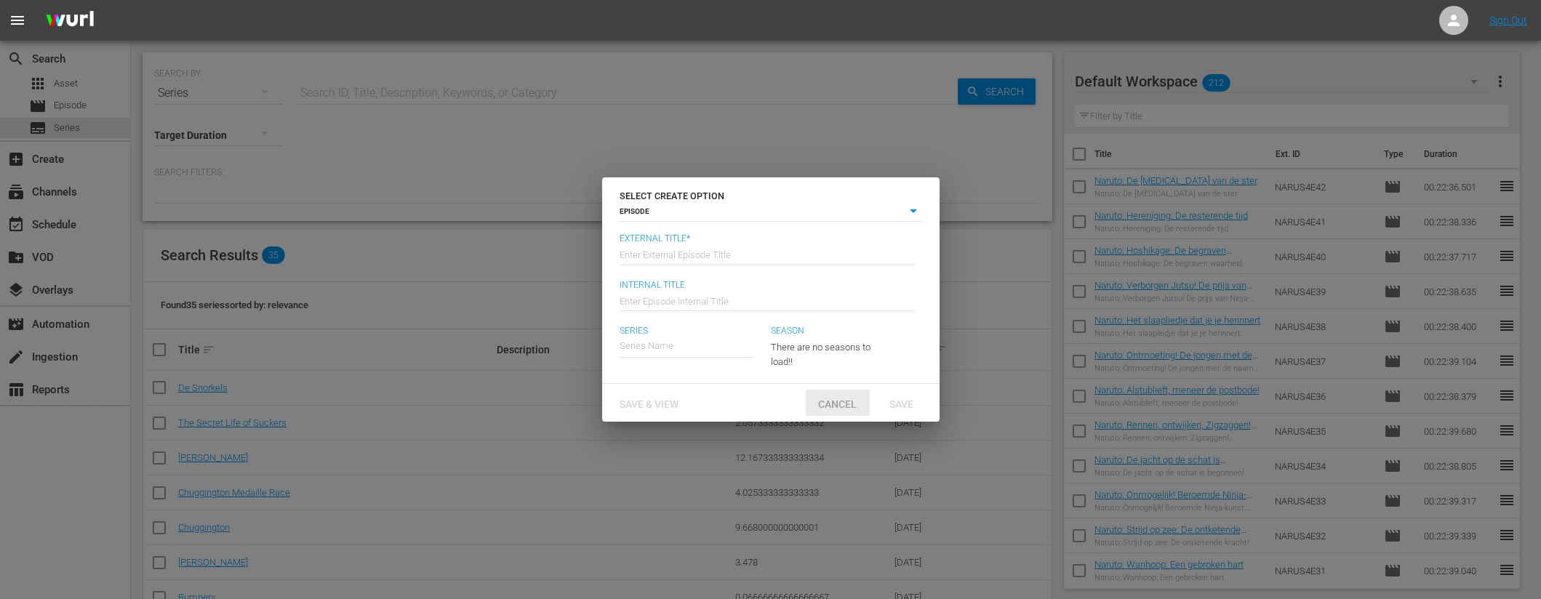
click at [844, 407] on span "Cancel" at bounding box center [837, 405] width 62 height 12
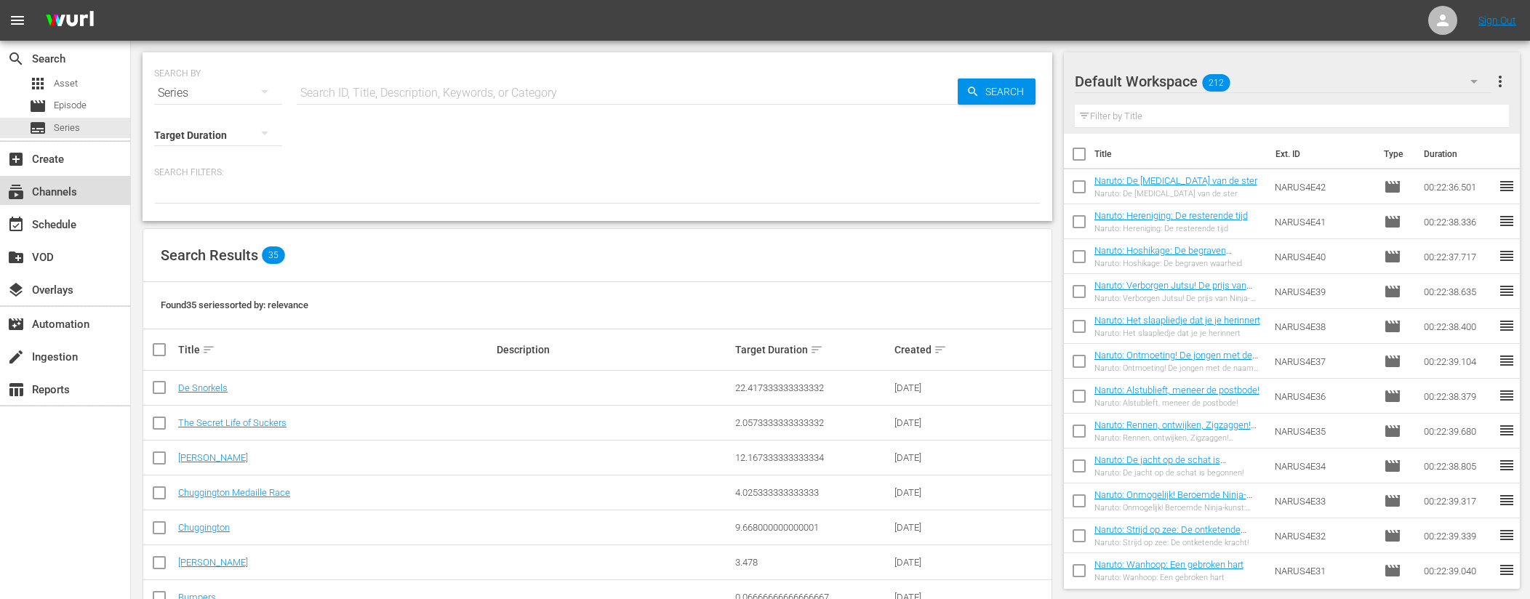
click at [78, 185] on div "subscriptions Channels" at bounding box center [40, 189] width 81 height 13
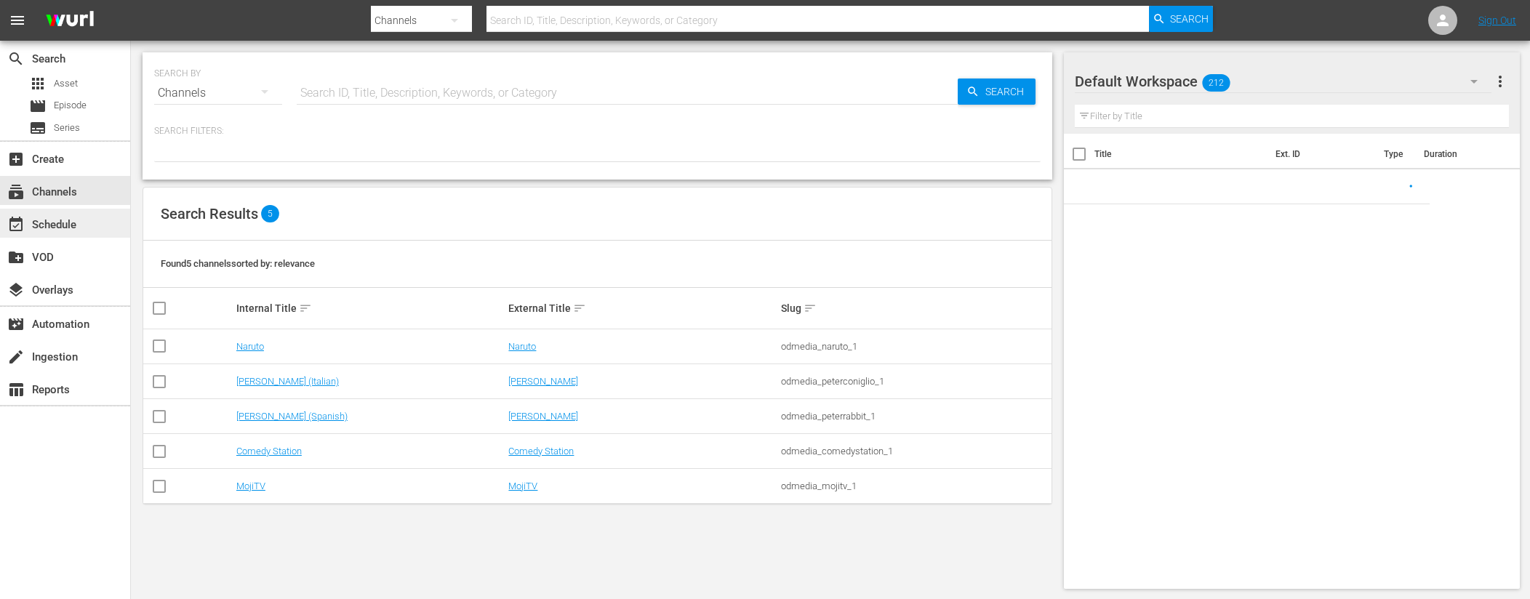
click at [77, 220] on div "event_available Schedule" at bounding box center [40, 222] width 81 height 13
